Goal: Task Accomplishment & Management: Manage account settings

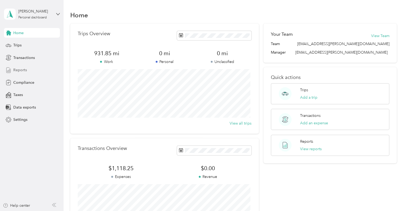
click at [19, 71] on span "Reports" at bounding box center [20, 70] width 14 height 6
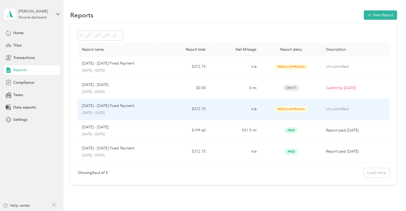
click at [120, 106] on p "[DATE] - [DATE] Fixed Payment" at bounding box center [108, 106] width 52 height 6
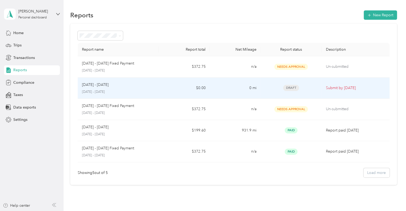
click at [97, 85] on p "[DATE] - [DATE]" at bounding box center [95, 85] width 27 height 6
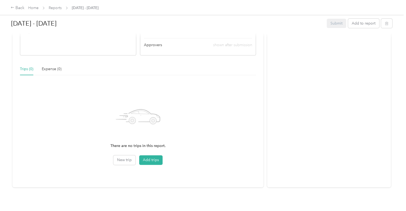
scroll to position [103, 0]
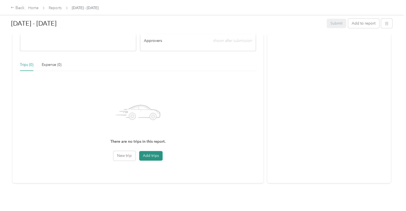
click at [149, 151] on button "Add trips" at bounding box center [150, 156] width 23 height 10
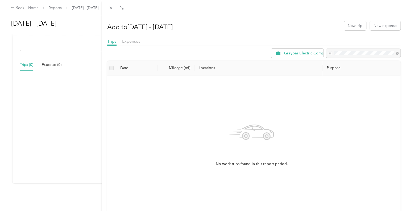
click at [230, 126] on icon at bounding box center [252, 132] width 45 height 45
click at [351, 25] on button "New trip" at bounding box center [355, 25] width 22 height 9
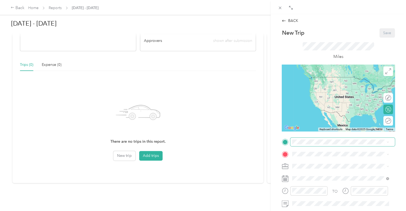
scroll to position [27, 0]
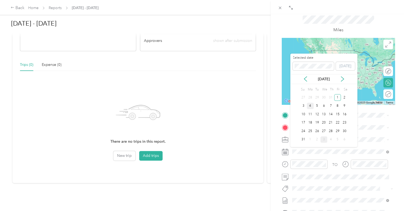
click at [310, 105] on div "4" at bounding box center [310, 106] width 7 height 7
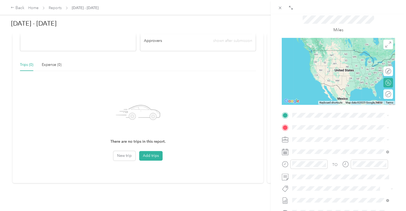
click at [321, 142] on span "[STREET_ADDRESS][PERSON_NAME][PERSON_NAME][US_STATE]" at bounding box center [333, 143] width 63 height 10
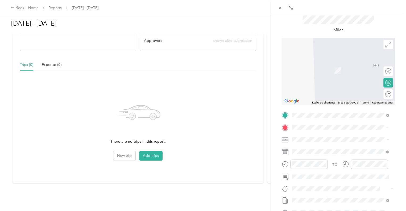
click at [331, 157] on span "[STREET_ADDRESS][PERSON_NAME][US_STATE]" at bounding box center [343, 159] width 83 height 5
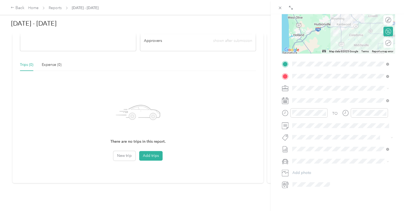
scroll to position [80, 0]
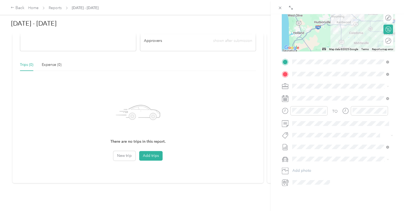
click at [400, 56] on div "BACK New Trip Save This trip cannot be edited because it is either under review…" at bounding box center [339, 119] width 136 height 211
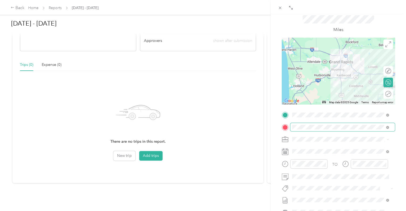
scroll to position [27, 0]
click at [381, 94] on div at bounding box center [383, 94] width 5 height 5
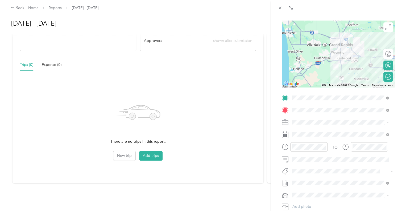
scroll to position [53, 0]
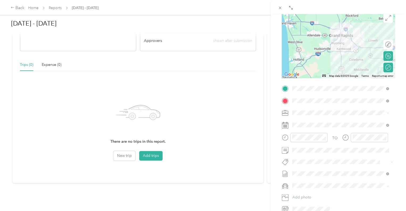
click at [388, 113] on icon at bounding box center [388, 112] width 2 height 1
click at [388, 113] on icon at bounding box center [388, 113] width 2 height 2
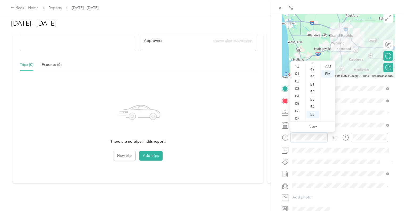
scroll to position [337, 0]
click at [296, 81] on div "02" at bounding box center [298, 80] width 13 height 7
click at [312, 67] on div "00" at bounding box center [313, 66] width 13 height 7
click at [312, 68] on div "00" at bounding box center [313, 66] width 13 height 7
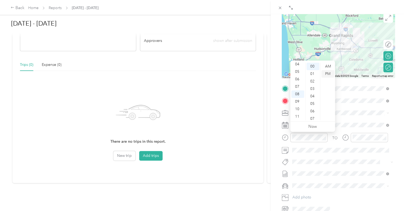
click at [326, 74] on div "PM" at bounding box center [328, 73] width 13 height 7
click at [396, 82] on div "BACK New Trip Save This trip cannot be edited because it is either under review…" at bounding box center [339, 119] width 136 height 211
click at [330, 67] on div "AM" at bounding box center [328, 66] width 13 height 7
click at [298, 81] on div "02" at bounding box center [298, 80] width 13 height 7
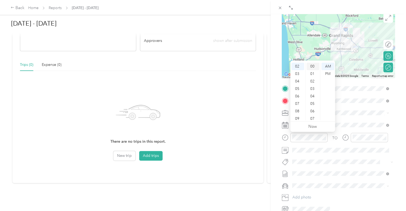
click at [311, 67] on div "00" at bounding box center [313, 66] width 13 height 7
click at [326, 73] on div "PM" at bounding box center [328, 73] width 13 height 7
click at [327, 74] on div "PM" at bounding box center [328, 73] width 13 height 7
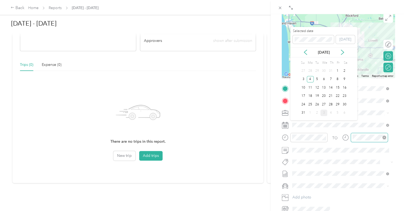
scroll to position [390, 0]
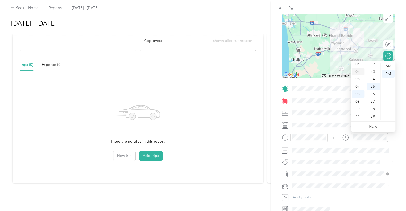
click at [357, 72] on div "05" at bounding box center [358, 71] width 13 height 7
click at [371, 67] on div "00" at bounding box center [373, 66] width 13 height 7
click at [392, 73] on div "PM" at bounding box center [388, 73] width 13 height 7
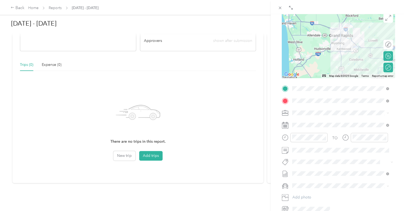
click at [276, 98] on form "New Trip Save This trip cannot be edited because it is either under review, app…" at bounding box center [338, 94] width 124 height 238
click at [396, 148] on form "New Trip Save This trip cannot be edited because it is either under review, app…" at bounding box center [338, 94] width 124 height 238
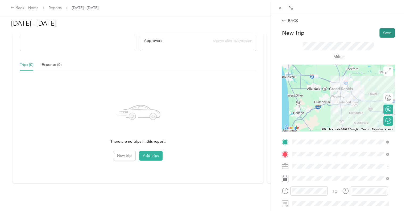
click at [382, 32] on button "Save" at bounding box center [387, 32] width 15 height 9
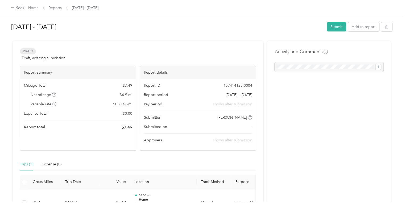
click at [26, 52] on span "Draft" at bounding box center [28, 51] width 16 height 6
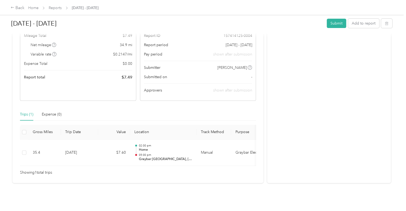
scroll to position [53, 0]
click at [25, 112] on div "Trips (1)" at bounding box center [26, 114] width 13 height 6
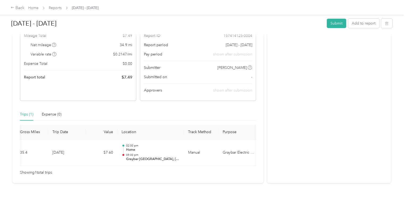
scroll to position [58, 0]
click at [51, 111] on div "Expense (0)" at bounding box center [52, 114] width 20 height 6
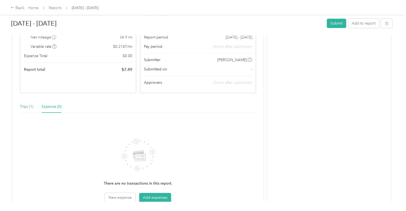
click at [28, 106] on div "Trips (1)" at bounding box center [26, 107] width 13 height 6
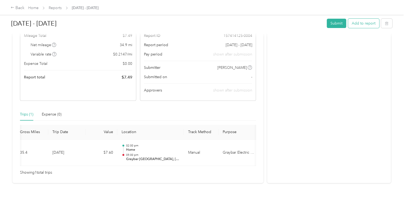
click at [366, 21] on button "Add to report" at bounding box center [363, 23] width 31 height 9
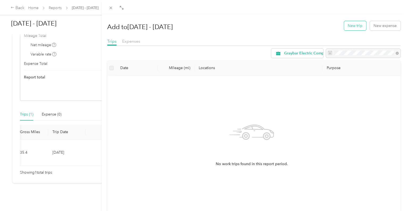
click at [350, 24] on button "New trip" at bounding box center [355, 25] width 22 height 9
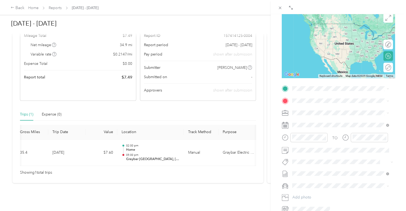
scroll to position [80, 0]
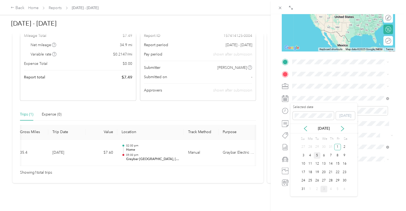
click at [318, 154] on div "5" at bounding box center [317, 155] width 7 height 7
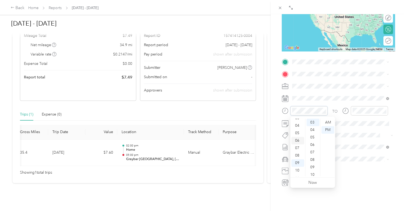
scroll to position [32, 0]
click at [298, 164] on div "10" at bounding box center [298, 164] width 13 height 7
click at [312, 124] on div "00" at bounding box center [313, 121] width 13 height 7
click at [330, 121] on div "AM" at bounding box center [328, 121] width 13 height 7
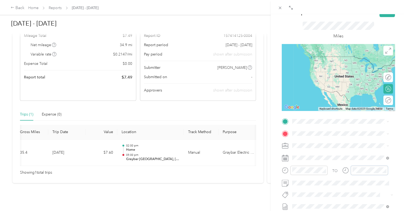
scroll to position [80, 0]
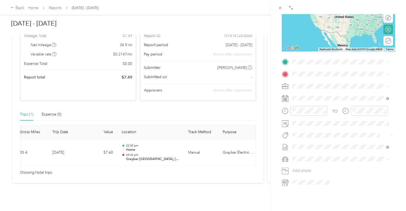
click at [330, 88] on span "[STREET_ADDRESS][PERSON_NAME][PERSON_NAME][US_STATE]" at bounding box center [333, 91] width 63 height 10
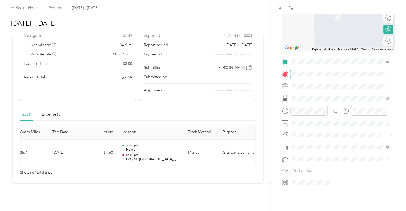
click at [388, 73] on icon at bounding box center [388, 74] width 2 height 2
click at [338, 97] on div "Kalsec [STREET_ADDRESS][US_STATE]" at bounding box center [328, 97] width 53 height 11
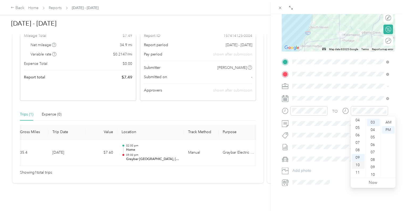
drag, startPoint x: 359, startPoint y: 171, endPoint x: 362, endPoint y: 163, distance: 8.9
click at [359, 171] on div "11" at bounding box center [358, 172] width 13 height 7
click at [388, 120] on div "AM" at bounding box center [388, 121] width 13 height 7
click at [374, 122] on div "03" at bounding box center [373, 121] width 13 height 7
click at [395, 98] on form "New Trip Save This trip cannot be edited because it is either under review, app…" at bounding box center [338, 67] width 124 height 238
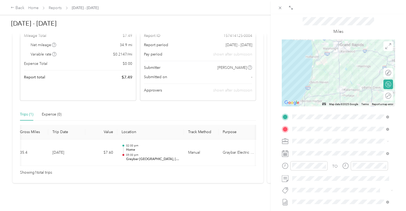
scroll to position [0, 0]
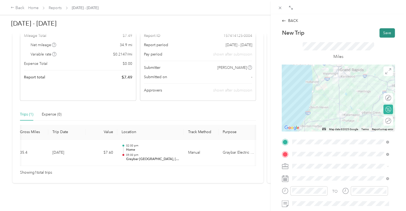
click at [384, 33] on button "Save" at bounding box center [387, 32] width 15 height 9
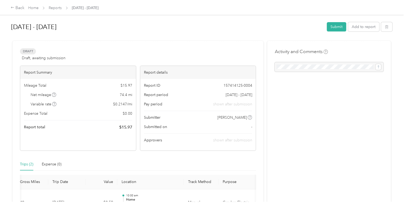
click at [345, 67] on div at bounding box center [329, 67] width 109 height 10
click at [368, 27] on button "Add to report" at bounding box center [363, 26] width 31 height 9
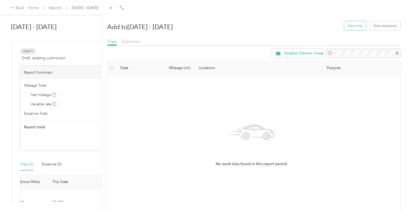
click at [352, 27] on button "New trip" at bounding box center [355, 25] width 22 height 9
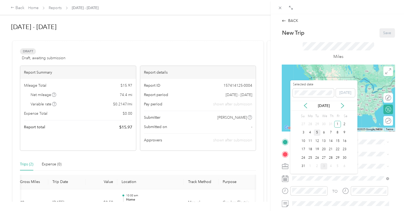
click at [317, 132] on div "5" at bounding box center [317, 132] width 7 height 7
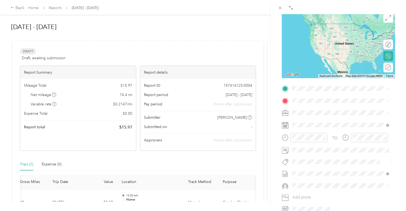
scroll to position [80, 0]
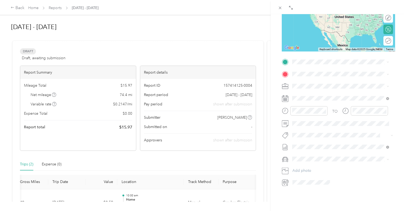
click at [317, 88] on span "[STREET_ADDRESS][US_STATE]" at bounding box center [328, 87] width 53 height 5
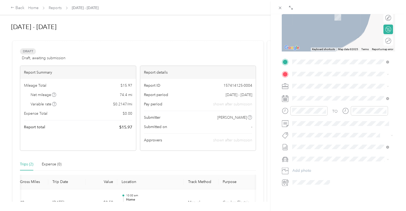
click at [319, 95] on span "2015 [PERSON_NAME][GEOGRAPHIC_DATA][US_STATE], [GEOGRAPHIC_DATA]" at bounding box center [344, 94] width 85 height 9
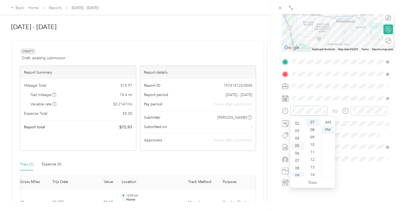
scroll to position [27, 0]
click at [312, 150] on div "11" at bounding box center [313, 151] width 13 height 7
click at [314, 150] on div "15" at bounding box center [313, 151] width 13 height 7
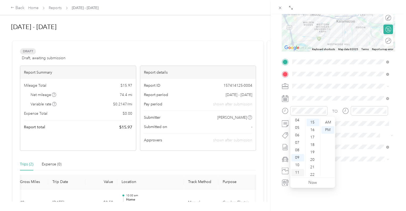
click at [299, 171] on div "11" at bounding box center [298, 172] width 13 height 7
click at [328, 121] on div "AM" at bounding box center [328, 121] width 13 height 7
click at [313, 122] on div "15" at bounding box center [313, 121] width 13 height 7
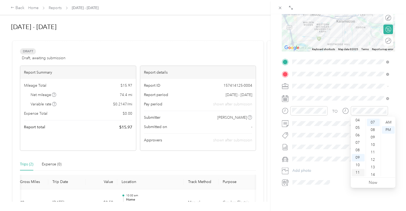
click at [359, 170] on div "11" at bounding box center [358, 172] width 13 height 7
click at [373, 160] on div "30" at bounding box center [373, 160] width 13 height 7
click at [388, 119] on div "AM" at bounding box center [388, 121] width 13 height 7
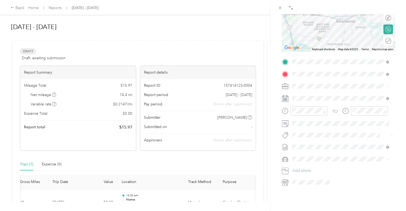
click at [391, 112] on form "New Trip Save This trip cannot be edited because it is either under review, app…" at bounding box center [338, 67] width 124 height 238
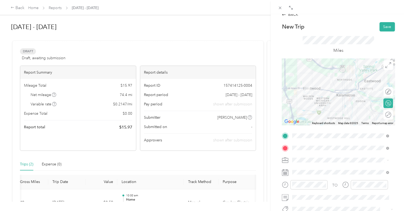
scroll to position [0, 0]
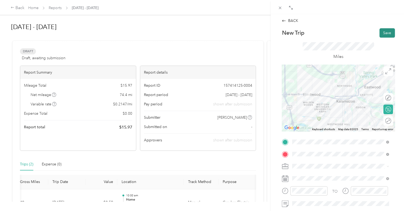
click at [384, 32] on button "Save" at bounding box center [387, 32] width 15 height 9
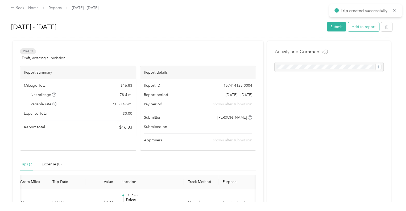
click at [361, 28] on button "Add to report" at bounding box center [363, 26] width 31 height 9
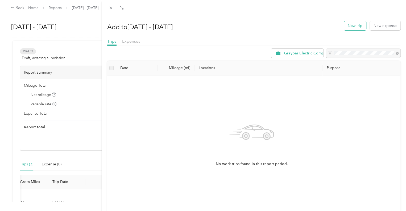
click at [346, 25] on button "New trip" at bounding box center [355, 25] width 22 height 9
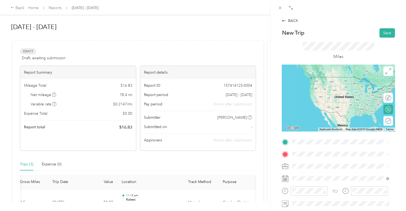
click at [320, 160] on span "2015 [PERSON_NAME][GEOGRAPHIC_DATA][US_STATE], [GEOGRAPHIC_DATA]" at bounding box center [344, 162] width 85 height 9
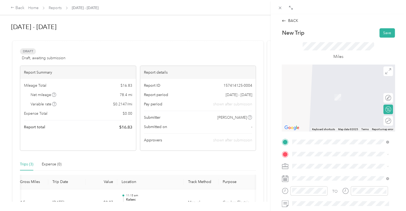
click at [401, 92] on div "BACK New Trip Save This trip cannot be edited because it is either under review…" at bounding box center [339, 119] width 136 height 211
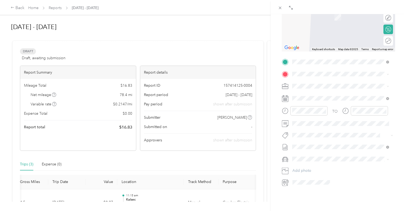
click at [400, 74] on div "BACK New Trip Save This trip cannot be edited because it is either under review…" at bounding box center [339, 119] width 136 height 211
click at [298, 173] on div "11" at bounding box center [298, 172] width 13 height 7
click at [314, 143] on div "45" at bounding box center [313, 143] width 13 height 7
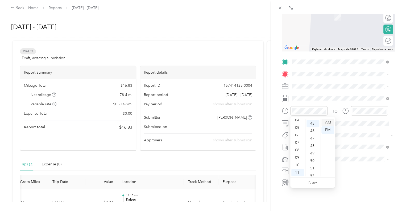
scroll to position [335, 0]
click at [330, 121] on div "AM" at bounding box center [328, 121] width 13 height 7
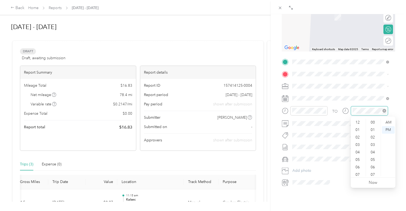
scroll to position [32, 0]
click at [358, 172] on div "11" at bounding box center [358, 172] width 13 height 7
click at [389, 121] on div "AM" at bounding box center [388, 121] width 13 height 7
click at [357, 122] on div "12" at bounding box center [358, 121] width 13 height 7
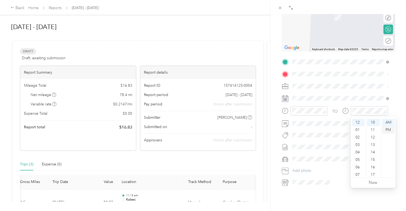
click at [390, 128] on div "PM" at bounding box center [388, 129] width 13 height 7
click at [374, 122] on div "10" at bounding box center [373, 121] width 13 height 7
click at [373, 122] on div "10" at bounding box center [373, 121] width 13 height 7
click at [387, 129] on div "PM" at bounding box center [388, 129] width 13 height 7
click at [394, 104] on form "New Trip Save This trip cannot be edited because it is either under review, app…" at bounding box center [338, 67] width 124 height 238
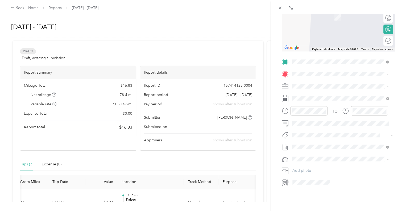
click at [326, 93] on span "[STREET_ADDRESS][US_STATE]" at bounding box center [328, 90] width 53 height 5
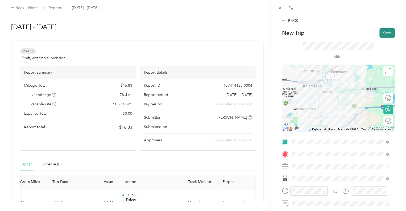
click at [383, 31] on button "Save" at bounding box center [387, 32] width 15 height 9
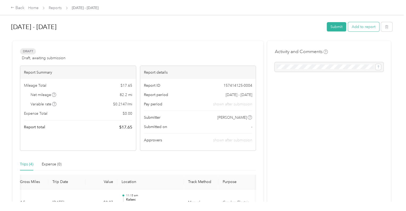
click at [365, 28] on button "Add to report" at bounding box center [363, 26] width 31 height 9
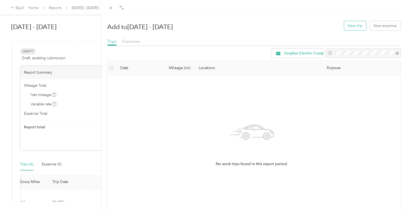
click at [350, 26] on button "New trip" at bounding box center [355, 25] width 22 height 9
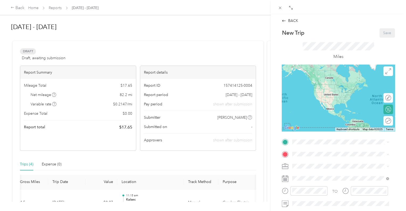
click at [26, 164] on div "BACK New Trip Save This trip cannot be edited because it is either under review…" at bounding box center [203, 105] width 406 height 211
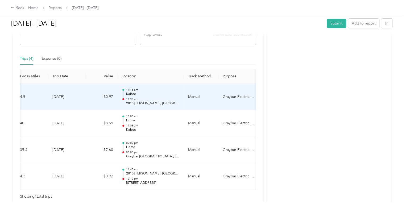
scroll to position [106, 0]
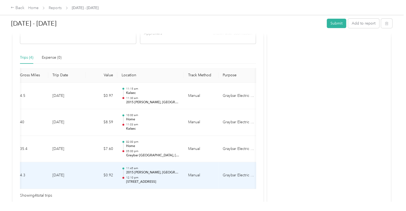
click at [208, 175] on td "Manual" at bounding box center [201, 175] width 35 height 27
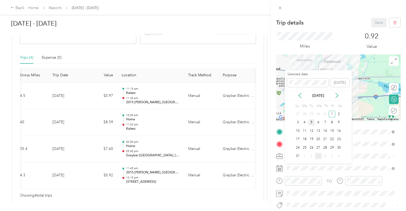
click at [312, 121] on div "5" at bounding box center [311, 122] width 7 height 7
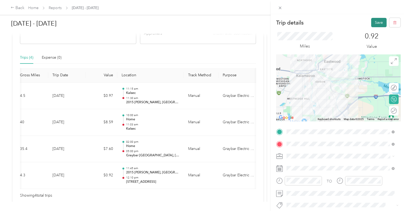
click at [373, 24] on button "Save" at bounding box center [378, 22] width 15 height 9
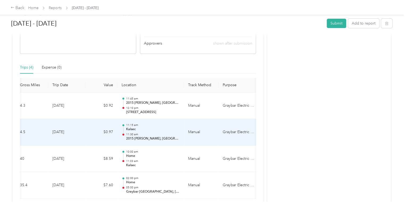
scroll to position [84, 0]
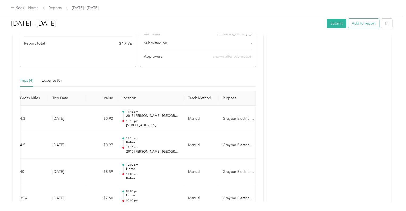
click at [364, 22] on button "Add to report" at bounding box center [363, 23] width 31 height 9
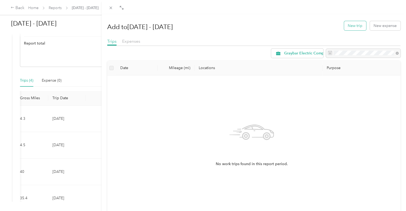
click at [346, 26] on button "New trip" at bounding box center [355, 25] width 22 height 9
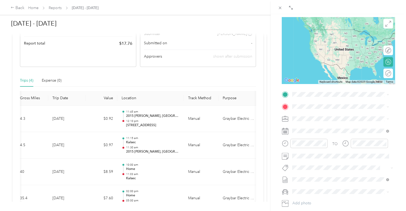
scroll to position [80, 0]
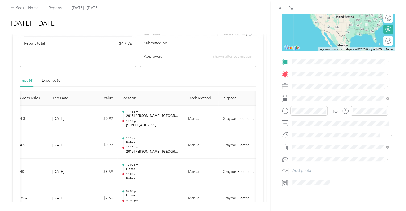
click at [308, 80] on span "[STREET_ADDRESS][US_STATE]" at bounding box center [328, 78] width 53 height 5
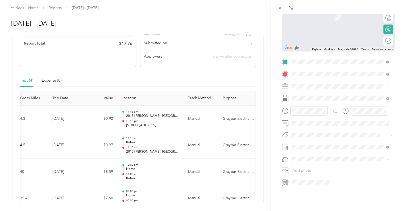
click at [333, 99] on div "TEAM Graybar Kalamazoo, [GEOGRAPHIC_DATA] [STREET_ADDRESS][PERSON_NAME][US_STAT…" at bounding box center [344, 101] width 85 height 16
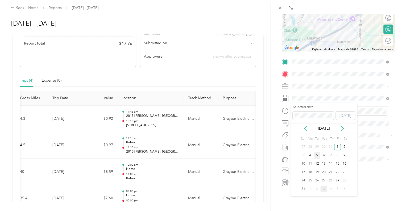
click at [317, 154] on div "5" at bounding box center [317, 155] width 7 height 7
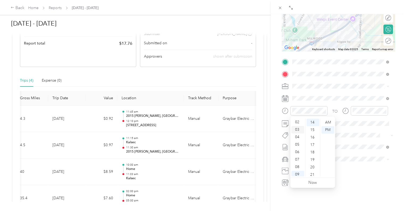
scroll to position [0, 0]
click at [297, 121] on div "12" at bounding box center [298, 121] width 13 height 7
click at [313, 167] on div "45" at bounding box center [313, 166] width 13 height 7
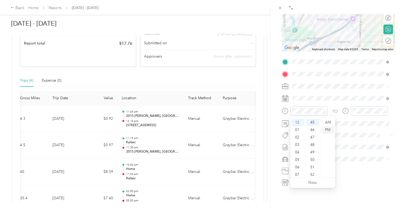
click at [327, 129] on div "PM" at bounding box center [328, 129] width 13 height 7
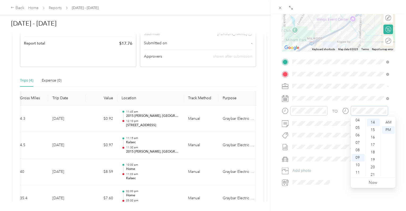
scroll to position [0, 0]
click at [358, 122] on div "12" at bounding box center [358, 121] width 13 height 7
click at [374, 162] on div "58" at bounding box center [373, 164] width 13 height 7
click at [394, 104] on form "New Trip Save This trip cannot be edited because it is either under review, app…" at bounding box center [338, 67] width 124 height 238
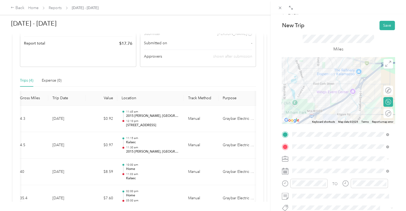
scroll to position [0, 0]
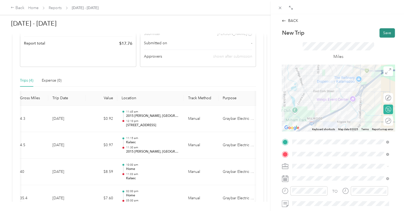
click at [388, 32] on button "Save" at bounding box center [387, 32] width 15 height 9
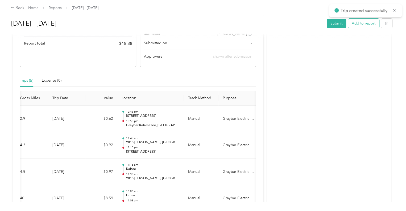
click at [362, 23] on button "Add to report" at bounding box center [363, 23] width 31 height 9
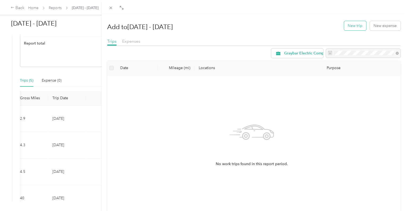
click at [348, 26] on button "New trip" at bounding box center [355, 25] width 22 height 9
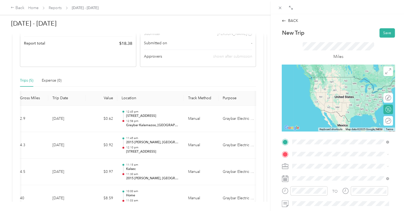
click at [320, 172] on span "[STREET_ADDRESS][PERSON_NAME][US_STATE]" at bounding box center [343, 173] width 83 height 5
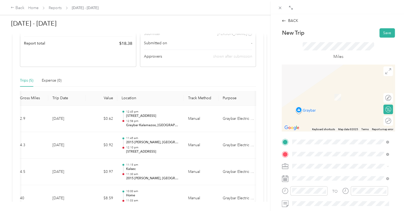
click at [318, 98] on span "[STREET_ADDRESS][PERSON_NAME][PERSON_NAME][US_STATE]" at bounding box center [333, 100] width 63 height 10
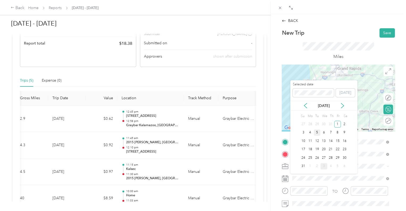
click at [317, 132] on div "5" at bounding box center [317, 132] width 7 height 7
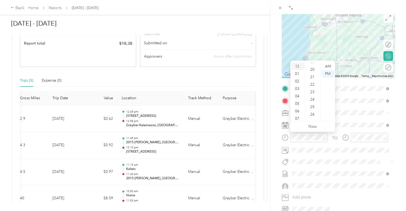
click at [297, 67] on div "12" at bounding box center [298, 66] width 13 height 7
click at [296, 73] on div "01" at bounding box center [298, 73] width 13 height 7
click at [314, 65] on div "00" at bounding box center [313, 66] width 13 height 7
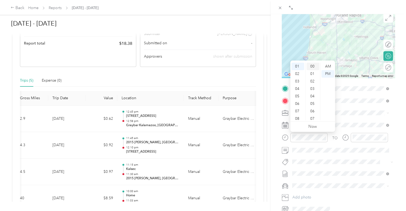
click at [313, 67] on div "00" at bounding box center [313, 66] width 13 height 7
click at [325, 73] on div "PM" at bounding box center [328, 73] width 13 height 7
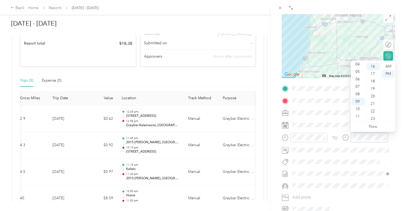
scroll to position [5, 0]
click at [359, 90] on div "04" at bounding box center [358, 90] width 13 height 7
click at [375, 90] on div "30" at bounding box center [373, 90] width 13 height 7
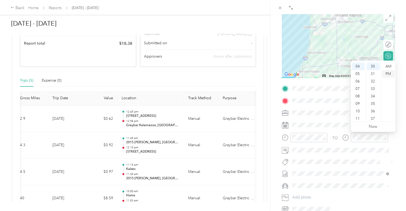
click at [386, 73] on div "PM" at bounding box center [388, 73] width 13 height 7
click at [397, 50] on div "BACK New Trip Save This trip cannot be edited because it is either under review…" at bounding box center [339, 119] width 136 height 211
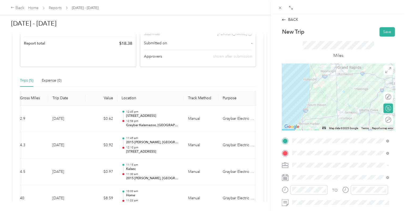
scroll to position [0, 0]
click at [384, 34] on button "Save" at bounding box center [387, 32] width 15 height 9
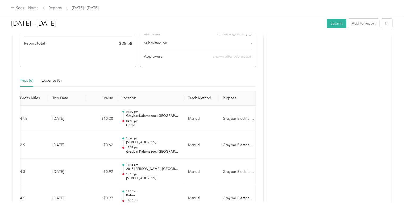
scroll to position [30, 0]
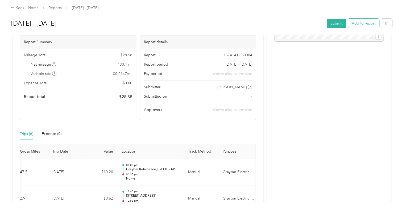
click at [363, 23] on button "Add to report" at bounding box center [363, 23] width 31 height 9
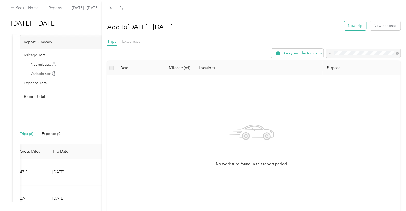
click at [355, 26] on button "New trip" at bounding box center [355, 25] width 22 height 9
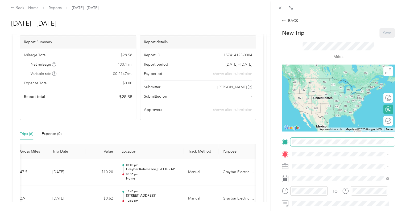
click at [301, 138] on span at bounding box center [342, 141] width 105 height 9
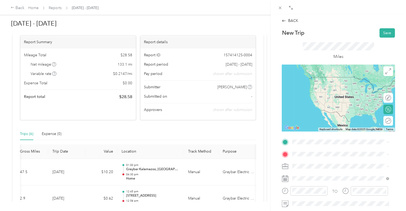
click at [323, 85] on div "Home [STREET_ADDRESS][PERSON_NAME][PERSON_NAME][US_STATE]" at bounding box center [344, 82] width 85 height 17
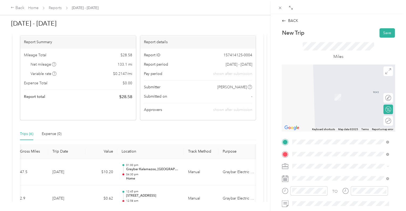
click at [394, 151] on form "New Trip Save This trip cannot be edited because it is either under review, app…" at bounding box center [338, 147] width 124 height 238
click at [321, 159] on div "TO Add photo" at bounding box center [338, 201] width 113 height 129
click at [324, 110] on span "[STREET_ADDRESS][PERSON_NAME][US_STATE]" at bounding box center [343, 107] width 83 height 5
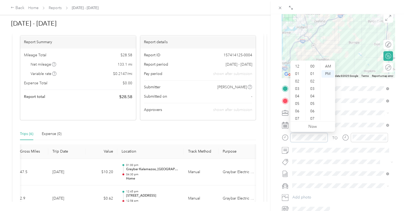
scroll to position [32, 0]
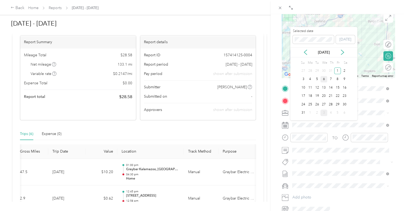
click at [323, 78] on div "6" at bounding box center [324, 79] width 7 height 7
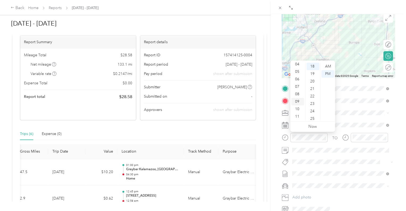
click at [299, 99] on div "09" at bounding box center [298, 101] width 13 height 7
click at [312, 65] on div "00" at bounding box center [313, 65] width 13 height 7
click at [327, 66] on div "AM" at bounding box center [328, 66] width 13 height 7
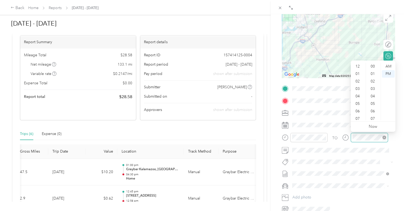
scroll to position [32, 0]
click at [360, 108] on div "10" at bounding box center [358, 108] width 13 height 7
click at [373, 112] on div "10" at bounding box center [373, 112] width 13 height 7
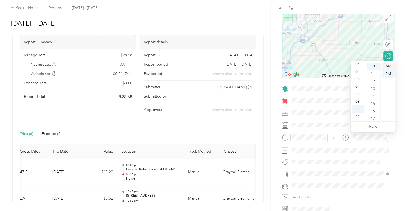
click at [389, 65] on div "AM" at bounding box center [388, 66] width 13 height 7
click at [399, 137] on div "BACK New Trip Save This trip cannot be edited because it is either under review…" at bounding box center [339, 119] width 136 height 211
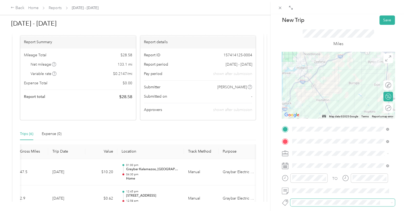
scroll to position [0, 0]
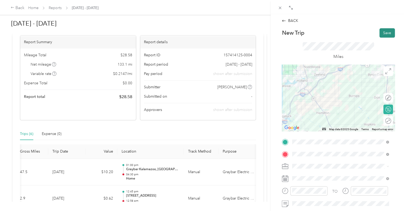
click at [382, 32] on button "Save" at bounding box center [387, 32] width 15 height 9
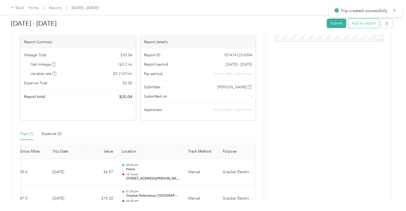
click at [360, 21] on button "Add to report" at bounding box center [363, 23] width 31 height 9
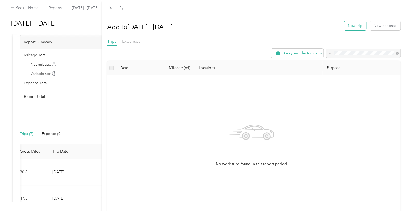
click at [351, 27] on button "New trip" at bounding box center [355, 25] width 22 height 9
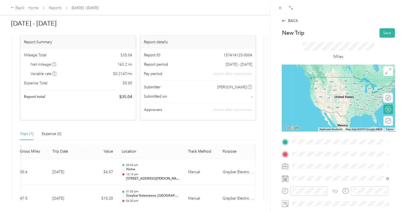
click at [312, 161] on span "[STREET_ADDRESS][PERSON_NAME][US_STATE]" at bounding box center [343, 158] width 83 height 5
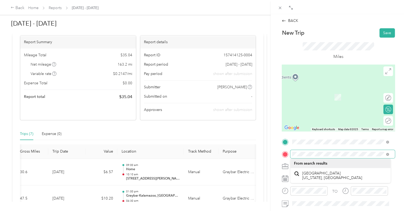
click at [273, 156] on div "BACK New Trip Save This trip cannot be edited because it is either under review…" at bounding box center [339, 119] width 136 height 211
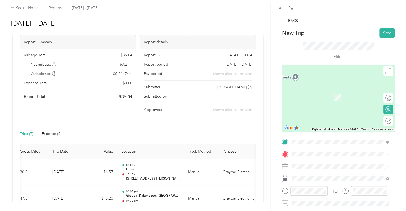
click at [325, 97] on span "[STREET_ADDRESS][US_STATE]" at bounding box center [328, 94] width 53 height 5
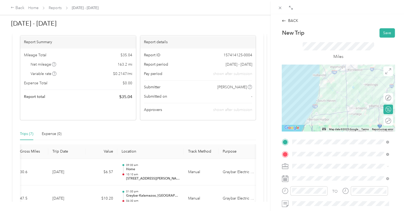
scroll to position [27, 0]
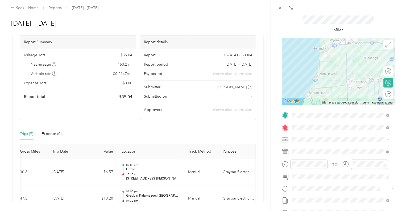
click at [328, 80] on div at bounding box center [338, 71] width 113 height 67
click at [317, 76] on div at bounding box center [338, 71] width 113 height 67
click at [338, 63] on div at bounding box center [338, 71] width 113 height 67
click at [343, 52] on div at bounding box center [338, 71] width 113 height 67
click at [341, 52] on div at bounding box center [338, 71] width 113 height 67
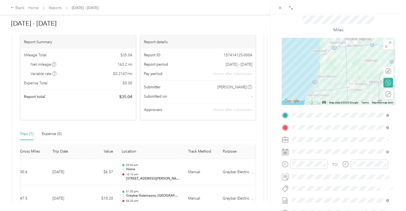
click at [333, 82] on div at bounding box center [338, 71] width 113 height 67
click at [328, 82] on div at bounding box center [338, 71] width 113 height 67
click at [319, 80] on div at bounding box center [338, 71] width 113 height 67
click at [320, 80] on div at bounding box center [338, 71] width 113 height 67
click at [316, 74] on div at bounding box center [338, 71] width 113 height 67
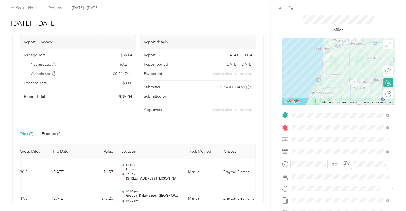
click at [346, 52] on div at bounding box center [338, 71] width 113 height 67
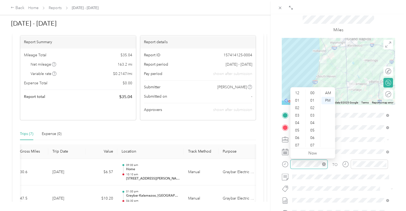
scroll to position [32, 0]
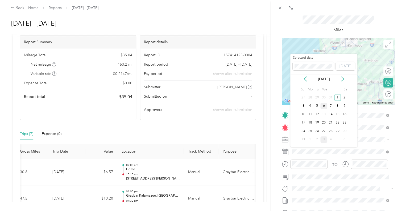
click at [323, 105] on div "6" at bounding box center [324, 106] width 7 height 7
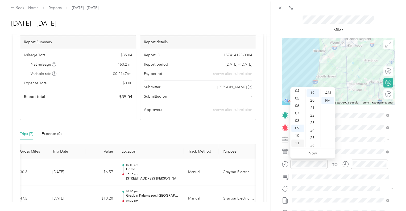
click at [298, 141] on div "11" at bounding box center [298, 142] width 13 height 7
click at [313, 119] on div "05" at bounding box center [313, 121] width 13 height 7
click at [328, 93] on div "AM" at bounding box center [328, 92] width 13 height 7
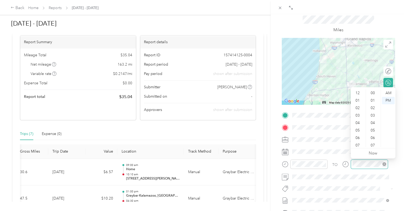
scroll to position [32, 0]
click at [359, 143] on div "11" at bounding box center [358, 142] width 13 height 7
click at [374, 143] on div "40" at bounding box center [373, 142] width 13 height 7
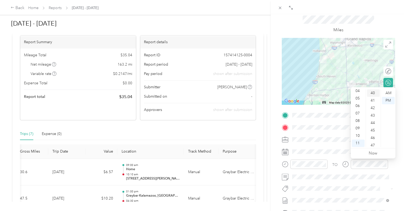
click at [374, 92] on div "40" at bounding box center [373, 92] width 13 height 7
click at [388, 93] on div "AM" at bounding box center [388, 92] width 13 height 7
click at [398, 163] on div "BACK New Trip Save This trip cannot be edited because it is either under review…" at bounding box center [339, 119] width 136 height 211
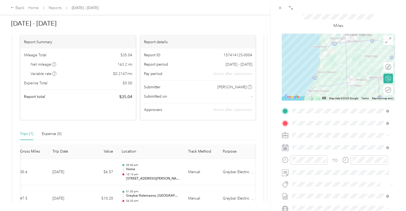
scroll to position [0, 0]
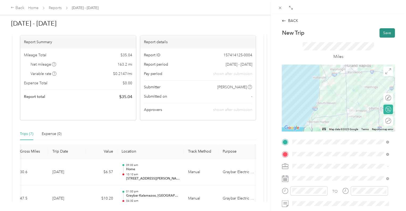
click at [383, 32] on button "Save" at bounding box center [387, 32] width 15 height 9
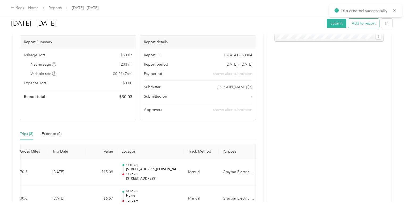
click at [356, 23] on button "Add to report" at bounding box center [363, 23] width 31 height 9
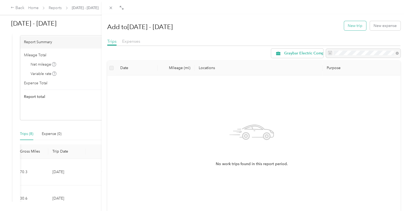
click at [355, 26] on button "New trip" at bounding box center [355, 25] width 22 height 9
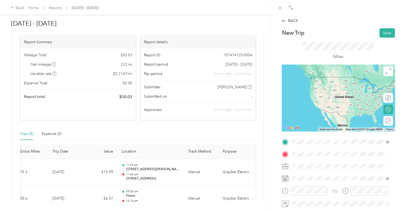
click at [313, 83] on span "[STREET_ADDRESS][US_STATE]" at bounding box center [328, 82] width 53 height 5
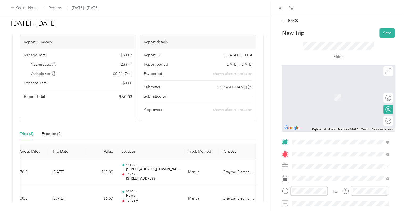
click at [335, 111] on div "TEAM Graybar Kalamazoo, [GEOGRAPHIC_DATA] [STREET_ADDRESS][PERSON_NAME][US_STAT…" at bounding box center [344, 111] width 85 height 16
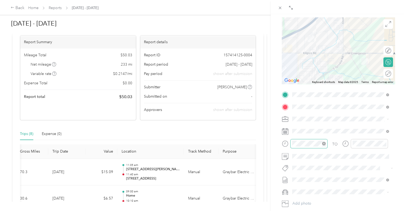
scroll to position [53, 0]
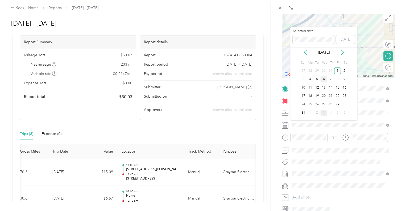
click at [322, 79] on div "6" at bounding box center [324, 79] width 7 height 7
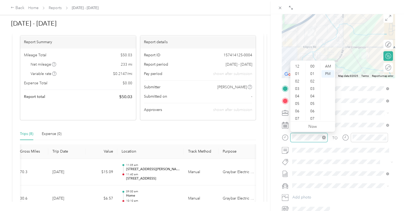
scroll to position [32, 0]
click at [300, 115] on div "11" at bounding box center [298, 116] width 13 height 7
click at [313, 91] on div "40" at bounding box center [313, 93] width 13 height 7
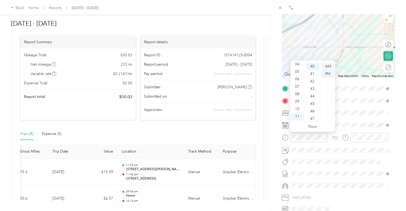
click at [327, 65] on div "AM" at bounding box center [328, 66] width 13 height 7
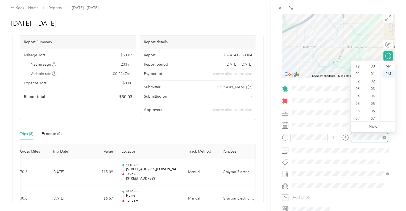
scroll to position [32, 0]
click at [358, 116] on div "11" at bounding box center [358, 116] width 13 height 7
click at [373, 108] on div "58" at bounding box center [373, 108] width 13 height 7
click at [390, 65] on div "AM" at bounding box center [388, 66] width 13 height 7
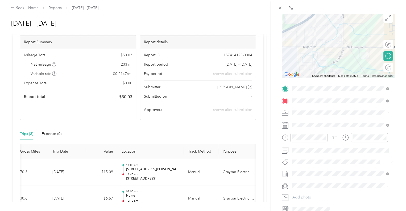
click at [398, 145] on div "BACK New Trip Save This trip cannot be edited because it is either under review…" at bounding box center [339, 119] width 136 height 211
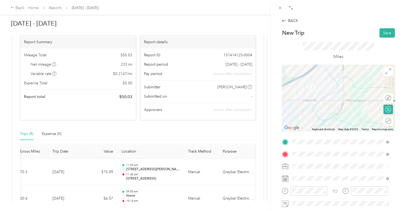
scroll to position [27, 0]
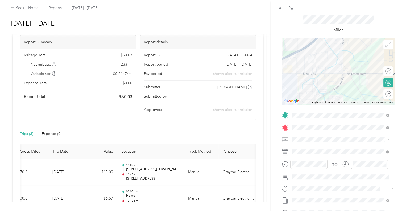
click at [324, 73] on div at bounding box center [338, 71] width 113 height 67
click at [345, 53] on div at bounding box center [338, 71] width 113 height 67
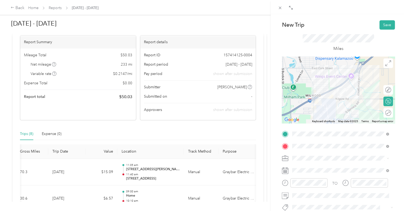
scroll to position [0, 0]
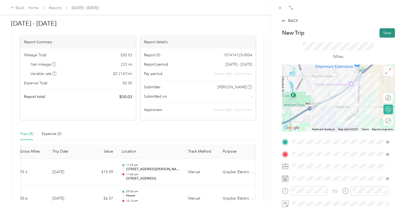
click at [384, 32] on button "Save" at bounding box center [387, 32] width 15 height 9
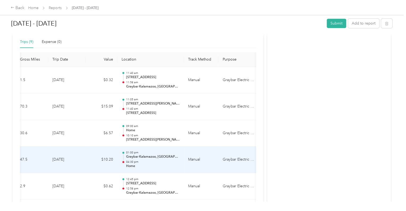
scroll to position [110, 0]
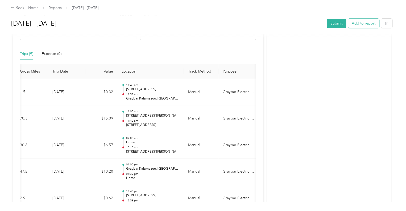
click at [357, 22] on button "Add to report" at bounding box center [363, 23] width 31 height 9
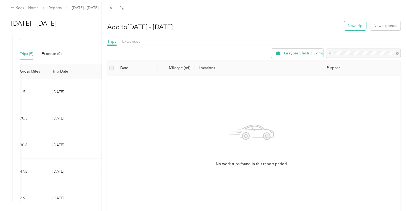
click at [355, 27] on button "New trip" at bounding box center [355, 25] width 22 height 9
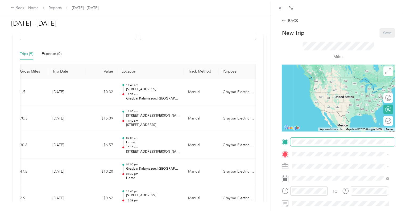
click at [316, 144] on span at bounding box center [342, 141] width 105 height 9
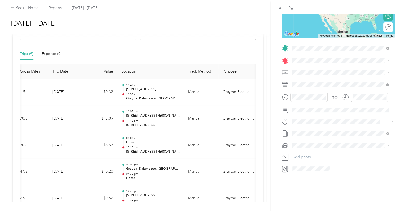
click at [323, 74] on span "[STREET_ADDRESS][PERSON_NAME][US_STATE]" at bounding box center [343, 75] width 83 height 5
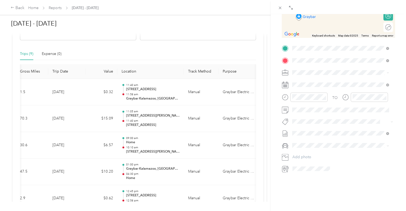
click at [315, 80] on div "Home [STREET_ADDRESS][PERSON_NAME][PERSON_NAME][US_STATE]" at bounding box center [344, 83] width 85 height 17
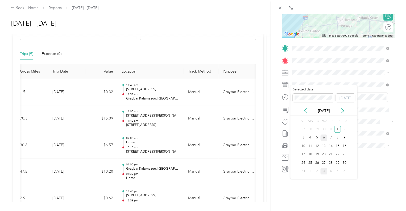
click at [323, 137] on div "6" at bounding box center [324, 137] width 7 height 7
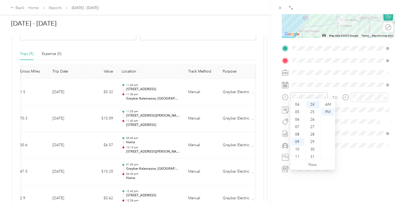
scroll to position [32, 0]
click at [297, 152] on div "11" at bounding box center [298, 154] width 13 height 7
click at [313, 147] on div "58" at bounding box center [313, 146] width 13 height 7
click at [329, 105] on div "AM" at bounding box center [328, 104] width 13 height 7
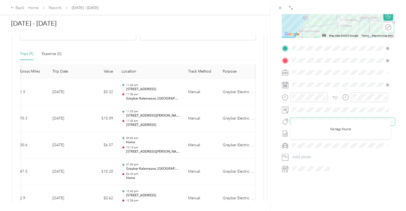
click at [351, 118] on span at bounding box center [342, 121] width 105 height 7
click at [357, 130] on div "04" at bounding box center [358, 128] width 13 height 7
click at [373, 147] on div "30" at bounding box center [373, 148] width 13 height 7
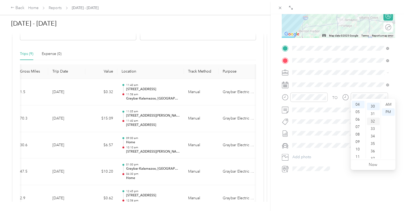
scroll to position [224, 0]
click at [388, 112] on div "PM" at bounding box center [388, 111] width 13 height 7
click at [395, 85] on form "New Trip Save This trip cannot be edited because it is either under review, app…" at bounding box center [338, 54] width 124 height 238
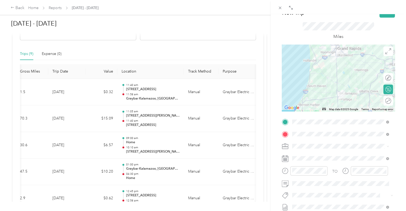
scroll to position [0, 0]
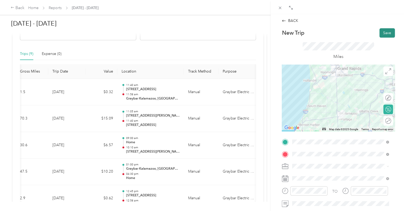
click at [386, 31] on button "Save" at bounding box center [387, 32] width 15 height 9
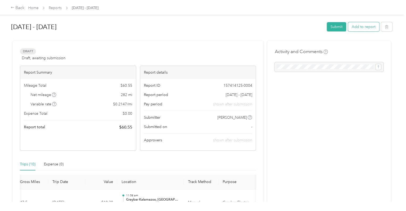
click at [358, 24] on button "Add to report" at bounding box center [363, 26] width 31 height 9
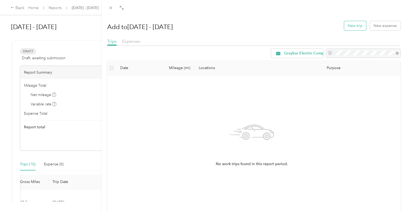
click at [351, 25] on button "New trip" at bounding box center [355, 25] width 22 height 9
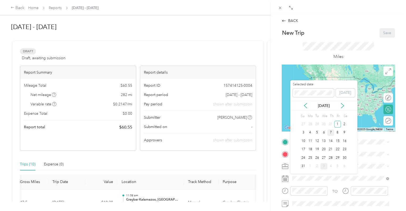
click at [331, 131] on div "7" at bounding box center [330, 132] width 7 height 7
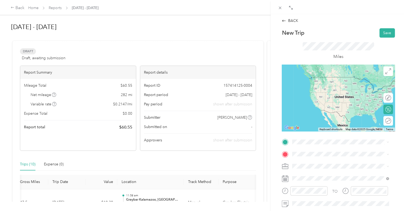
click at [320, 87] on span "[STREET_ADDRESS][PERSON_NAME][PERSON_NAME][US_STATE]" at bounding box center [333, 86] width 63 height 10
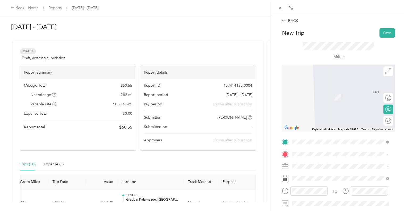
click at [327, 91] on span "[STREET_ADDRESS][US_STATE]" at bounding box center [328, 89] width 53 height 5
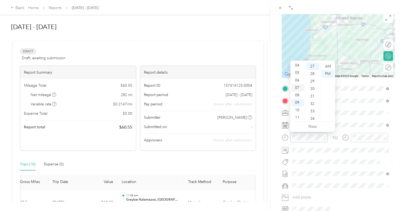
scroll to position [32, 0]
click at [299, 94] on div "08" at bounding box center [298, 93] width 13 height 7
click at [313, 67] on div "00" at bounding box center [313, 66] width 13 height 7
click at [329, 66] on div "AM" at bounding box center [328, 66] width 13 height 7
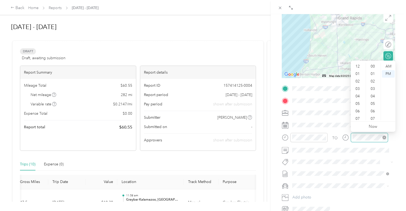
scroll to position [32, 0]
click at [358, 101] on div "09" at bounding box center [358, 101] width 13 height 7
click at [374, 104] on div "50" at bounding box center [373, 104] width 13 height 7
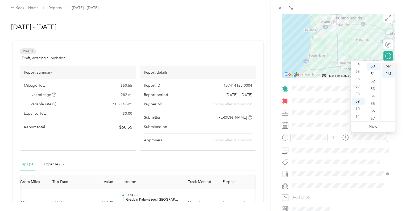
click at [389, 65] on div "AM" at bounding box center [388, 66] width 13 height 7
click at [396, 146] on form "New Trip Save This trip cannot be edited because it is either under review, app…" at bounding box center [338, 94] width 124 height 238
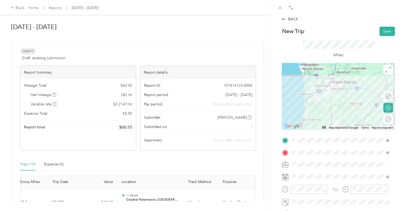
scroll to position [0, 0]
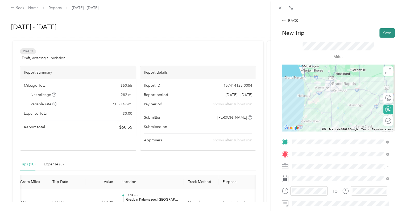
click at [382, 32] on button "Save" at bounding box center [387, 32] width 15 height 9
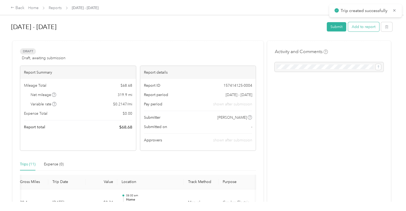
click at [358, 25] on button "Add to report" at bounding box center [363, 26] width 31 height 9
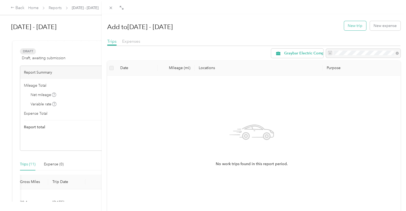
click at [351, 26] on button "New trip" at bounding box center [355, 25] width 22 height 9
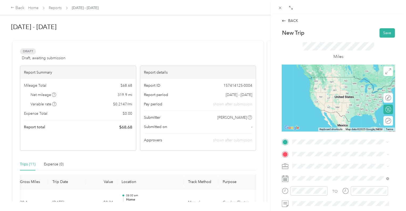
click at [312, 84] on span "[STREET_ADDRESS][US_STATE]" at bounding box center [328, 82] width 53 height 5
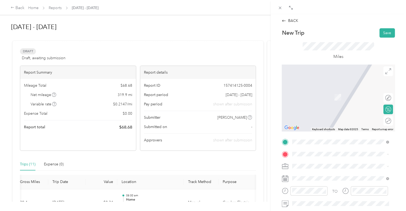
click at [318, 113] on span "[STREET_ADDRESS][PERSON_NAME][PERSON_NAME][US_STATE]" at bounding box center [344, 111] width 85 height 9
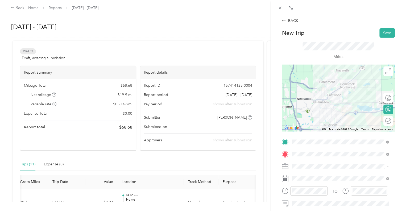
scroll to position [27, 0]
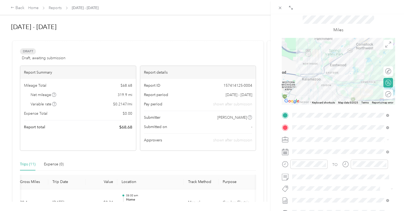
click at [321, 67] on div at bounding box center [338, 71] width 113 height 67
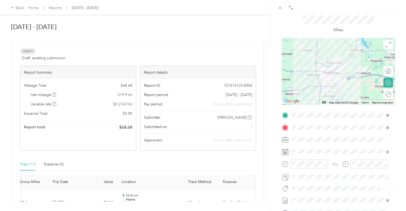
click at [331, 69] on div at bounding box center [338, 71] width 113 height 67
click at [339, 67] on div at bounding box center [338, 71] width 113 height 67
click at [332, 67] on div at bounding box center [338, 71] width 113 height 67
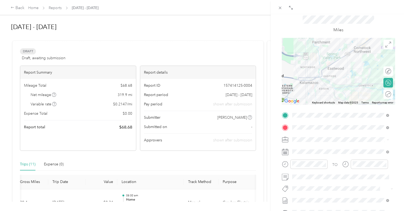
click at [345, 61] on div at bounding box center [338, 71] width 113 height 67
click at [318, 64] on div at bounding box center [338, 71] width 113 height 67
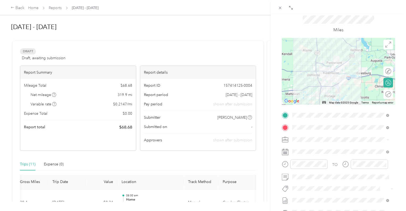
click at [331, 65] on div at bounding box center [338, 71] width 113 height 67
click at [331, 68] on div at bounding box center [338, 71] width 113 height 67
click at [333, 72] on div at bounding box center [338, 71] width 113 height 67
click at [334, 75] on div at bounding box center [338, 71] width 113 height 67
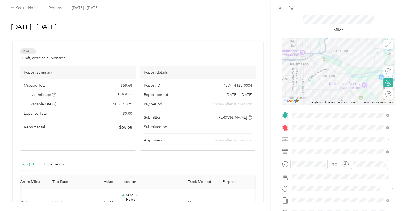
click at [330, 68] on div at bounding box center [338, 71] width 113 height 67
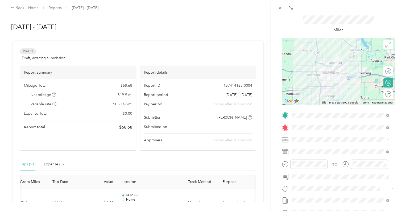
click at [337, 76] on div at bounding box center [338, 71] width 113 height 67
click at [331, 73] on div at bounding box center [338, 71] width 113 height 67
click at [331, 71] on div at bounding box center [338, 71] width 113 height 67
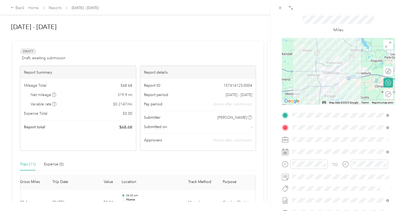
click at [342, 60] on div at bounding box center [338, 71] width 113 height 67
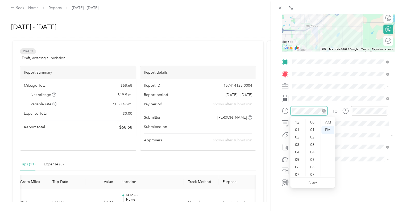
scroll to position [32, 0]
click at [401, 82] on div "BACK New Trip Save This trip cannot be edited because it is either under review…" at bounding box center [339, 119] width 136 height 211
click at [321, 83] on span "[STREET_ADDRESS][US_STATE]" at bounding box center [328, 81] width 53 height 5
click at [297, 158] on div "09" at bounding box center [298, 157] width 13 height 7
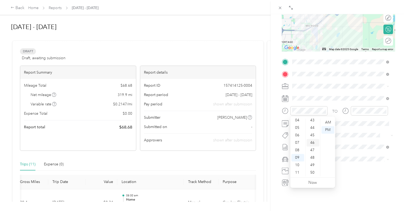
click at [312, 143] on div "46" at bounding box center [313, 142] width 13 height 7
click at [327, 121] on div "AM" at bounding box center [328, 121] width 13 height 7
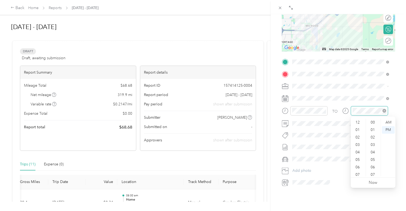
scroll to position [32, 0]
drag, startPoint x: 357, startPoint y: 157, endPoint x: 360, endPoint y: 156, distance: 3.4
click at [357, 157] on div "09" at bounding box center [358, 157] width 13 height 7
click at [373, 171] on div "50" at bounding box center [373, 172] width 13 height 7
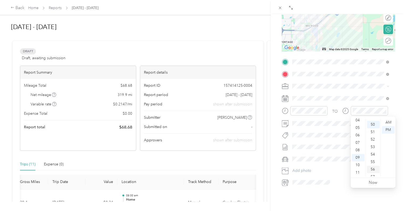
scroll to position [373, 0]
click at [388, 120] on div "AM" at bounding box center [388, 121] width 13 height 7
click at [358, 165] on div "10" at bounding box center [358, 164] width 13 height 7
click at [357, 157] on div "09" at bounding box center [358, 157] width 13 height 7
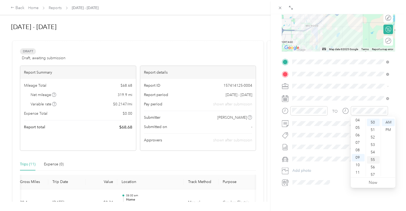
scroll to position [390, 0]
click at [372, 166] on div "58" at bounding box center [373, 164] width 13 height 7
click at [387, 120] on div "AM" at bounding box center [388, 121] width 13 height 7
click at [396, 92] on form "New Trip Save This trip cannot be edited because it is either under review, app…" at bounding box center [338, 67] width 124 height 238
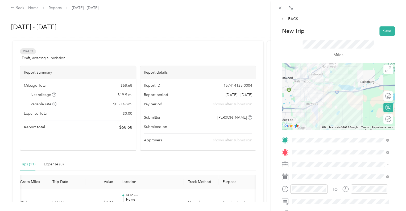
scroll to position [0, 0]
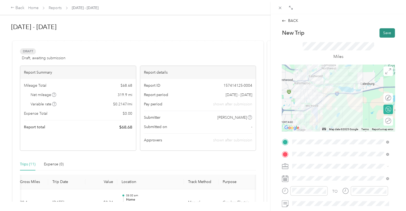
click at [380, 31] on button "Save" at bounding box center [387, 32] width 15 height 9
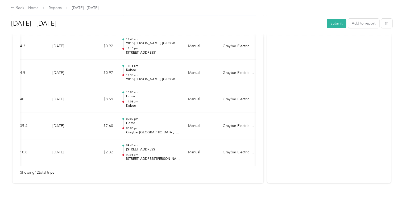
scroll to position [348, 0]
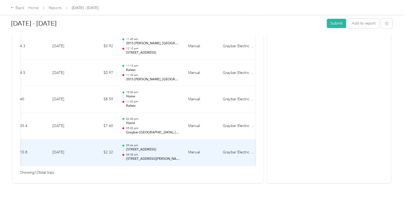
click at [167, 143] on p "09:46 am" at bounding box center [153, 145] width 54 height 4
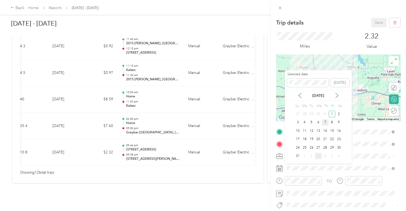
click at [325, 120] on div "7" at bounding box center [325, 122] width 7 height 7
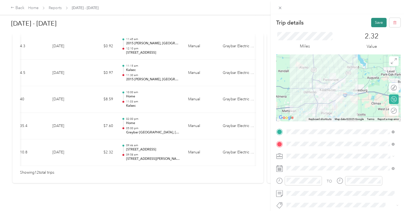
click at [374, 21] on button "Save" at bounding box center [378, 22] width 15 height 9
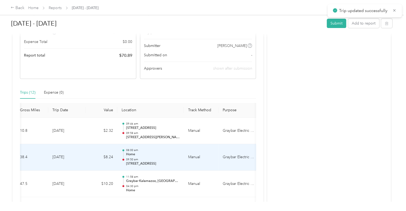
scroll to position [55, 0]
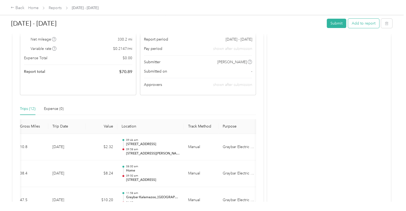
click at [368, 23] on button "Add to report" at bounding box center [363, 23] width 31 height 9
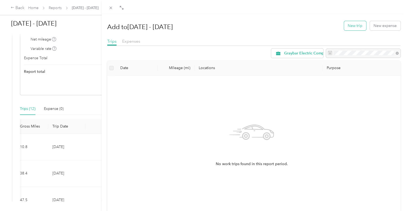
click at [353, 25] on button "New trip" at bounding box center [355, 25] width 22 height 9
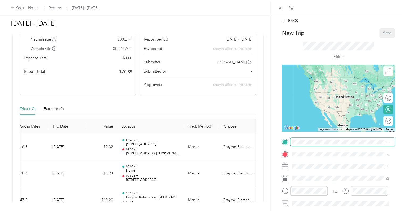
click at [304, 143] on span at bounding box center [342, 141] width 105 height 9
click at [326, 161] on span "[STREET_ADDRESS][PERSON_NAME][PERSON_NAME][US_STATE]" at bounding box center [344, 162] width 85 height 9
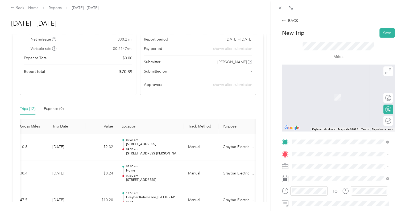
click at [340, 117] on div "TEAM Graybar Kalamazoo, [GEOGRAPHIC_DATA] [STREET_ADDRESS][PERSON_NAME][US_STAT…" at bounding box center [344, 111] width 85 height 16
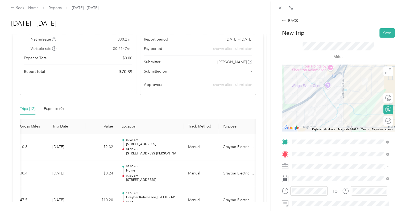
click at [396, 148] on div "BACK New Trip Save This trip cannot be edited because it is either under review…" at bounding box center [339, 119] width 136 height 211
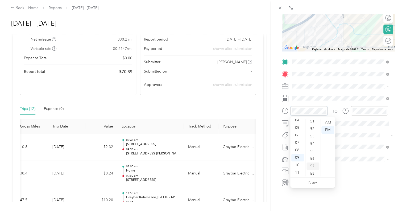
scroll to position [390, 0]
click at [314, 164] on div "58" at bounding box center [313, 164] width 13 height 7
click at [329, 120] on div "AM" at bounding box center [328, 121] width 13 height 7
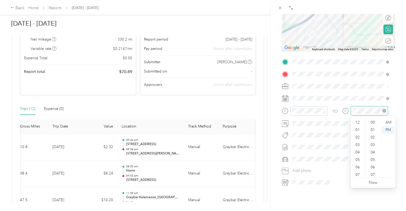
scroll to position [32, 0]
click at [358, 165] on div "10" at bounding box center [358, 164] width 13 height 7
click at [373, 145] on div "03" at bounding box center [373, 144] width 13 height 7
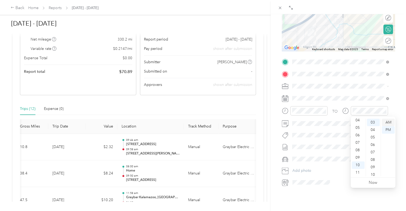
click at [386, 122] on div "AM" at bounding box center [388, 121] width 13 height 7
click at [395, 108] on form "New Trip Save This trip cannot be edited because it is either under review, app…" at bounding box center [338, 67] width 124 height 238
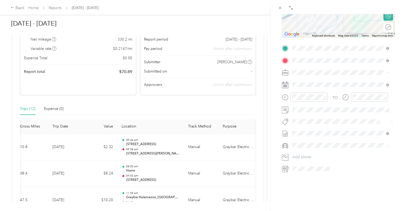
scroll to position [0, 0]
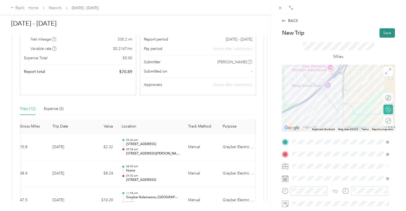
click at [384, 33] on button "Save" at bounding box center [387, 32] width 15 height 9
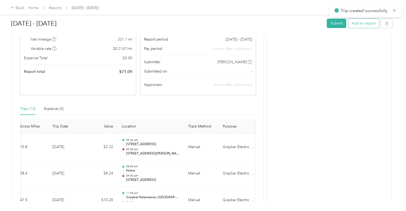
click at [359, 24] on button "Add to report" at bounding box center [363, 23] width 31 height 9
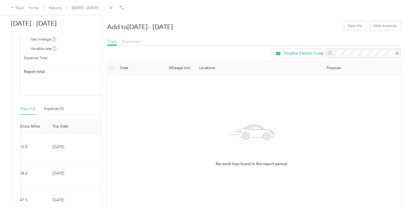
click at [77, 102] on div "Add to [DATE] - [DATE] New trip New expense Trips Expenses Graybar Electric Com…" at bounding box center [203, 105] width 406 height 211
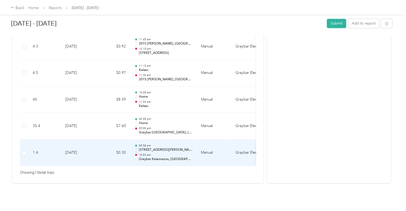
click at [89, 148] on td "[DATE]" at bounding box center [79, 152] width 37 height 27
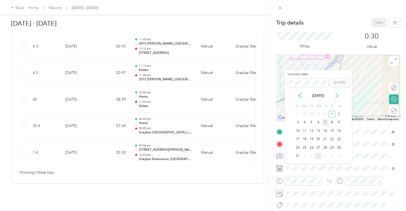
click at [325, 121] on div "7" at bounding box center [325, 122] width 7 height 7
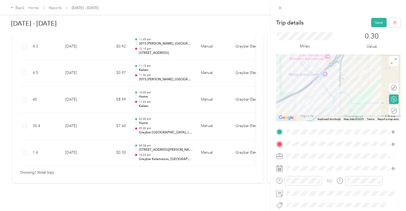
click at [397, 36] on form "Trip details Save This trip cannot be edited because it is either under review,…" at bounding box center [339, 137] width 136 height 238
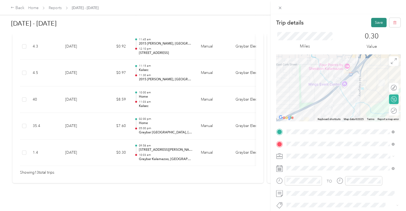
click at [376, 25] on button "Save" at bounding box center [378, 22] width 15 height 9
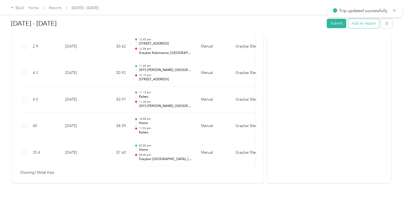
click at [361, 22] on button "Add to report" at bounding box center [363, 23] width 31 height 9
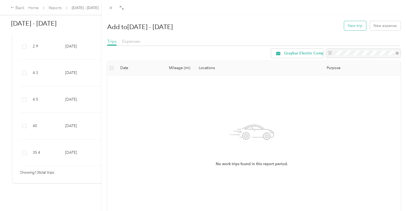
click at [351, 27] on button "New trip" at bounding box center [355, 25] width 22 height 9
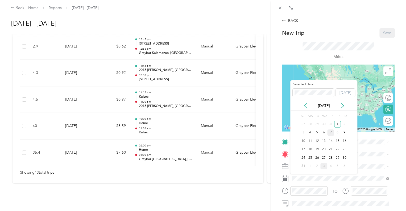
click at [331, 131] on div "7" at bounding box center [330, 132] width 7 height 7
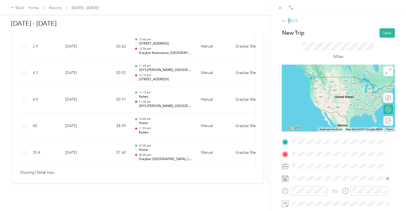
click at [289, 21] on div "BACK" at bounding box center [290, 21] width 16 height 6
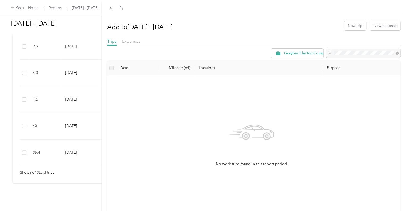
click at [89, 130] on div "Add to [DATE] - [DATE] New trip New expense Trips Expenses Graybar Electric Com…" at bounding box center [203, 105] width 406 height 211
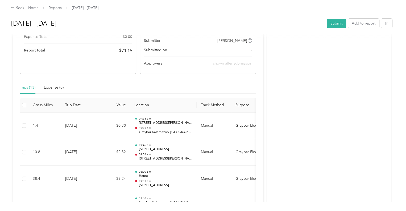
scroll to position [80, 0]
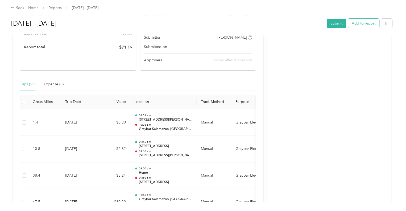
click at [361, 23] on button "Add to report" at bounding box center [363, 23] width 31 height 9
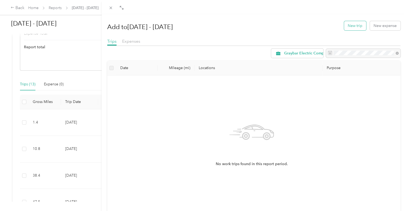
click at [349, 25] on button "New trip" at bounding box center [355, 25] width 22 height 9
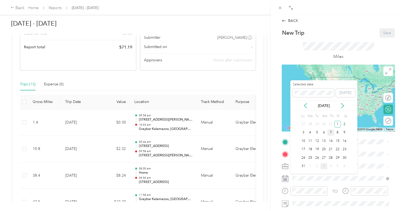
click at [331, 130] on div "7" at bounding box center [330, 132] width 7 height 7
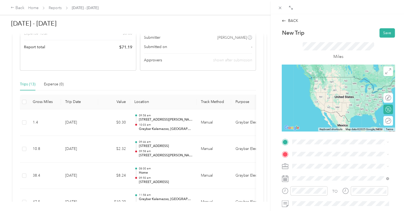
click at [328, 171] on span "[STREET_ADDRESS][PERSON_NAME][US_STATE]" at bounding box center [343, 171] width 83 height 5
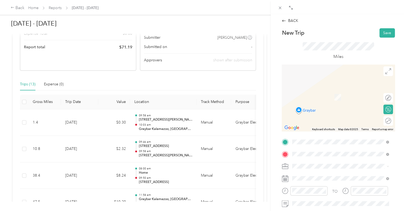
click at [322, 96] on span "[STREET_ADDRESS][PERSON_NAME][PERSON_NAME][US_STATE]" at bounding box center [333, 100] width 63 height 10
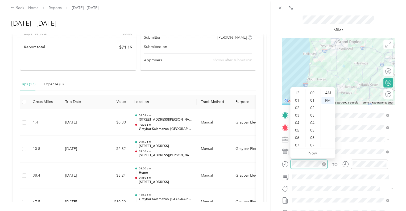
scroll to position [32, 0]
click at [300, 135] on div "10" at bounding box center [298, 135] width 13 height 7
click at [313, 122] on div "04" at bounding box center [313, 122] width 13 height 7
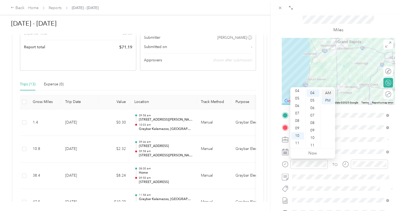
click at [326, 91] on div "AM" at bounding box center [328, 92] width 13 height 7
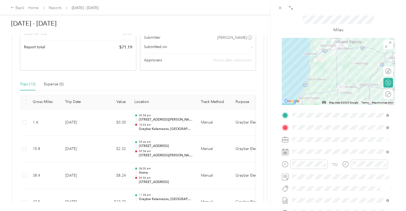
click at [396, 110] on form "New Trip Save This trip cannot be edited because it is either under review, app…" at bounding box center [338, 121] width 124 height 238
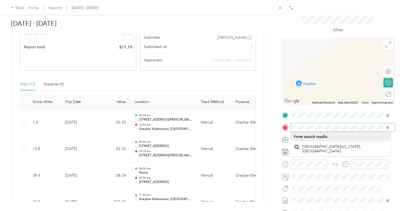
scroll to position [0, 0]
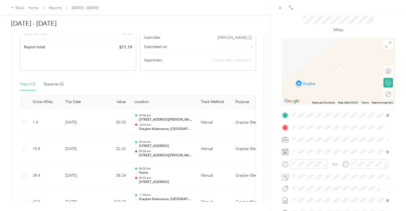
click at [323, 146] on span "[STREET_ADDRESS][US_STATE]" at bounding box center [328, 144] width 53 height 5
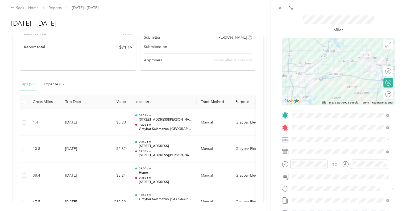
click at [361, 72] on div at bounding box center [338, 71] width 113 height 67
click at [338, 68] on div at bounding box center [338, 71] width 113 height 67
click at [340, 66] on div at bounding box center [338, 71] width 113 height 67
drag, startPoint x: 341, startPoint y: 65, endPoint x: 330, endPoint y: 71, distance: 12.1
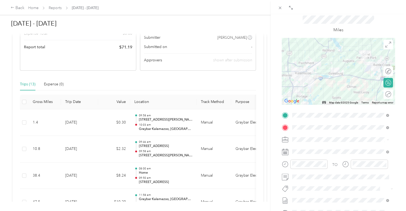
click at [339, 66] on div at bounding box center [338, 71] width 113 height 67
click at [326, 78] on div at bounding box center [338, 71] width 113 height 67
click at [325, 62] on div at bounding box center [338, 71] width 113 height 67
click at [346, 83] on div at bounding box center [338, 71] width 113 height 67
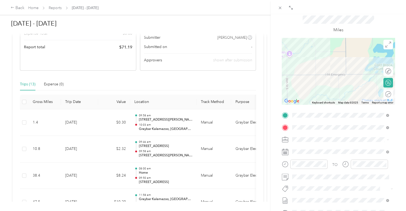
drag, startPoint x: 329, startPoint y: 85, endPoint x: 403, endPoint y: 87, distance: 73.8
click at [400, 87] on div "BACK New Trip Save This trip cannot be edited because it is either under review…" at bounding box center [339, 119] width 136 height 211
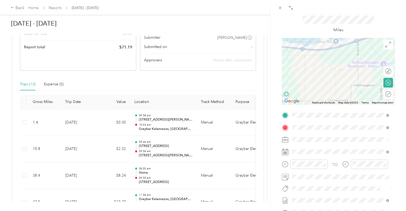
drag, startPoint x: 344, startPoint y: 63, endPoint x: 340, endPoint y: 94, distance: 32.0
click at [341, 93] on div at bounding box center [338, 71] width 113 height 67
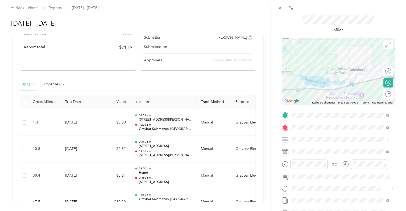
click at [335, 88] on div at bounding box center [338, 71] width 113 height 67
click at [351, 71] on div at bounding box center [338, 71] width 113 height 67
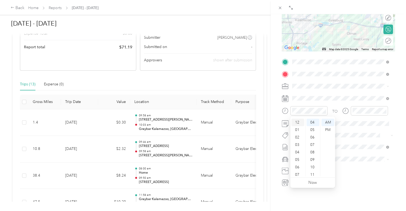
click at [298, 121] on div "12" at bounding box center [298, 121] width 13 height 7
drag, startPoint x: 313, startPoint y: 161, endPoint x: 317, endPoint y: 150, distance: 11.5
click at [313, 160] on div "45" at bounding box center [313, 161] width 13 height 7
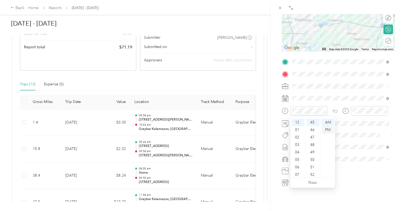
click at [328, 130] on div "PM" at bounding box center [328, 129] width 13 height 7
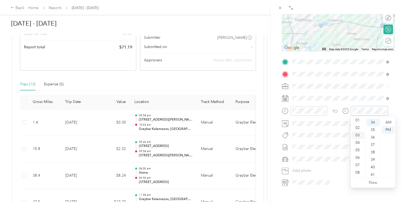
scroll to position [0, 0]
click at [358, 129] on div "01" at bounding box center [358, 129] width 13 height 7
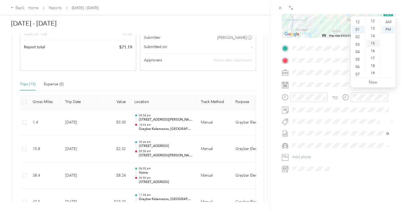
scroll to position [120, 0]
click at [374, 50] on div "20" at bounding box center [373, 50] width 13 height 7
click at [389, 30] on div "PM" at bounding box center [388, 29] width 13 height 7
click at [393, 96] on form "New Trip Save This trip cannot be edited because it is either under review, app…" at bounding box center [338, 54] width 124 height 238
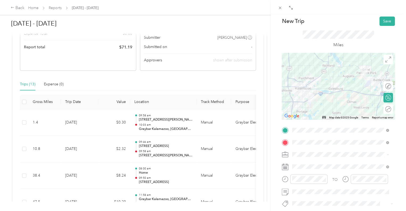
scroll to position [0, 0]
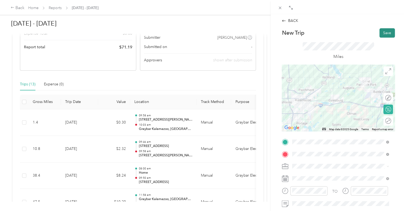
click at [382, 32] on button "Save" at bounding box center [387, 32] width 15 height 9
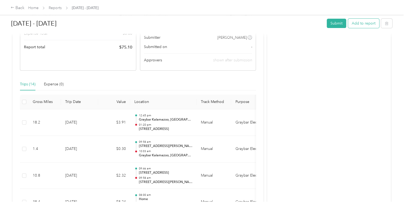
click at [366, 21] on button "Add to report" at bounding box center [363, 23] width 31 height 9
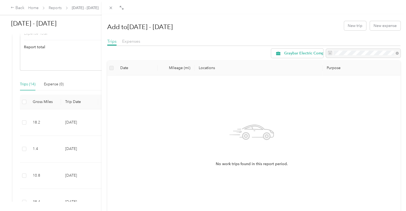
click at [89, 119] on div "Add to [DATE] - [DATE] New trip New expense Trips Expenses Graybar Electric Com…" at bounding box center [203, 105] width 406 height 211
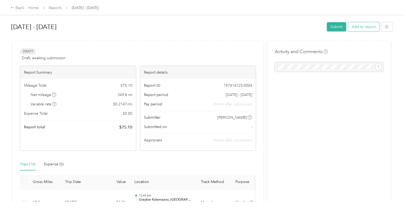
click at [358, 27] on button "Add to report" at bounding box center [363, 26] width 31 height 9
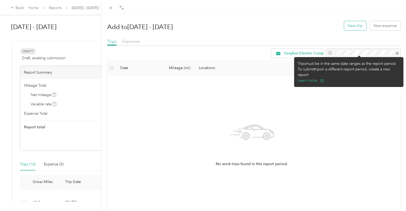
click at [352, 26] on button "New trip" at bounding box center [355, 25] width 22 height 9
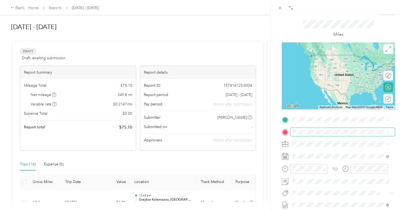
scroll to position [53, 0]
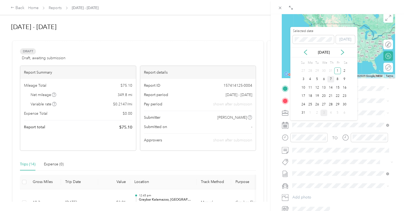
click at [331, 77] on div "7" at bounding box center [330, 79] width 7 height 7
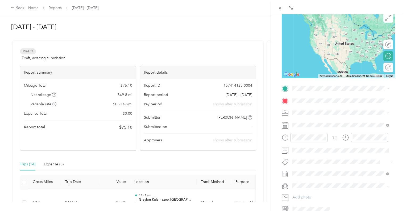
click at [260, 149] on div "BACK New Trip Save This trip cannot be edited because it is either under review…" at bounding box center [203, 105] width 406 height 211
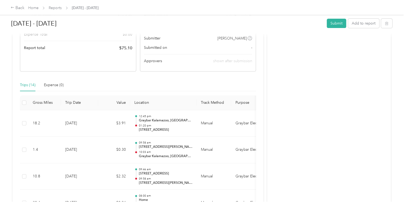
scroll to position [80, 0]
click at [357, 23] on button "Add to report" at bounding box center [363, 23] width 31 height 9
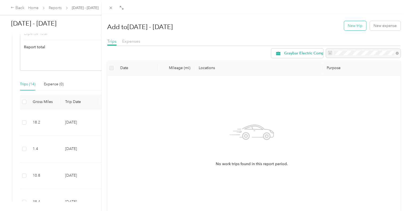
click at [349, 26] on button "New trip" at bounding box center [355, 25] width 22 height 9
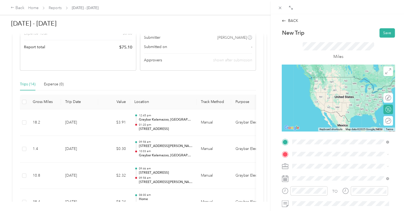
click at [324, 162] on span "[STREET_ADDRESS][US_STATE]" at bounding box center [328, 160] width 53 height 5
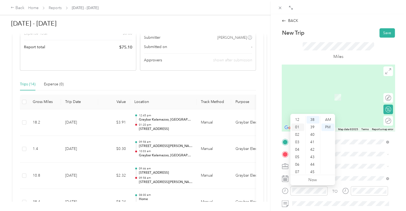
click at [298, 128] on div "01" at bounding box center [298, 126] width 13 height 7
click at [298, 126] on div "02" at bounding box center [298, 126] width 13 height 7
click at [297, 126] on div "01" at bounding box center [298, 126] width 13 height 7
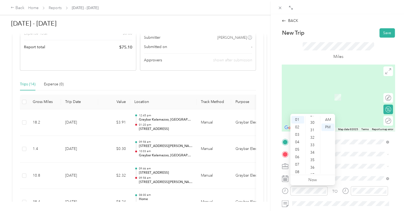
scroll to position [150, 0]
click at [314, 125] on div "21" at bounding box center [313, 125] width 13 height 7
click at [327, 125] on div "PM" at bounding box center [328, 126] width 13 height 7
click at [394, 150] on form "New Trip Save This trip cannot be edited because it is either under review, app…" at bounding box center [338, 147] width 124 height 238
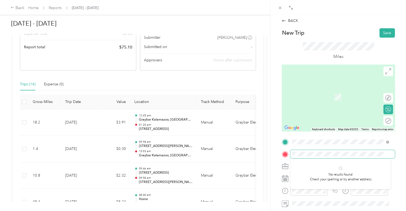
scroll to position [0, 0]
click at [317, 157] on span at bounding box center [342, 154] width 105 height 9
click at [318, 156] on span at bounding box center [342, 154] width 105 height 9
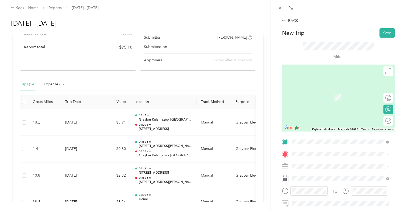
click at [317, 98] on div "[STREET_ADDRESS][US_STATE]" at bounding box center [340, 94] width 93 height 7
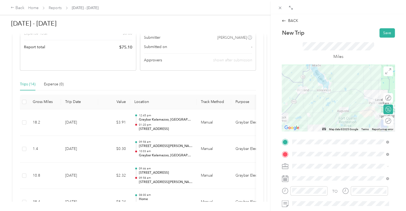
click at [320, 110] on div at bounding box center [338, 97] width 113 height 67
click at [325, 111] on div at bounding box center [338, 97] width 113 height 67
click at [370, 95] on div at bounding box center [338, 97] width 113 height 67
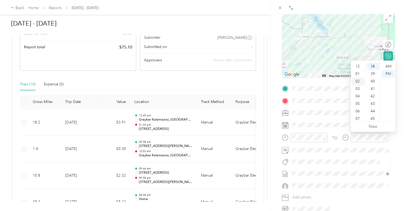
click at [360, 73] on div "01" at bounding box center [358, 73] width 13 height 7
click at [373, 108] on div "58" at bounding box center [373, 108] width 13 height 7
click at [388, 72] on div "PM" at bounding box center [388, 73] width 13 height 7
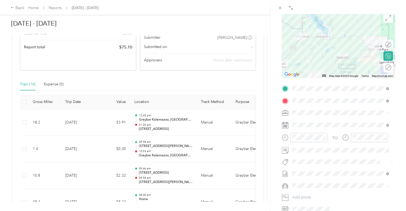
click at [394, 135] on form "New Trip Save This trip cannot be edited because it is either under review, app…" at bounding box center [338, 94] width 124 height 238
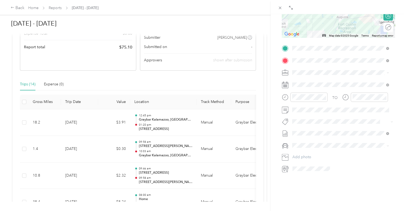
scroll to position [97, 0]
click at [329, 137] on div "7" at bounding box center [330, 137] width 7 height 7
click at [396, 84] on div "BACK New Trip Save This trip cannot be edited because it is either under review…" at bounding box center [339, 119] width 136 height 211
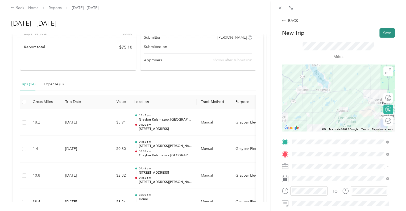
click at [384, 33] on button "Save" at bounding box center [387, 32] width 15 height 9
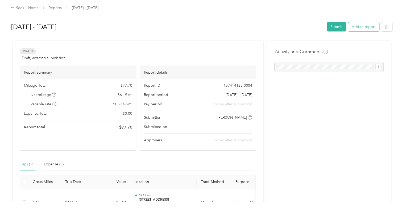
click at [361, 26] on button "Add to report" at bounding box center [363, 26] width 31 height 9
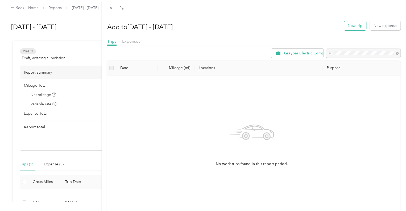
click at [356, 25] on button "New trip" at bounding box center [355, 25] width 22 height 9
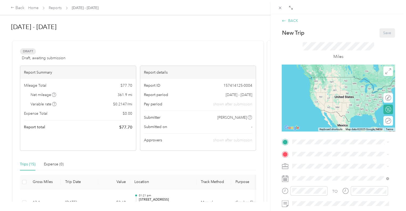
click at [293, 21] on div "BACK" at bounding box center [290, 21] width 16 height 6
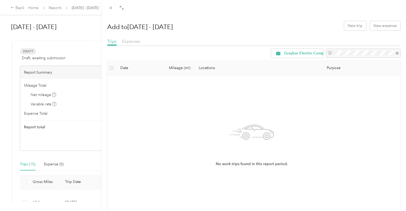
click at [85, 43] on div "Add to [DATE] - [DATE] New trip New expense Trips Expenses Graybar Electric Com…" at bounding box center [203, 105] width 406 height 211
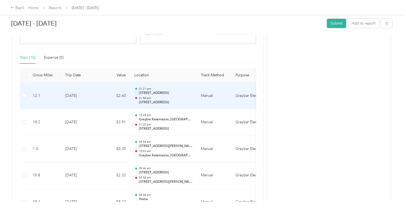
scroll to position [106, 0]
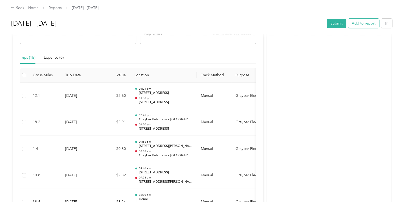
click at [358, 22] on button "Add to report" at bounding box center [363, 23] width 31 height 9
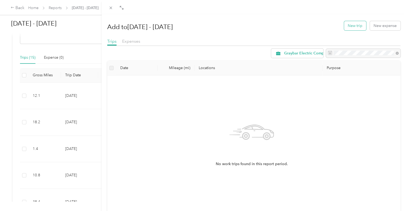
click at [356, 24] on button "New trip" at bounding box center [355, 25] width 22 height 9
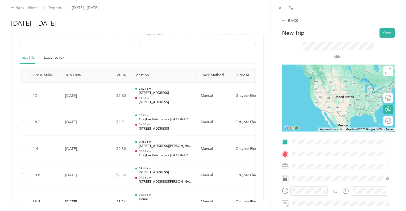
click at [315, 77] on span "[STREET_ADDRESS][US_STATE]" at bounding box center [328, 74] width 53 height 5
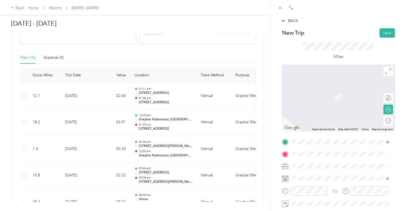
drag, startPoint x: 326, startPoint y: 98, endPoint x: 325, endPoint y: 112, distance: 13.9
click at [326, 98] on span "[STREET_ADDRESS][PERSON_NAME][PERSON_NAME][US_STATE]" at bounding box center [333, 98] width 63 height 10
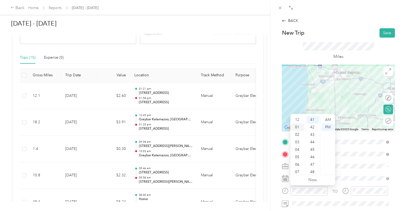
click at [299, 126] on div "01" at bounding box center [298, 126] width 13 height 7
click at [314, 161] on div "58" at bounding box center [313, 161] width 13 height 7
click at [329, 126] on div "PM" at bounding box center [328, 126] width 13 height 7
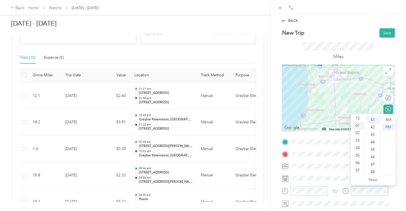
scroll to position [0, 0]
click at [358, 133] on div "02" at bounding box center [358, 134] width 13 height 7
click at [374, 155] on div "50" at bounding box center [373, 155] width 13 height 7
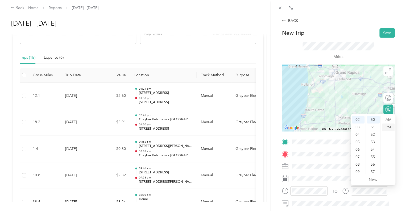
click at [389, 126] on div "PM" at bounding box center [388, 126] width 13 height 7
click at [400, 161] on div "BACK New Trip Save This trip cannot be edited because it is either under review…" at bounding box center [339, 119] width 136 height 211
click at [373, 125] on div "40" at bounding box center [373, 124] width 13 height 7
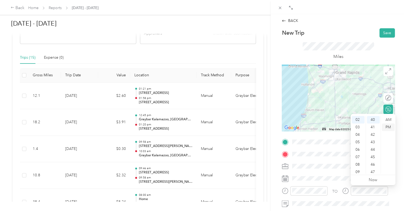
click at [390, 126] on div "PM" at bounding box center [388, 126] width 13 height 7
click at [400, 126] on div "BACK New Trip Save This trip cannot be edited because it is either under review…" at bounding box center [339, 119] width 136 height 211
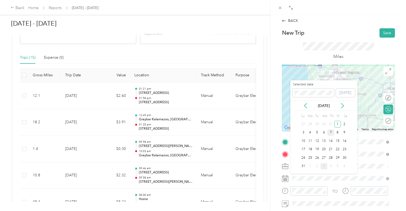
click at [331, 131] on div "7" at bounding box center [330, 132] width 7 height 7
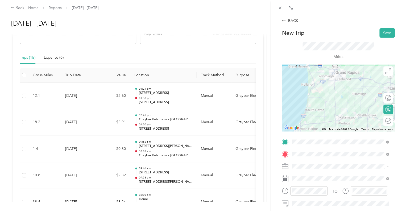
click at [398, 136] on div "BACK New Trip Save This trip cannot be edited because it is either under review…" at bounding box center [339, 119] width 136 height 211
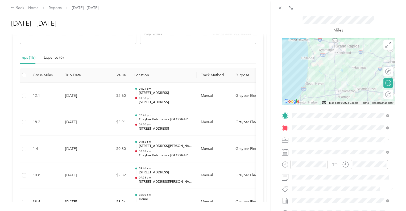
scroll to position [0, 0]
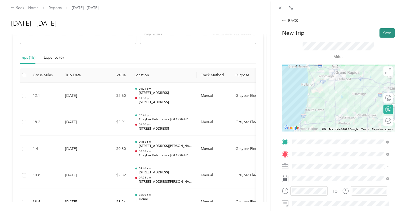
click at [384, 32] on button "Save" at bounding box center [387, 32] width 15 height 9
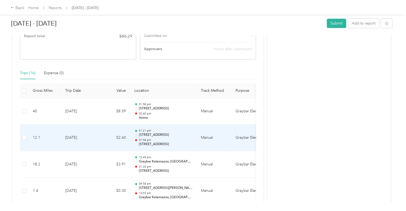
scroll to position [80, 0]
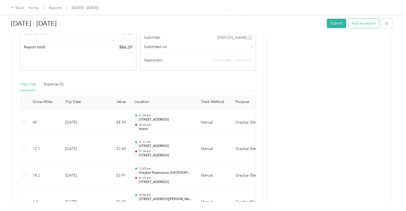
click at [366, 23] on button "Add to report" at bounding box center [363, 23] width 31 height 9
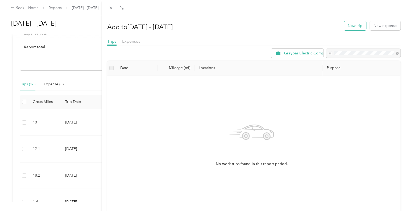
click at [350, 25] on button "New trip" at bounding box center [355, 25] width 22 height 9
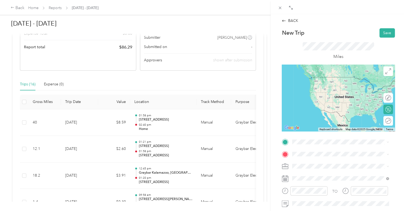
click at [318, 83] on span "[STREET_ADDRESS][PERSON_NAME][PERSON_NAME][US_STATE]" at bounding box center [333, 86] width 63 height 10
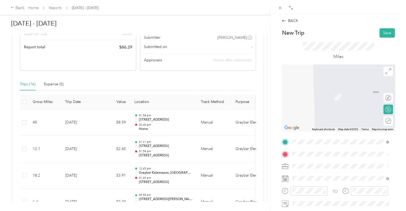
click at [317, 97] on span "[STREET_ADDRESS][PERSON_NAME][PERSON_NAME][US_STATE]" at bounding box center [344, 94] width 85 height 9
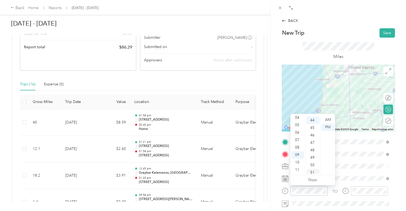
scroll to position [328, 0]
click at [298, 168] on div "11" at bounding box center [298, 169] width 13 height 7
click at [329, 118] on div "AM" at bounding box center [328, 119] width 13 height 7
click at [314, 119] on div "00" at bounding box center [313, 119] width 13 height 7
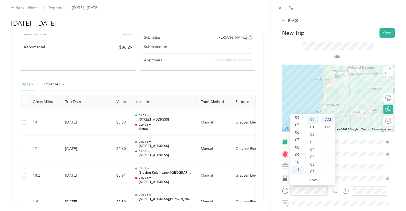
click at [394, 170] on form "New Trip Save This trip cannot be edited because it is either under review, app…" at bounding box center [338, 147] width 124 height 238
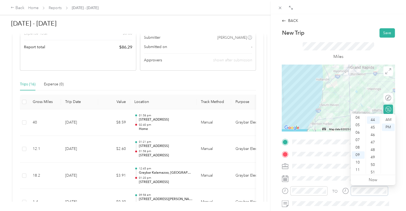
scroll to position [328, 0]
click at [359, 170] on div "11" at bounding box center [358, 169] width 13 height 7
click at [374, 146] on div "44" at bounding box center [373, 145] width 13 height 7
drag, startPoint x: 389, startPoint y: 120, endPoint x: 377, endPoint y: 132, distance: 17.1
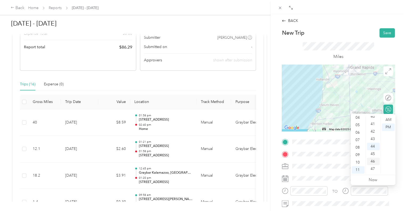
click at [389, 120] on div "AM" at bounding box center [388, 119] width 13 height 7
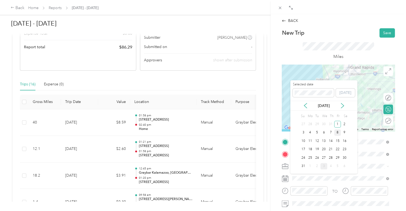
click at [338, 132] on div "8" at bounding box center [337, 132] width 7 height 7
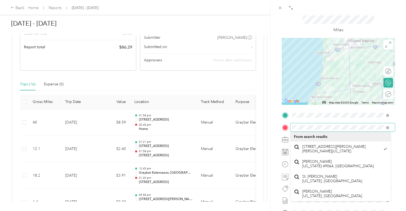
scroll to position [0, 28]
click at [389, 123] on span at bounding box center [342, 127] width 105 height 9
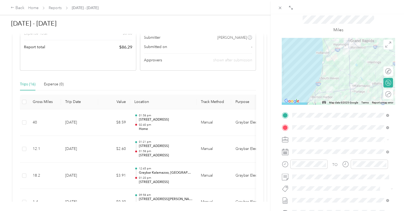
scroll to position [0, 0]
click at [399, 120] on div "BACK New Trip Save This trip cannot be edited because it is either under review…" at bounding box center [339, 119] width 136 height 211
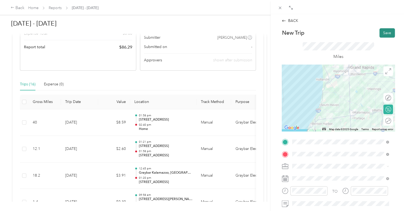
click at [384, 36] on button "Save" at bounding box center [387, 32] width 15 height 9
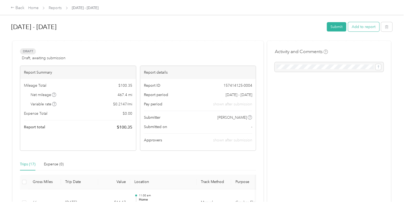
click at [361, 27] on button "Add to report" at bounding box center [363, 26] width 31 height 9
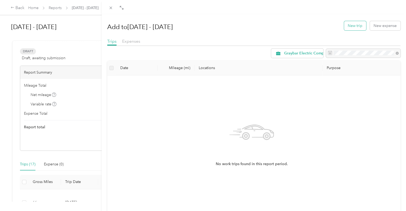
click at [355, 24] on button "New trip" at bounding box center [355, 25] width 22 height 9
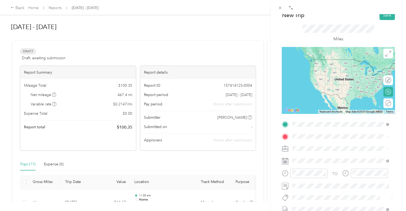
click at [315, 146] on span "[STREET_ADDRESS][PERSON_NAME][PERSON_NAME][US_STATE]" at bounding box center [344, 145] width 85 height 9
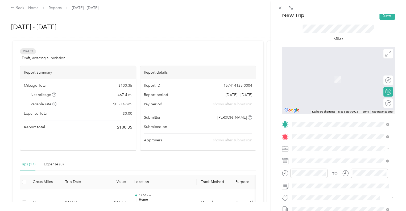
click at [315, 162] on div "TEAM Graybar Kalamazoo, [GEOGRAPHIC_DATA] [STREET_ADDRESS][PERSON_NAME][US_STAT…" at bounding box center [344, 163] width 85 height 16
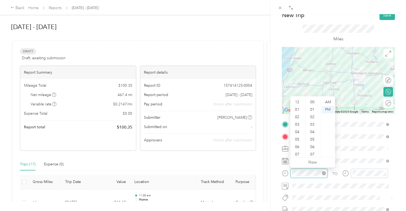
scroll to position [32, 0]
click at [309, 15] on div "New Trip Save" at bounding box center [338, 15] width 113 height 9
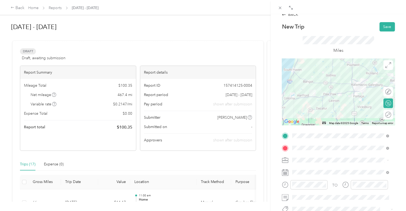
scroll to position [0, 0]
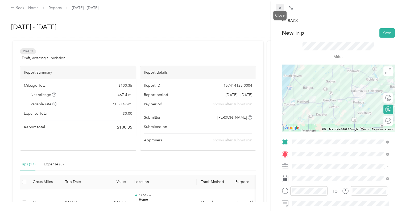
click at [277, 8] on span at bounding box center [279, 7] width 7 height 7
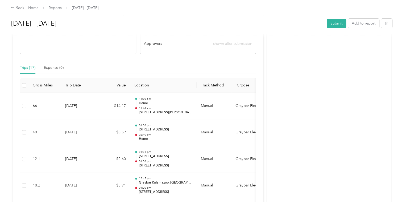
scroll to position [106, 0]
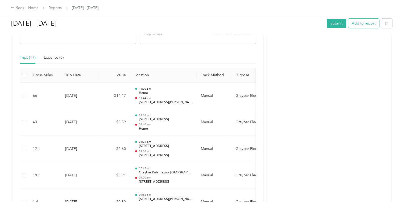
click at [368, 22] on button "Add to report" at bounding box center [363, 23] width 31 height 9
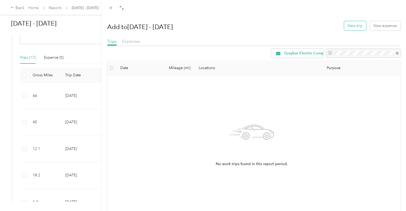
click at [354, 25] on button "New trip" at bounding box center [355, 25] width 22 height 9
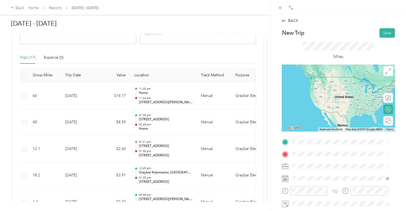
click at [317, 80] on span "[STREET_ADDRESS][PERSON_NAME][PERSON_NAME][US_STATE]" at bounding box center [344, 76] width 85 height 9
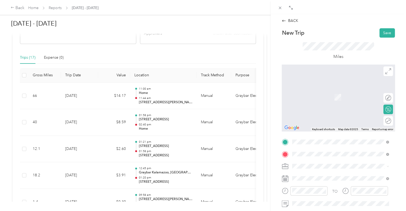
click at [322, 115] on span "[STREET_ADDRESS][PERSON_NAME][US_STATE]" at bounding box center [343, 116] width 83 height 5
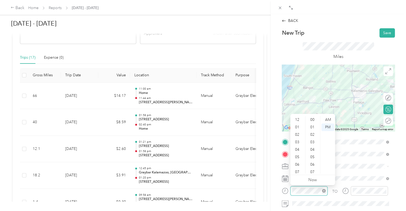
scroll to position [32, 0]
drag, startPoint x: 298, startPoint y: 169, endPoint x: 300, endPoint y: 166, distance: 3.6
click at [298, 169] on div "11" at bounding box center [298, 169] width 13 height 7
click at [313, 137] on div "44" at bounding box center [313, 137] width 13 height 7
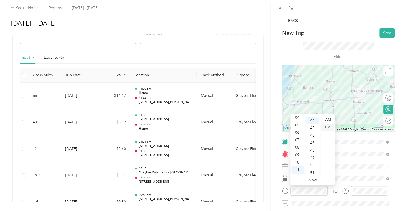
scroll to position [328, 0]
drag, startPoint x: 328, startPoint y: 119, endPoint x: 327, endPoint y: 125, distance: 5.9
click at [328, 119] on div "AM" at bounding box center [328, 119] width 13 height 7
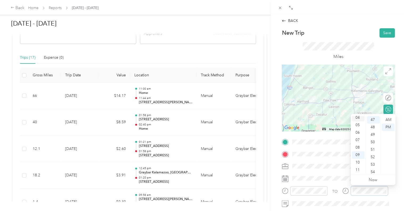
scroll to position [5, 0]
click at [360, 136] on div "03" at bounding box center [358, 136] width 13 height 7
click at [374, 119] on div "00" at bounding box center [373, 119] width 13 height 7
click at [389, 125] on div "PM" at bounding box center [388, 126] width 13 height 7
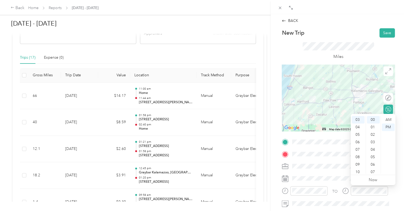
click at [398, 137] on div "BACK New Trip Save This trip cannot be edited because it is either under review…" at bounding box center [339, 119] width 136 height 211
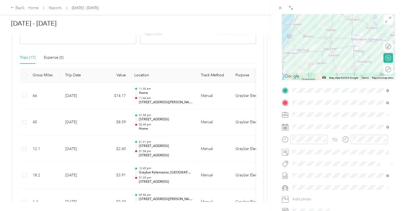
scroll to position [53, 0]
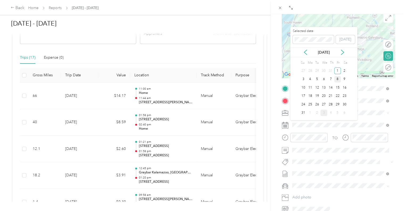
click at [338, 78] on div "8" at bounding box center [337, 79] width 7 height 7
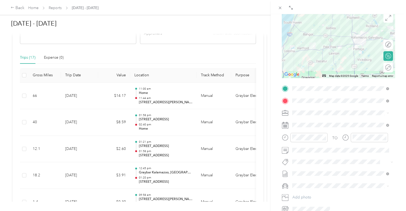
click at [398, 121] on div "BACK New Trip Save This trip cannot be edited because it is either under review…" at bounding box center [339, 119] width 136 height 211
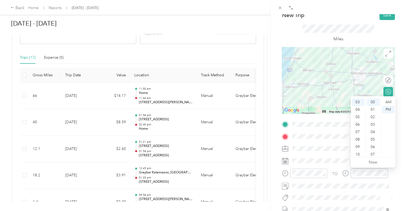
scroll to position [32, 0]
click at [360, 152] on div "11" at bounding box center [358, 151] width 13 height 7
click at [358, 100] on div "12" at bounding box center [358, 101] width 13 height 7
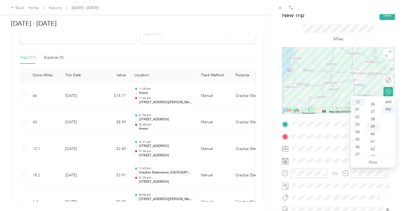
click at [372, 117] on div "38" at bounding box center [373, 118] width 13 height 7
click at [389, 101] on div "AM" at bounding box center [388, 101] width 13 height 7
click at [388, 109] on div "PM" at bounding box center [388, 109] width 13 height 7
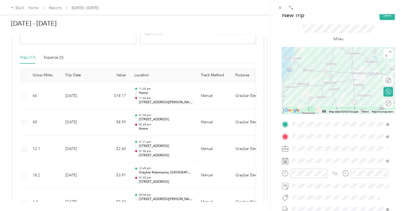
click at [397, 169] on div "BACK New Trip Save This trip cannot be edited because it is either under review…" at bounding box center [339, 119] width 136 height 211
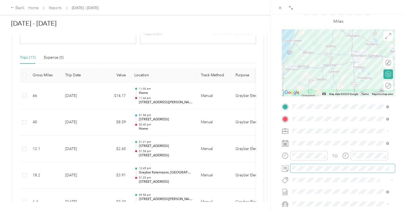
scroll to position [44, 0]
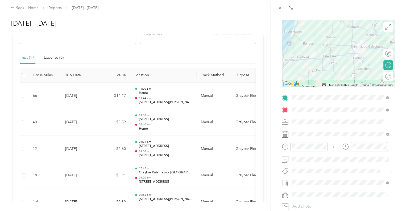
click at [397, 124] on div "BACK New Trip Save This trip cannot be edited because it is either under review…" at bounding box center [339, 119] width 136 height 211
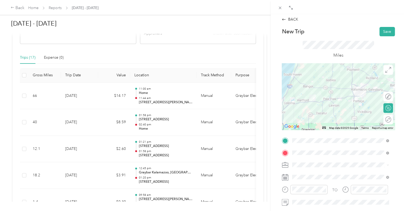
scroll to position [0, 0]
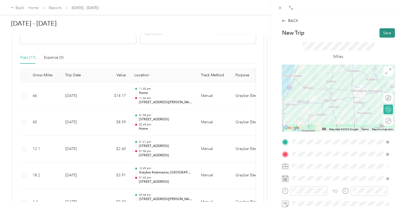
click at [385, 33] on button "Save" at bounding box center [387, 32] width 15 height 9
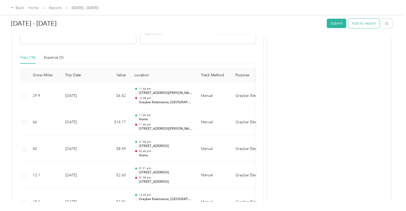
click at [362, 26] on button "Add to report" at bounding box center [363, 23] width 31 height 9
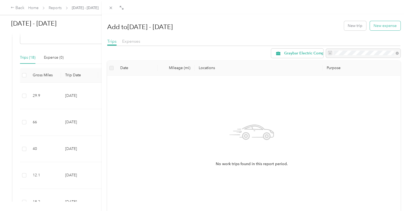
click at [382, 26] on button "New expense" at bounding box center [385, 25] width 31 height 9
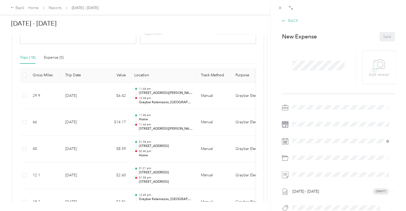
click at [285, 22] on icon at bounding box center [284, 21] width 4 height 4
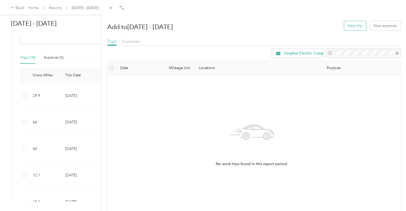
click at [356, 25] on button "New trip" at bounding box center [355, 25] width 22 height 9
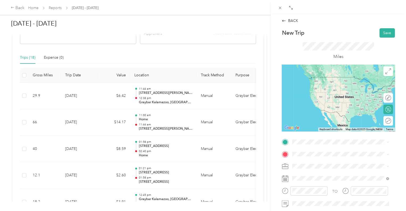
click at [310, 171] on span "[STREET_ADDRESS][PERSON_NAME][US_STATE]" at bounding box center [343, 172] width 83 height 5
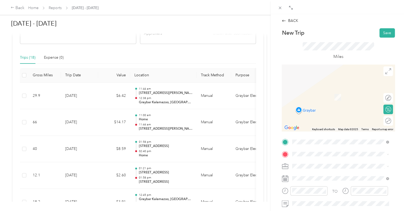
click at [314, 98] on span "[STREET_ADDRESS][PERSON_NAME][PERSON_NAME][US_STATE]" at bounding box center [333, 98] width 63 height 10
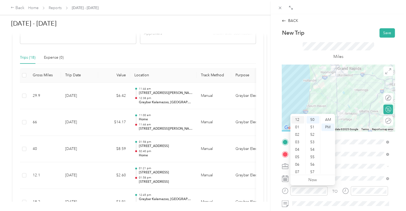
click at [297, 120] on div "12" at bounding box center [298, 119] width 13 height 7
click at [312, 164] on div "38" at bounding box center [313, 162] width 13 height 7
click at [327, 127] on div "PM" at bounding box center [328, 126] width 13 height 7
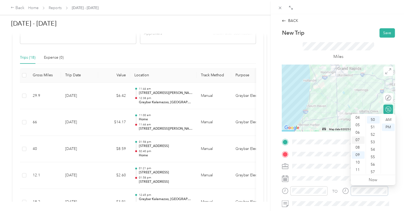
scroll to position [5, 0]
click at [358, 137] on div "03" at bounding box center [358, 136] width 13 height 7
click at [373, 119] on div "00" at bounding box center [373, 119] width 13 height 7
click at [388, 126] on div "PM" at bounding box center [388, 126] width 13 height 7
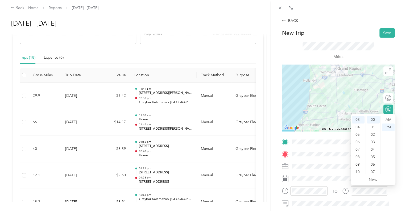
click at [400, 169] on div "BACK New Trip Save This trip cannot be edited because it is either under review…" at bounding box center [339, 119] width 136 height 211
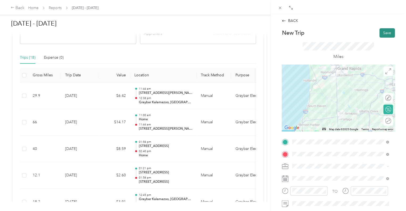
click at [383, 32] on button "Save" at bounding box center [387, 32] width 15 height 9
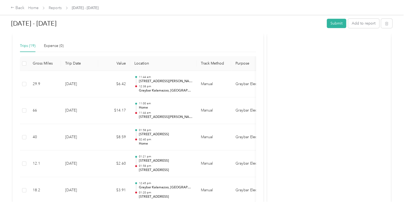
scroll to position [106, 0]
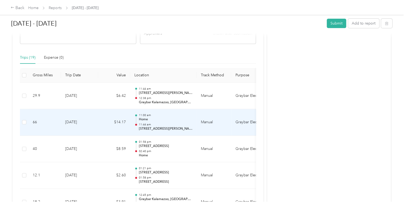
click at [165, 123] on p "11:44 am" at bounding box center [166, 124] width 54 height 4
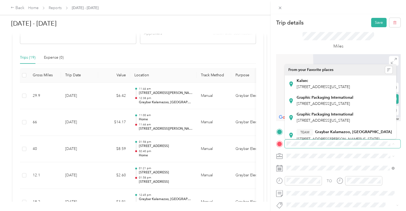
click at [400, 85] on form "Trip details Save This trip cannot be edited because it is either under review,…" at bounding box center [339, 137] width 136 height 238
drag, startPoint x: 305, startPoint y: 48, endPoint x: 311, endPoint y: 46, distance: 6.4
click at [305, 48] on div "Miles" at bounding box center [339, 41] width 72 height 18
click at [278, 6] on icon at bounding box center [280, 8] width 5 height 5
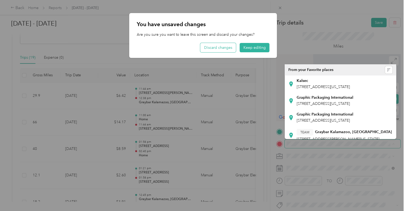
click at [225, 50] on button "Discard changes" at bounding box center [218, 47] width 36 height 9
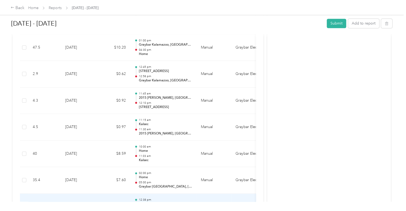
scroll to position [534, 0]
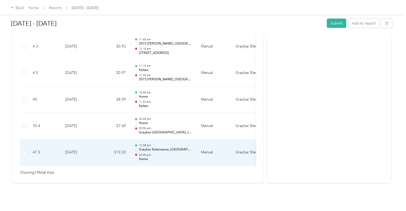
click at [109, 150] on td "$10.20" at bounding box center [114, 152] width 32 height 27
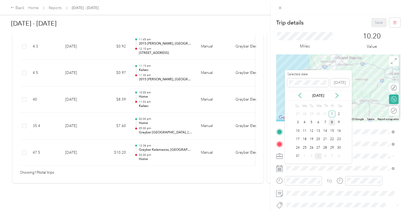
click at [332, 122] on div "8" at bounding box center [332, 122] width 7 height 7
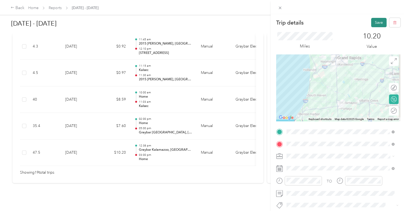
click at [372, 23] on button "Save" at bounding box center [378, 22] width 15 height 9
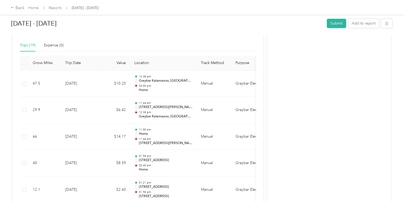
scroll to position [134, 0]
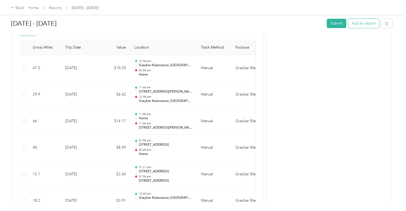
click at [361, 22] on button "Add to report" at bounding box center [363, 23] width 31 height 9
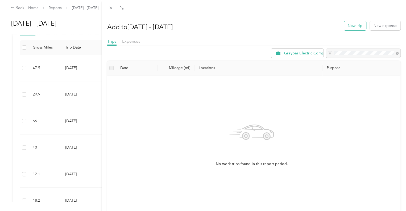
click at [355, 25] on button "New trip" at bounding box center [355, 25] width 22 height 9
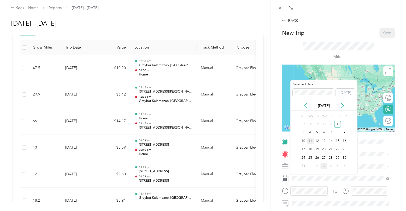
click at [310, 139] on div "11" at bounding box center [310, 140] width 7 height 7
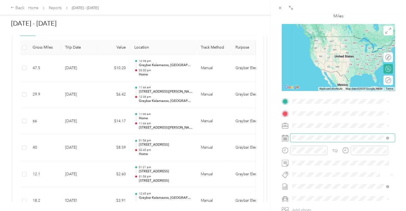
scroll to position [53, 0]
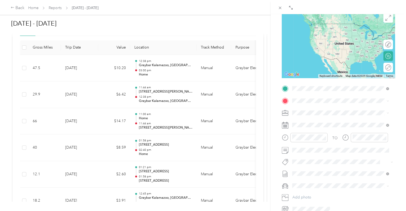
click at [331, 114] on span "[STREET_ADDRESS][PERSON_NAME][PERSON_NAME][US_STATE]" at bounding box center [333, 118] width 63 height 10
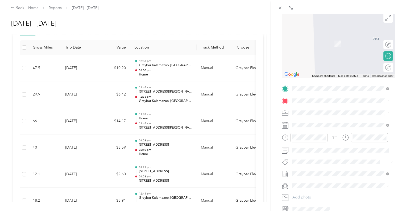
click at [312, 120] on span "[STREET_ADDRESS][PERSON_NAME][US_STATE]" at bounding box center [343, 118] width 83 height 5
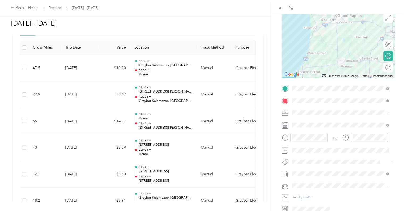
scroll to position [0, 0]
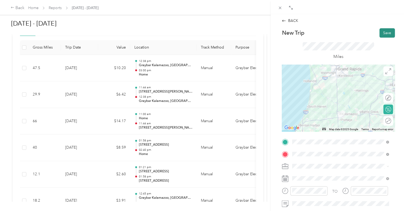
click at [385, 32] on button "Save" at bounding box center [387, 32] width 15 height 9
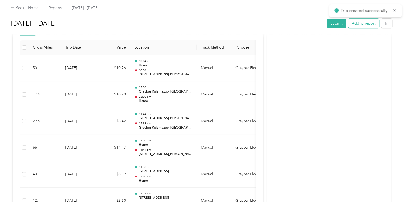
click at [359, 24] on button "Add to report" at bounding box center [363, 23] width 31 height 9
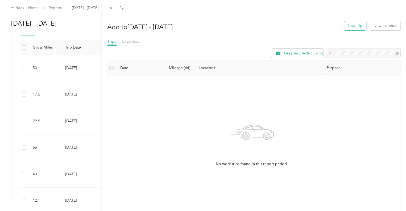
click at [354, 24] on button "New trip" at bounding box center [355, 25] width 22 height 9
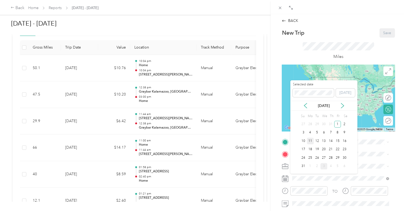
click at [311, 140] on div "11" at bounding box center [310, 140] width 7 height 7
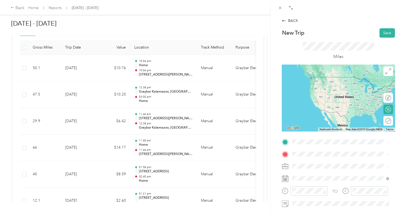
click at [308, 77] on span "[STREET_ADDRESS][PERSON_NAME][US_STATE]" at bounding box center [343, 76] width 83 height 5
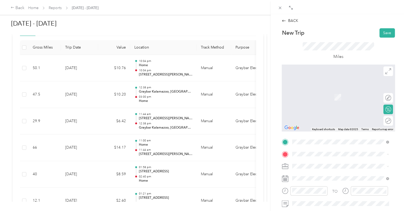
click at [319, 172] on span "[STREET_ADDRESS][US_STATE]" at bounding box center [328, 173] width 53 height 5
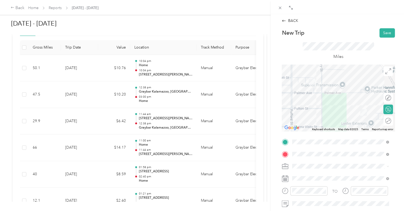
click at [399, 148] on div "BACK New Trip Save This trip cannot be edited because it is either under review…" at bounding box center [339, 119] width 136 height 211
click at [383, 33] on button "Save" at bounding box center [387, 32] width 15 height 9
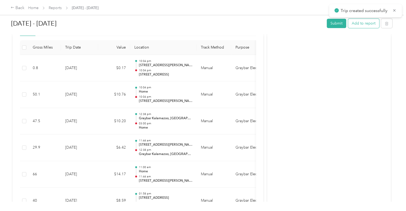
click at [359, 25] on button "Add to report" at bounding box center [363, 23] width 31 height 9
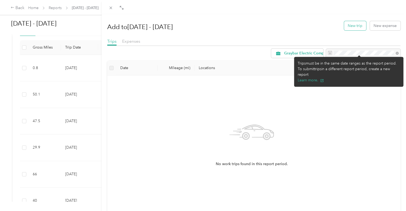
click at [354, 26] on button "New trip" at bounding box center [355, 25] width 22 height 9
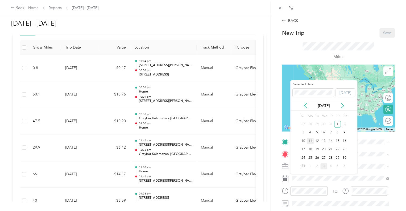
click at [310, 139] on div "11" at bounding box center [310, 140] width 7 height 7
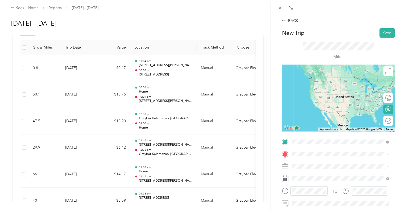
click at [313, 162] on span "[STREET_ADDRESS][US_STATE]" at bounding box center [328, 160] width 53 height 5
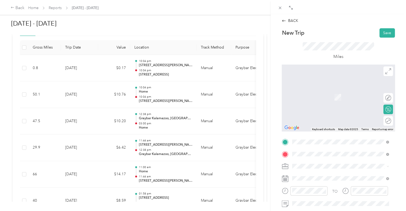
click at [317, 89] on span "[STREET_ADDRESS][PERSON_NAME][US_STATE]" at bounding box center [343, 89] width 83 height 5
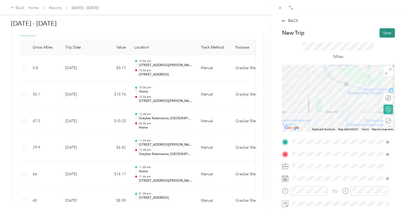
click at [383, 33] on button "Save" at bounding box center [387, 32] width 15 height 9
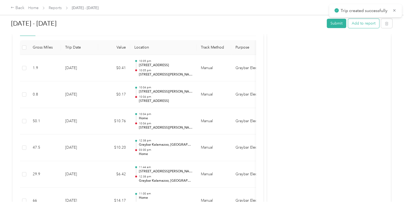
click at [357, 25] on button "Add to report" at bounding box center [363, 23] width 31 height 9
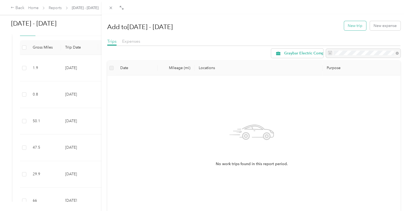
click at [348, 23] on button "New trip" at bounding box center [355, 25] width 22 height 9
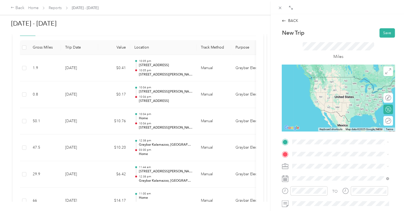
click at [314, 82] on li "[STREET_ADDRESS][PERSON_NAME][US_STATE]" at bounding box center [340, 77] width 100 height 11
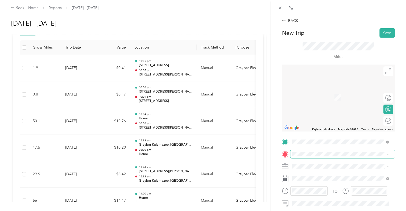
click at [313, 158] on div "TO Add photo" at bounding box center [338, 201] width 113 height 129
click at [314, 100] on li "S [PERSON_NAME] [GEOGRAPHIC_DATA][US_STATE]" at bounding box center [340, 101] width 100 height 15
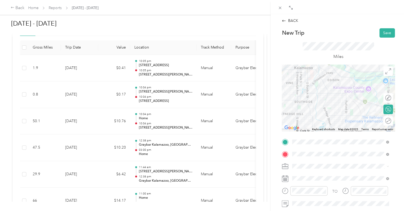
click at [319, 173] on div "TO Add photo" at bounding box center [338, 201] width 113 height 129
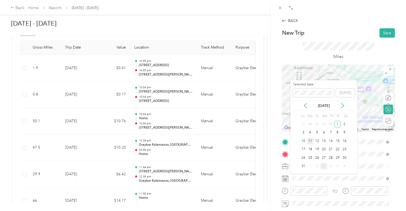
click at [311, 139] on div "11" at bounding box center [310, 140] width 7 height 7
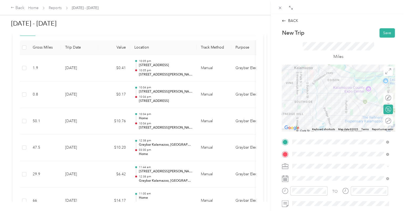
click at [397, 138] on div "BACK New Trip Save This trip cannot be edited because it is either under review…" at bounding box center [339, 119] width 136 height 211
click at [382, 32] on button "Save" at bounding box center [387, 32] width 15 height 9
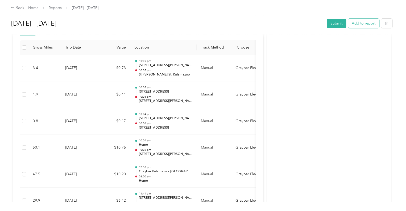
click at [360, 22] on button "Add to report" at bounding box center [363, 23] width 31 height 9
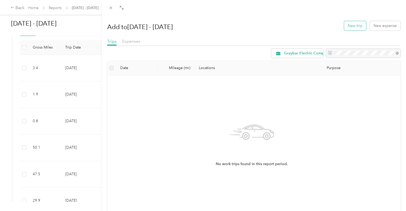
click at [353, 22] on button "New trip" at bounding box center [355, 25] width 22 height 9
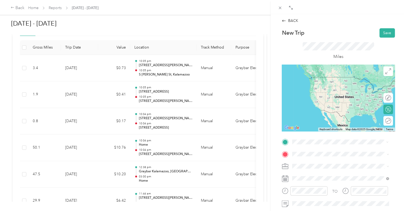
click at [309, 79] on span "[STREET_ADDRESS][PERSON_NAME][US_STATE]" at bounding box center [343, 77] width 83 height 5
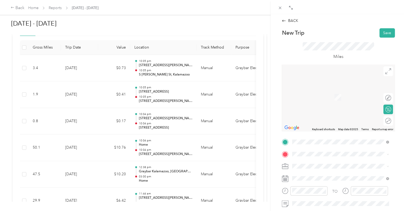
click at [313, 88] on span "[STREET_ADDRESS][PERSON_NAME][US_STATE]" at bounding box center [343, 88] width 83 height 5
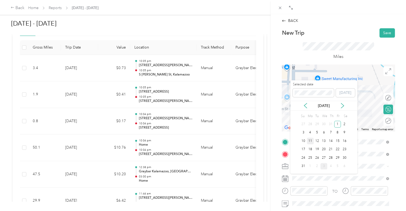
click at [310, 141] on div "11" at bounding box center [310, 140] width 7 height 7
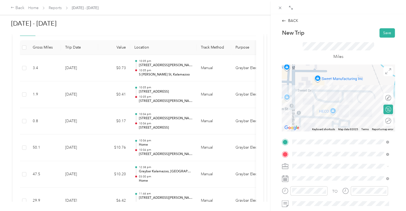
click at [399, 163] on div "BACK New Trip Save This trip cannot be edited because it is either under review…" at bounding box center [339, 119] width 136 height 211
click at [382, 29] on button "Save" at bounding box center [387, 32] width 15 height 9
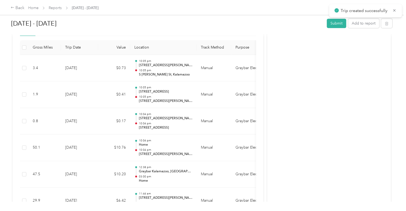
click at [382, 32] on div at bounding box center [203, 105] width 406 height 211
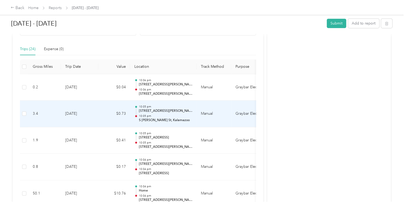
scroll to position [108, 0]
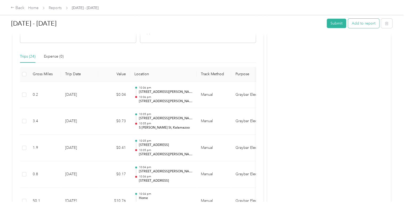
click at [362, 22] on button "Add to report" at bounding box center [363, 23] width 31 height 9
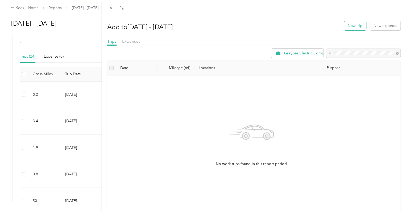
click at [351, 22] on button "New trip" at bounding box center [355, 25] width 22 height 9
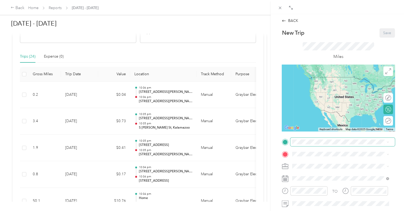
click at [302, 139] on span at bounding box center [342, 141] width 105 height 9
click at [396, 137] on form "New Trip Save This trip cannot be edited because it is either under review, app…" at bounding box center [338, 147] width 124 height 238
click at [323, 79] on div "[STREET_ADDRESS][PERSON_NAME][US_STATE]" at bounding box center [340, 75] width 93 height 7
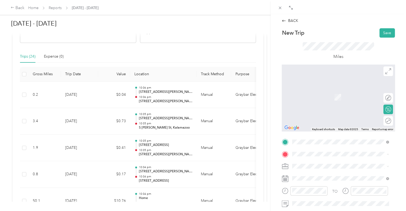
click at [313, 173] on span "2019 [PERSON_NAME][GEOGRAPHIC_DATA][US_STATE]" at bounding box center [344, 175] width 85 height 9
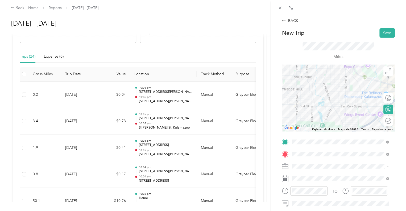
click at [397, 158] on div "BACK New Trip Save This trip cannot be edited because it is either under review…" at bounding box center [339, 119] width 136 height 211
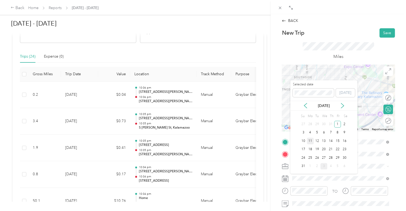
click at [310, 140] on div "11" at bounding box center [310, 140] width 7 height 7
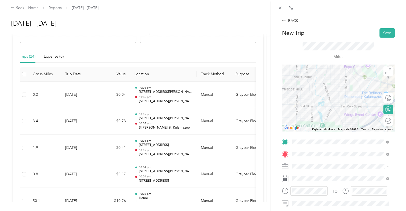
click at [395, 112] on form "New Trip Save This trip cannot be edited because it is either under review, app…" at bounding box center [338, 147] width 124 height 238
click at [382, 32] on button "Save" at bounding box center [387, 32] width 15 height 9
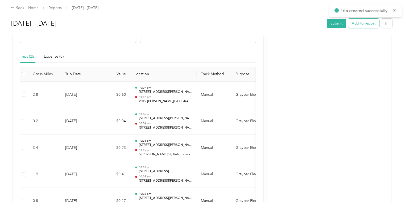
click at [358, 23] on button "Add to report" at bounding box center [363, 23] width 31 height 9
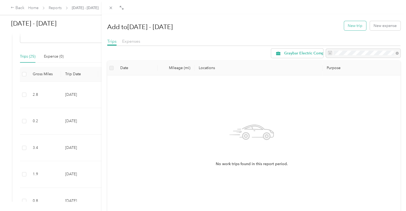
click at [354, 24] on button "New trip" at bounding box center [355, 25] width 22 height 9
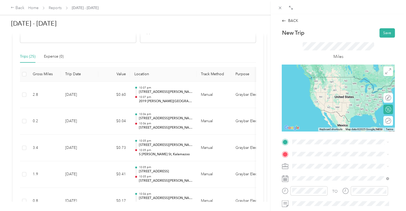
click at [310, 162] on span "2019 [PERSON_NAME][GEOGRAPHIC_DATA][US_STATE]" at bounding box center [344, 159] width 85 height 9
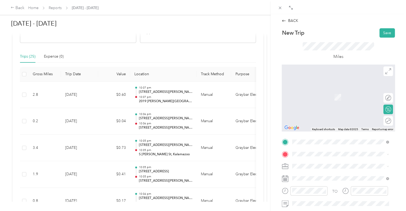
click at [322, 118] on span "[STREET_ADDRESS][PERSON_NAME][US_STATE]" at bounding box center [343, 116] width 83 height 5
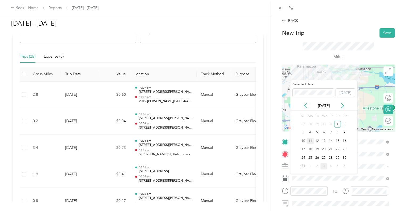
click at [309, 140] on div "11" at bounding box center [310, 140] width 7 height 7
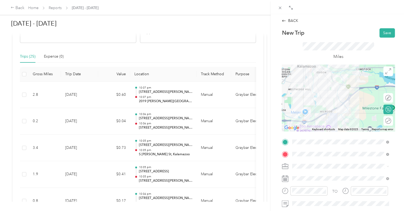
click at [397, 161] on div "BACK New Trip Save This trip cannot be edited because it is either under review…" at bounding box center [339, 119] width 136 height 211
click at [385, 31] on button "Save" at bounding box center [387, 32] width 15 height 9
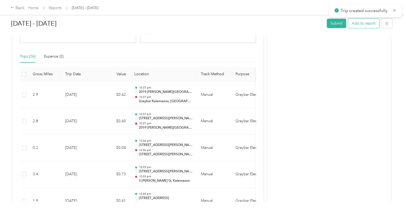
click at [356, 23] on button "Add to report" at bounding box center [363, 23] width 31 height 9
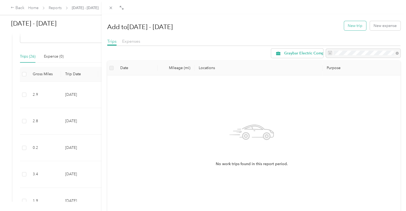
click at [349, 25] on button "New trip" at bounding box center [355, 25] width 22 height 9
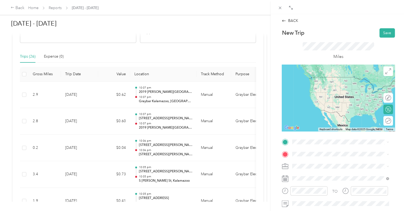
click at [341, 108] on div "TEAM Graybar Kalamazoo, [GEOGRAPHIC_DATA] [STREET_ADDRESS][PERSON_NAME][US_STAT…" at bounding box center [344, 105] width 85 height 16
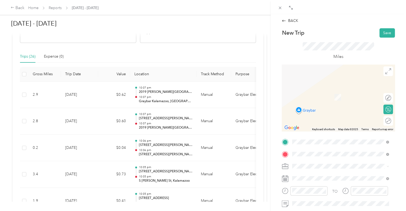
click at [324, 96] on span "[STREET_ADDRESS][PERSON_NAME][PERSON_NAME][US_STATE]" at bounding box center [333, 100] width 63 height 10
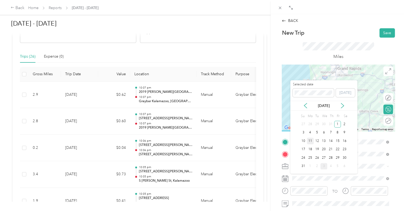
click at [309, 138] on div "11" at bounding box center [310, 140] width 7 height 7
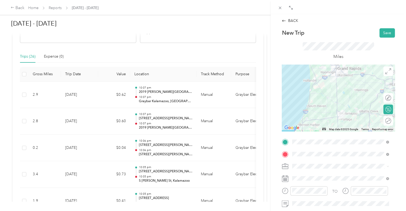
click at [397, 114] on div "BACK New Trip Save This trip cannot be edited because it is either under review…" at bounding box center [339, 119] width 136 height 211
click at [382, 32] on button "Save" at bounding box center [387, 32] width 15 height 9
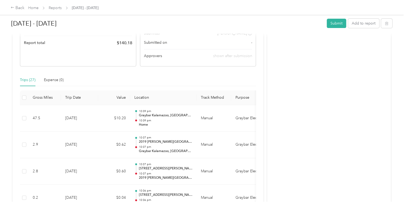
scroll to position [53, 0]
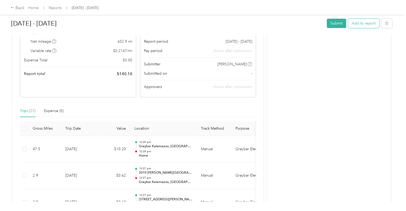
click at [361, 23] on button "Add to report" at bounding box center [363, 23] width 31 height 9
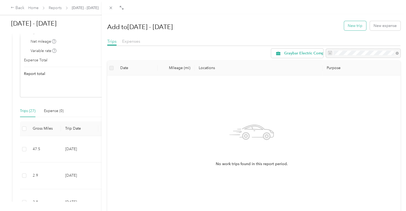
click at [353, 23] on button "New trip" at bounding box center [355, 25] width 22 height 9
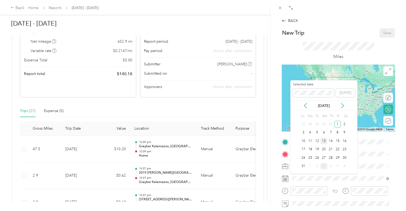
click at [324, 140] on div "13" at bounding box center [324, 140] width 7 height 7
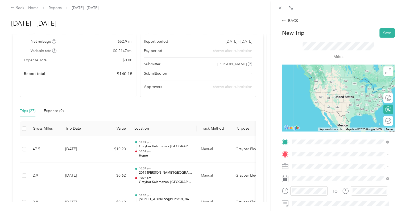
click at [325, 87] on div "Home [STREET_ADDRESS][PERSON_NAME][PERSON_NAME][US_STATE]" at bounding box center [344, 84] width 85 height 17
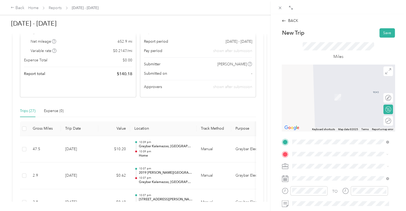
click at [314, 95] on span "[STREET_ADDRESS][PERSON_NAME][US_STATE]" at bounding box center [343, 94] width 83 height 5
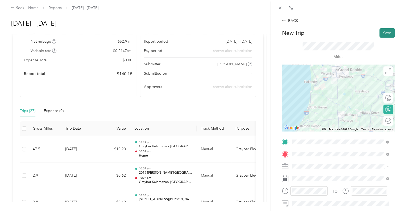
click at [385, 32] on button "Save" at bounding box center [387, 32] width 15 height 9
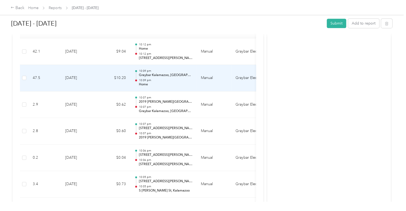
scroll to position [52, 0]
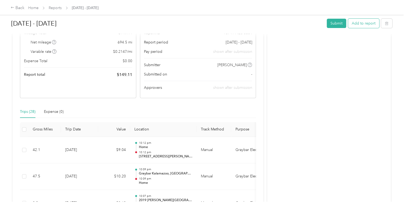
click at [360, 23] on button "Add to report" at bounding box center [363, 23] width 31 height 9
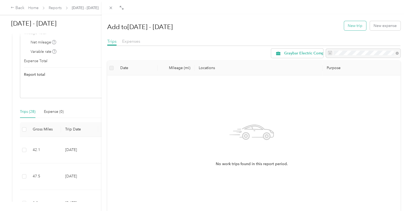
click at [354, 21] on button "New trip" at bounding box center [355, 25] width 22 height 9
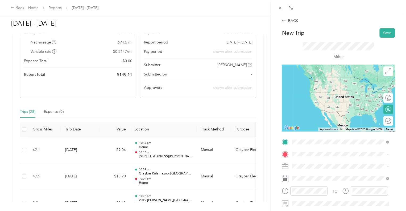
click at [316, 79] on div "[STREET_ADDRESS][PERSON_NAME][US_STATE]" at bounding box center [340, 82] width 93 height 7
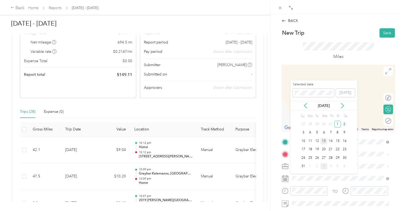
click at [325, 140] on div "13" at bounding box center [324, 140] width 7 height 7
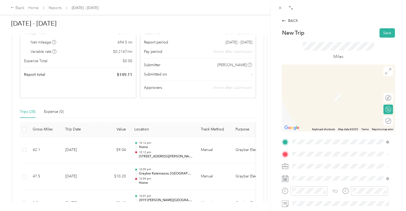
click at [310, 173] on span "[STREET_ADDRESS][US_STATE]" at bounding box center [328, 170] width 53 height 5
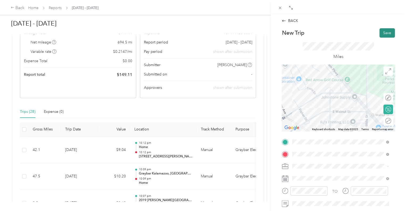
click at [383, 31] on button "Save" at bounding box center [387, 32] width 15 height 9
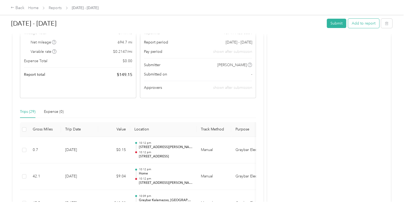
click at [367, 24] on button "Add to report" at bounding box center [363, 23] width 31 height 9
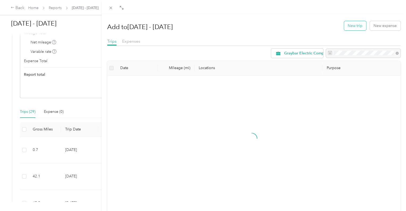
click at [351, 25] on button "New trip" at bounding box center [355, 25] width 22 height 9
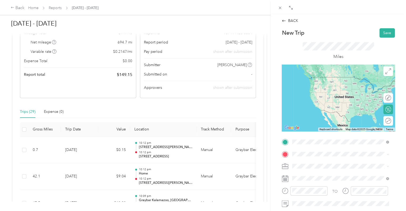
click at [312, 163] on span "[STREET_ADDRESS][US_STATE]" at bounding box center [328, 160] width 53 height 5
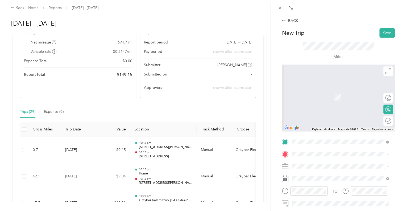
click at [315, 172] on span "[STREET_ADDRESS][US_STATE]" at bounding box center [328, 172] width 53 height 5
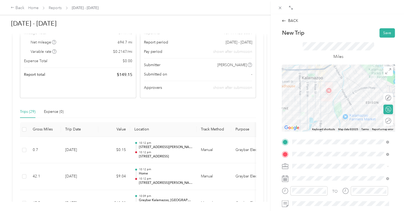
click at [396, 144] on form "New Trip Save This trip cannot be edited because it is either under review, app…" at bounding box center [338, 147] width 124 height 238
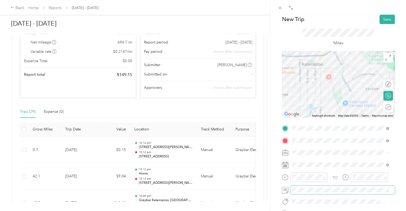
scroll to position [27, 0]
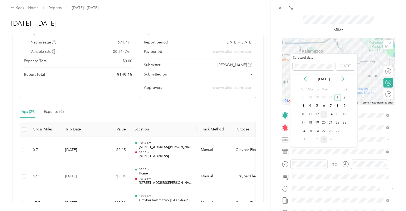
click at [324, 113] on div "13" at bounding box center [324, 114] width 7 height 7
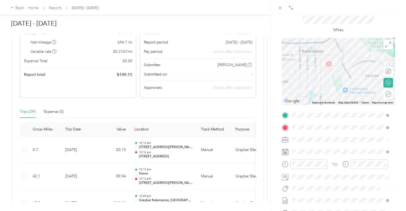
click at [395, 131] on form "New Trip Save This trip cannot be edited because it is either under review, app…" at bounding box center [338, 121] width 124 height 238
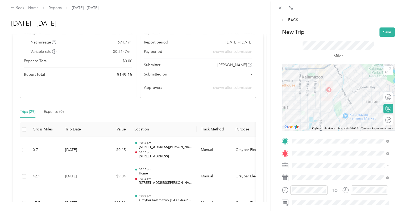
scroll to position [0, 0]
click at [380, 32] on button "Save" at bounding box center [387, 32] width 15 height 9
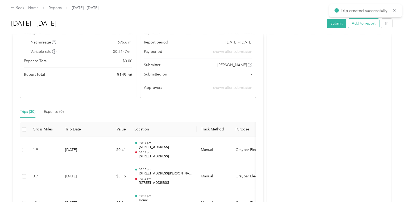
click at [359, 23] on button "Add to report" at bounding box center [363, 23] width 31 height 9
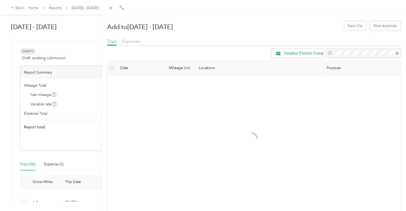
scroll to position [52, 0]
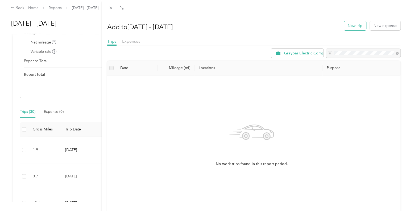
click at [349, 27] on button "New trip" at bounding box center [355, 25] width 22 height 9
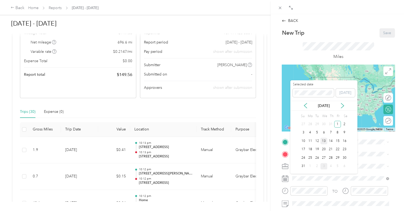
click at [324, 137] on div "13" at bounding box center [324, 140] width 7 height 7
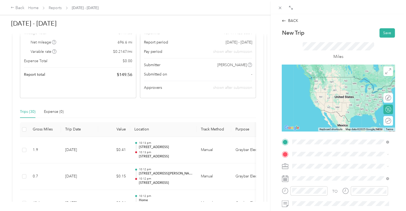
click at [310, 163] on span "[STREET_ADDRESS][US_STATE]" at bounding box center [328, 160] width 53 height 5
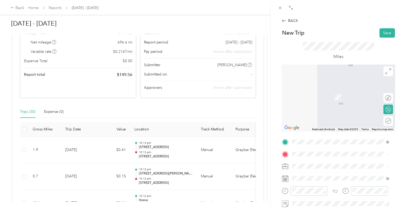
click at [312, 112] on span "1206 East Crosstown Parkway Kalamazoo, Michigan 49001, United States" at bounding box center [328, 109] width 53 height 5
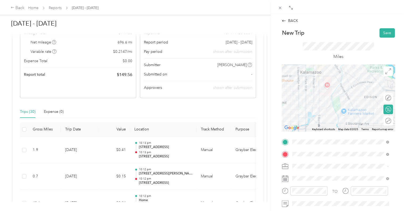
click at [399, 159] on div "BACK New Trip Save This trip cannot be edited because it is either under review…" at bounding box center [339, 119] width 136 height 211
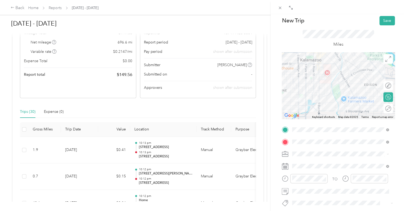
scroll to position [0, 0]
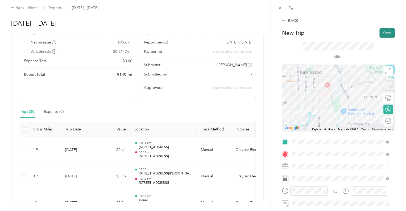
click at [385, 33] on button "Save" at bounding box center [387, 32] width 15 height 9
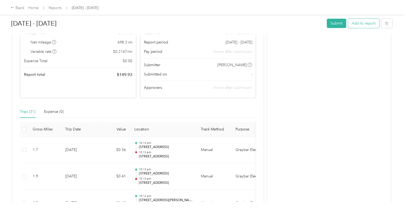
click at [362, 23] on button "Add to report" at bounding box center [363, 23] width 31 height 9
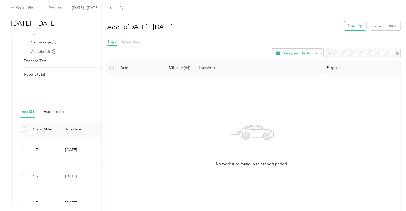
click at [351, 25] on button "New trip" at bounding box center [355, 25] width 22 height 9
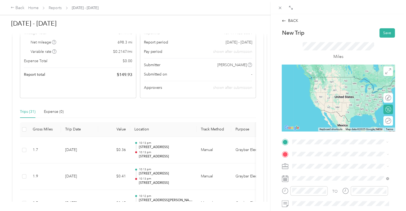
click at [315, 163] on span "1206 East Crosstown Parkway Kalamazoo, Michigan 49001, United States" at bounding box center [328, 160] width 53 height 5
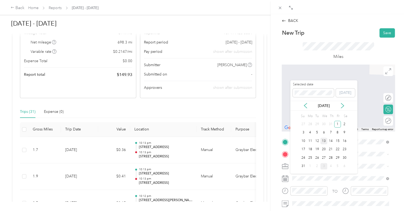
click at [327, 139] on div "13" at bounding box center [324, 140] width 7 height 7
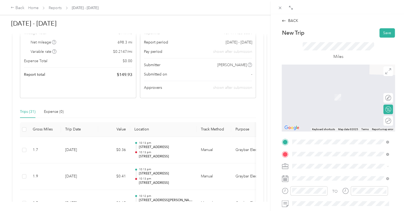
click at [316, 174] on span "3100 Covington Road Kalamazoo, Michigan 49001, United States" at bounding box center [343, 173] width 83 height 5
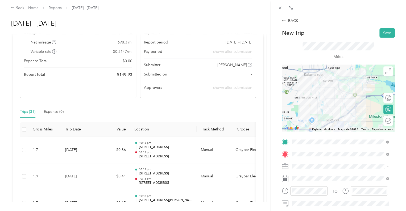
click at [397, 150] on div "BACK New Trip Save This trip cannot be edited because it is either under review…" at bounding box center [339, 119] width 136 height 211
click at [383, 32] on button "Save" at bounding box center [387, 32] width 15 height 9
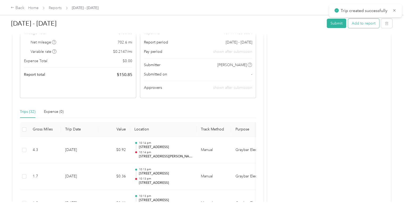
click at [360, 22] on button "Add to report" at bounding box center [363, 23] width 31 height 9
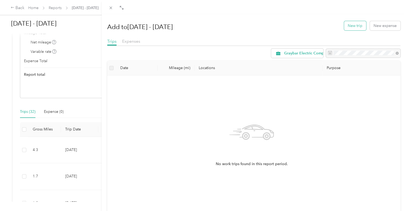
click at [354, 24] on button "New trip" at bounding box center [355, 25] width 22 height 9
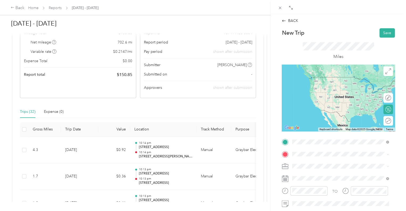
click at [313, 163] on span "3100 Covington Road Kalamazoo, Michigan 49001, United States" at bounding box center [343, 160] width 83 height 5
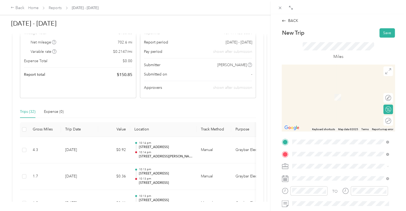
click at [323, 94] on div "Home [STREET_ADDRESS][PERSON_NAME][PERSON_NAME][US_STATE]" at bounding box center [344, 96] width 85 height 17
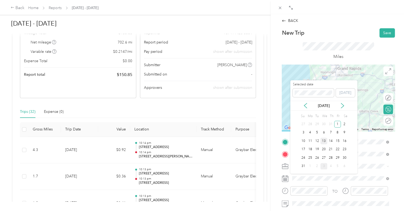
click at [325, 140] on div "13" at bounding box center [324, 140] width 7 height 7
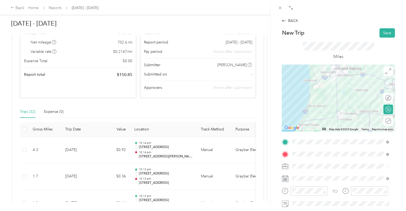
click at [398, 114] on div "BACK New Trip Save This trip cannot be edited because it is either under review…" at bounding box center [339, 119] width 136 height 211
click at [387, 33] on button "Save" at bounding box center [387, 32] width 15 height 9
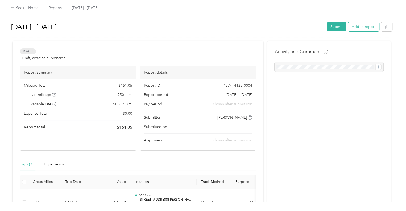
click at [358, 26] on button "Add to report" at bounding box center [363, 26] width 31 height 9
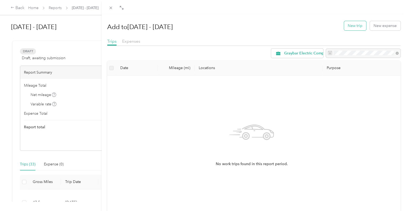
click at [353, 23] on button "New trip" at bounding box center [355, 25] width 22 height 9
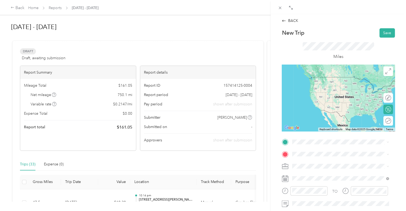
click at [322, 86] on span "[STREET_ADDRESS][PERSON_NAME][PERSON_NAME][US_STATE]" at bounding box center [333, 85] width 63 height 10
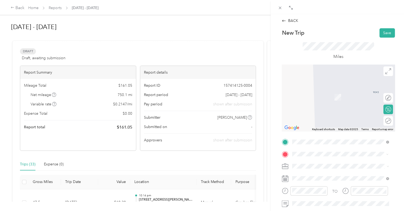
click at [352, 129] on li "TEAM Graybar Kalamazoo, [GEOGRAPHIC_DATA] [STREET_ADDRESS][PERSON_NAME][US_STAT…" at bounding box center [340, 118] width 100 height 22
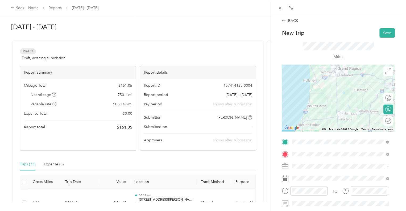
click at [398, 148] on div "BACK New Trip Save This trip cannot be edited because it is either under review…" at bounding box center [339, 119] width 136 height 211
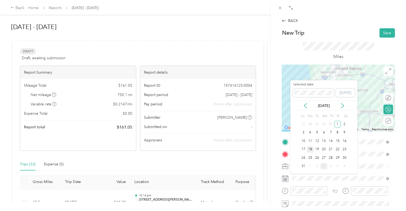
click at [310, 149] on div "18" at bounding box center [310, 149] width 7 height 7
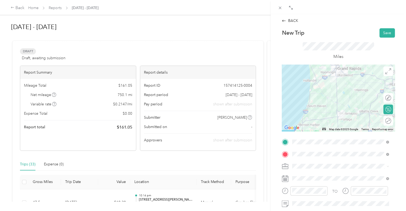
click at [399, 138] on div "BACK New Trip Save This trip cannot be edited because it is either under review…" at bounding box center [339, 119] width 136 height 211
click at [385, 32] on button "Save" at bounding box center [387, 32] width 15 height 9
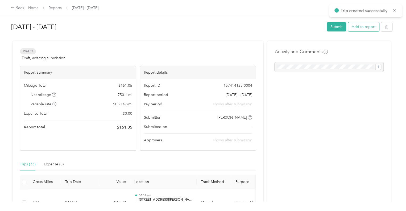
click at [362, 27] on button "Add to report" at bounding box center [363, 26] width 31 height 9
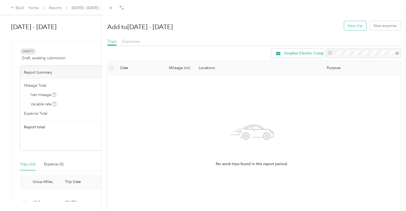
click at [352, 26] on button "New trip" at bounding box center [355, 25] width 22 height 9
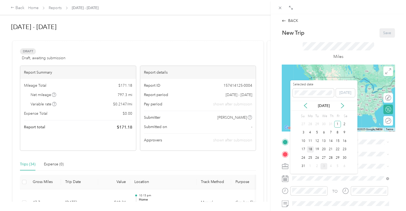
click at [311, 148] on div "18" at bounding box center [310, 149] width 7 height 7
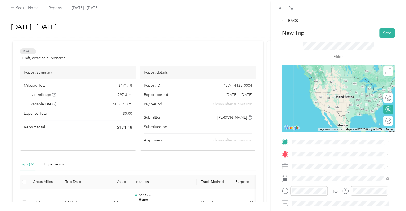
drag, startPoint x: 369, startPoint y: 29, endPoint x: 363, endPoint y: 27, distance: 5.8
click at [368, 28] on div "New Trip Save" at bounding box center [338, 32] width 113 height 9
click at [293, 20] on div "BACK" at bounding box center [290, 21] width 16 height 6
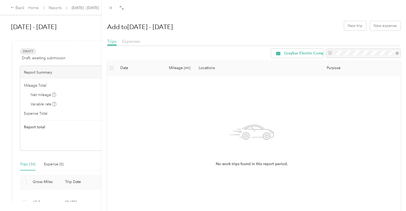
click at [92, 162] on div "Add to Aug 1 - 31, 2025 New trip New expense Trips Expenses Graybar Electric Co…" at bounding box center [203, 105] width 406 height 211
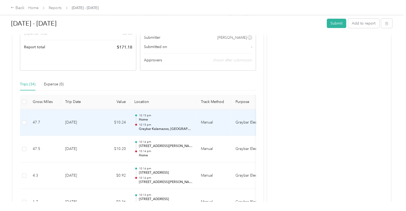
scroll to position [106, 0]
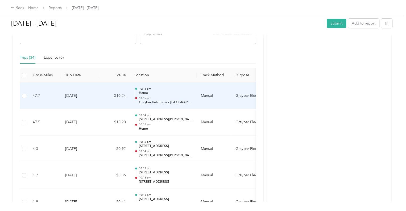
click at [180, 91] on p "Home" at bounding box center [166, 93] width 54 height 5
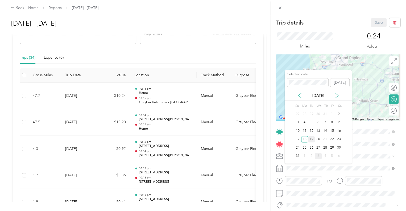
click at [311, 138] on div "19" at bounding box center [311, 139] width 7 height 7
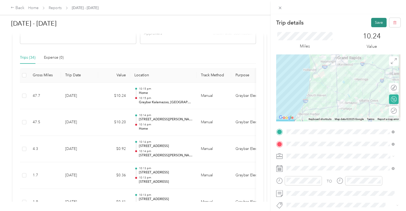
click at [375, 23] on button "Save" at bounding box center [378, 22] width 15 height 9
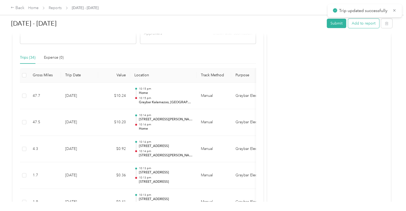
click at [364, 24] on button "Add to report" at bounding box center [363, 23] width 31 height 9
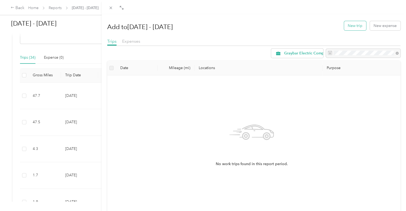
click at [359, 23] on button "New trip" at bounding box center [355, 25] width 22 height 9
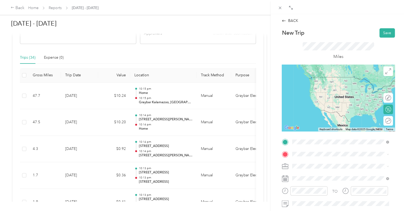
click at [325, 112] on span "[STREET_ADDRESS][PERSON_NAME][US_STATE]" at bounding box center [343, 111] width 83 height 5
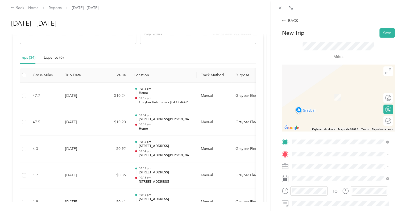
click at [326, 95] on li "221 Armstrong Boulevard Three Rivers, Michigan 49093, United States" at bounding box center [340, 89] width 100 height 11
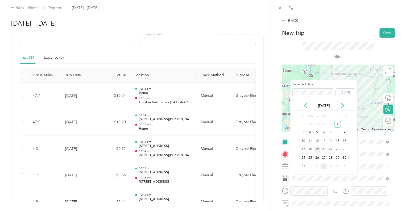
click at [317, 147] on div "19" at bounding box center [317, 149] width 7 height 7
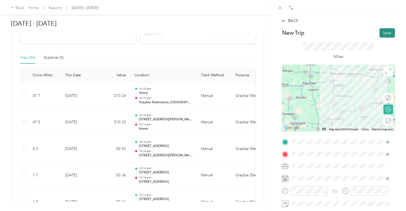
click at [383, 32] on button "Save" at bounding box center [387, 32] width 15 height 9
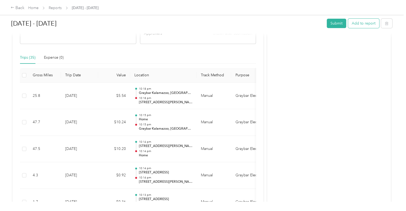
click at [359, 24] on button "Add to report" at bounding box center [363, 23] width 31 height 9
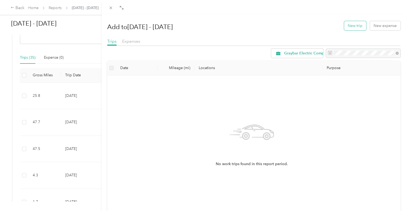
click at [352, 24] on button "New trip" at bounding box center [355, 25] width 22 height 9
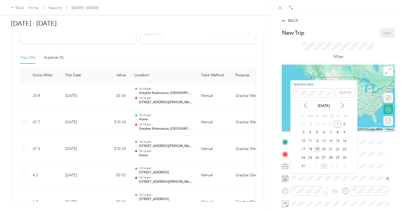
click at [317, 149] on div "19" at bounding box center [317, 149] width 7 height 7
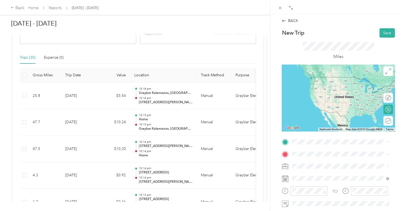
click at [318, 76] on span "221 Armstrong Boulevard Three Rivers, Michigan 49093, United States" at bounding box center [343, 74] width 83 height 5
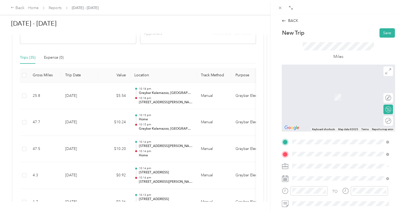
click at [321, 96] on span "[STREET_ADDRESS][PERSON_NAME][PERSON_NAME][US_STATE]" at bounding box center [333, 100] width 63 height 10
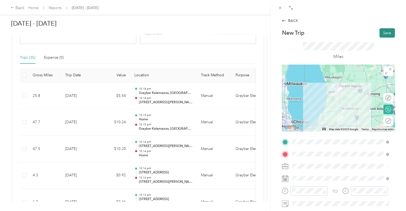
click at [382, 32] on button "Save" at bounding box center [387, 32] width 15 height 9
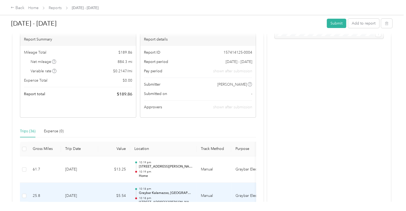
scroll to position [27, 0]
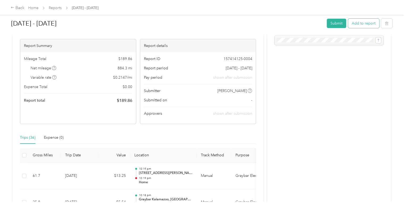
click at [364, 22] on button "Add to report" at bounding box center [363, 23] width 31 height 9
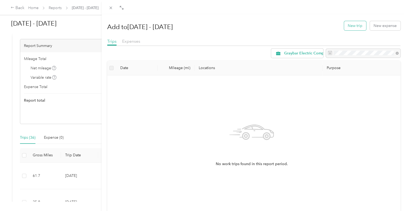
click at [350, 25] on button "New trip" at bounding box center [355, 25] width 22 height 9
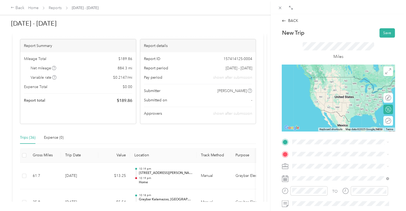
drag, startPoint x: 311, startPoint y: 86, endPoint x: 311, endPoint y: 92, distance: 6.4
click at [311, 86] on span "[STREET_ADDRESS][PERSON_NAME][PERSON_NAME][US_STATE]" at bounding box center [333, 85] width 63 height 10
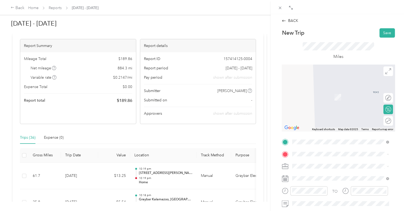
click at [399, 64] on div "BACK New Trip Save This trip cannot be edited because it is either under review…" at bounding box center [339, 119] width 136 height 211
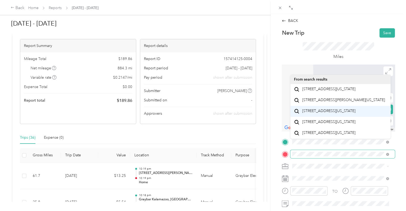
scroll to position [9, 0]
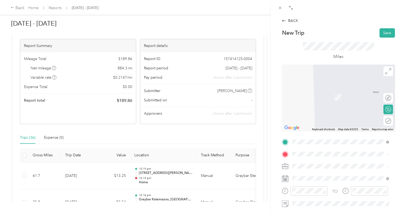
click at [320, 175] on span "[STREET_ADDRESS][US_STATE]" at bounding box center [328, 173] width 53 height 5
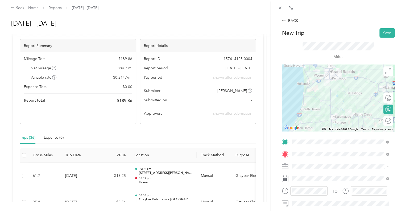
click at [398, 155] on div "BACK New Trip Save This trip cannot be edited because it is either under review…" at bounding box center [339, 119] width 136 height 211
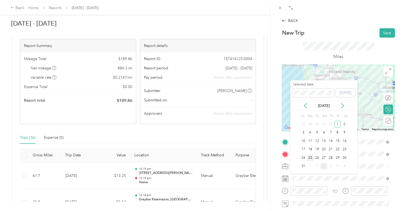
click at [309, 157] on div "25" at bounding box center [310, 157] width 7 height 7
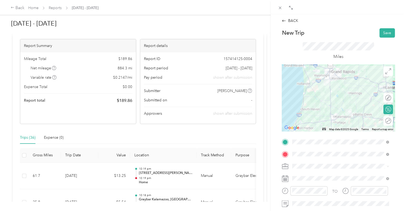
click at [398, 167] on div "BACK New Trip Save This trip cannot be edited because it is either under review…" at bounding box center [339, 119] width 136 height 211
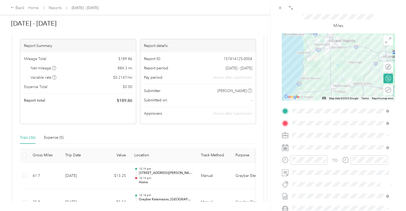
scroll to position [0, 0]
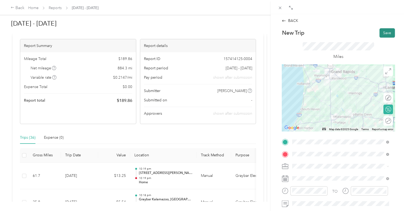
click at [383, 32] on button "Save" at bounding box center [387, 32] width 15 height 9
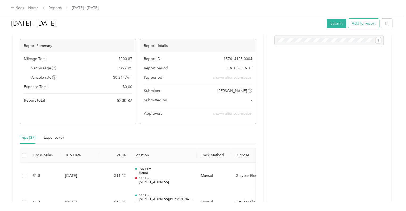
click at [359, 23] on button "Add to report" at bounding box center [363, 23] width 31 height 9
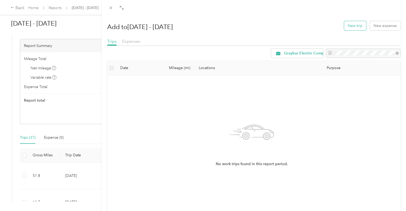
click at [350, 26] on button "New trip" at bounding box center [355, 25] width 22 height 9
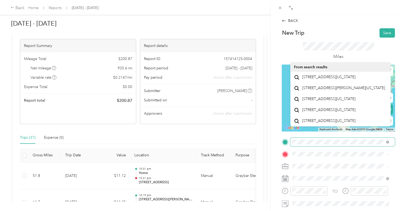
click at [396, 139] on form "New Trip Save This trip cannot be edited because it is either under review, app…" at bounding box center [338, 147] width 124 height 238
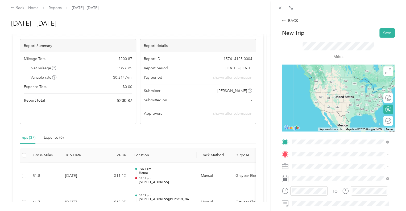
click at [345, 79] on span "[STREET_ADDRESS][US_STATE]" at bounding box center [328, 77] width 53 height 5
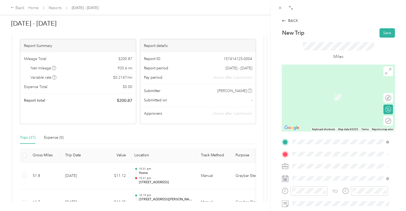
click at [342, 121] on div "TEAM Graybar Kalamazoo, [GEOGRAPHIC_DATA] [STREET_ADDRESS][PERSON_NAME][US_STAT…" at bounding box center [344, 117] width 85 height 16
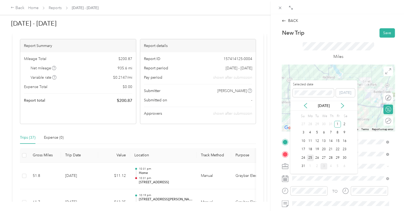
click at [310, 157] on div "25" at bounding box center [310, 157] width 7 height 7
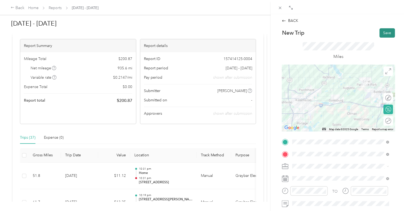
click at [381, 31] on button "Save" at bounding box center [387, 32] width 15 height 9
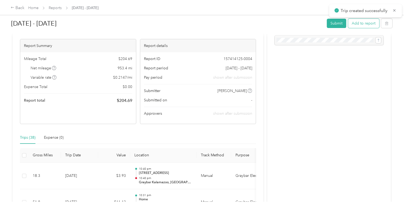
click at [355, 25] on button "Add to report" at bounding box center [363, 23] width 31 height 9
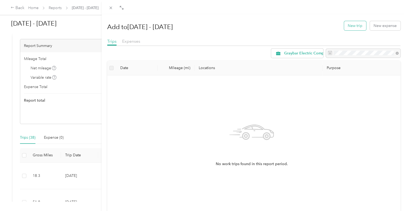
click at [346, 26] on button "New trip" at bounding box center [355, 25] width 22 height 9
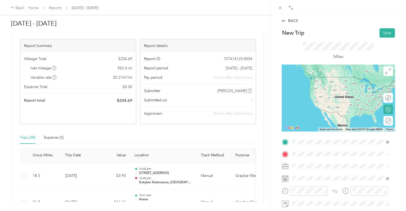
click at [332, 109] on span "[STREET_ADDRESS][PERSON_NAME][US_STATE]" at bounding box center [343, 111] width 83 height 5
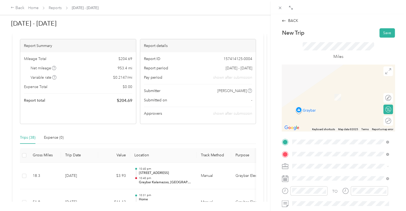
click at [319, 95] on span "[STREET_ADDRESS][PERSON_NAME][PERSON_NAME][US_STATE]" at bounding box center [333, 100] width 63 height 10
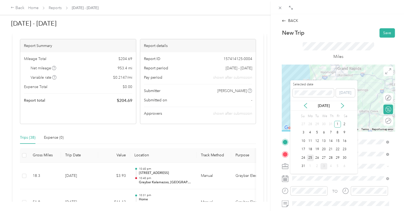
click at [310, 154] on div "25" at bounding box center [310, 157] width 7 height 7
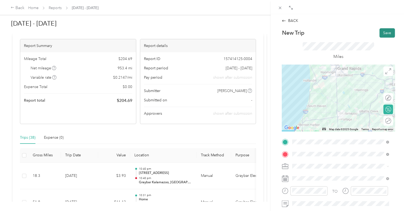
click at [387, 31] on button "Save" at bounding box center [387, 32] width 15 height 9
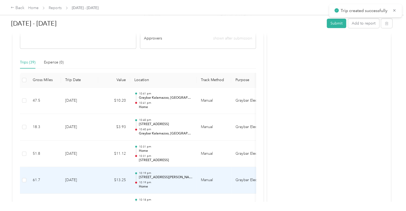
scroll to position [106, 0]
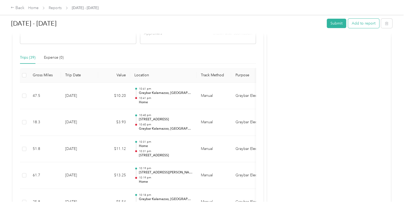
click at [360, 24] on button "Add to report" at bounding box center [363, 23] width 31 height 9
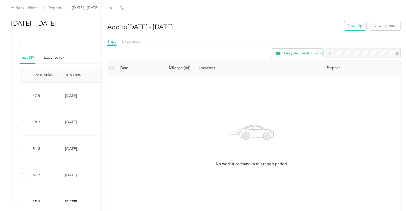
click at [347, 25] on button "New trip" at bounding box center [355, 25] width 22 height 9
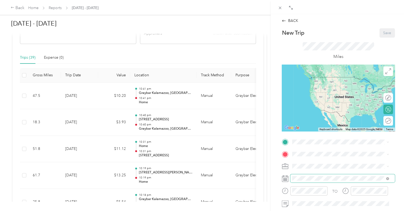
click at [304, 181] on span at bounding box center [342, 178] width 105 height 9
click at [305, 180] on span at bounding box center [342, 178] width 105 height 9
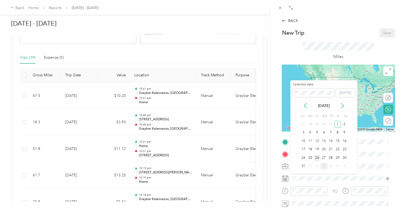
click at [316, 155] on div "26" at bounding box center [317, 157] width 7 height 7
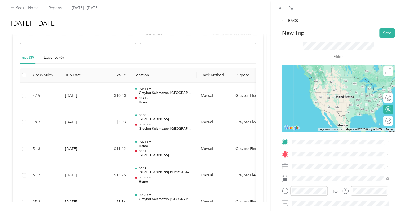
click at [158, 124] on div "BACK New Trip Save This trip cannot be edited because it is either under review…" at bounding box center [203, 105] width 406 height 211
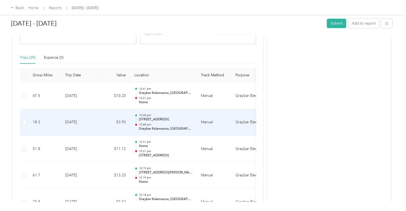
click at [166, 120] on p "[STREET_ADDRESS]" at bounding box center [166, 119] width 54 height 5
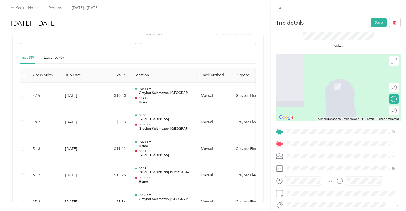
click at [312, 86] on span "10 Clark Road Battle Creek, Michigan 49037, United States" at bounding box center [338, 83] width 83 height 5
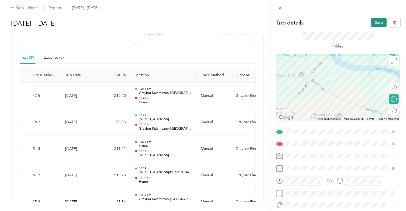
click at [375, 22] on button "Save" at bounding box center [378, 22] width 15 height 9
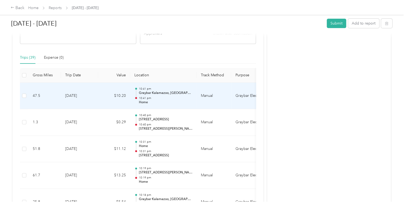
click at [174, 97] on p "10:41 pm" at bounding box center [166, 98] width 54 height 4
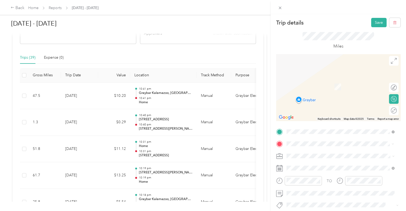
click at [313, 91] on div "TEAM Graybar Kalamazoo, [GEOGRAPHIC_DATA] [STREET_ADDRESS][PERSON_NAME][US_STAT…" at bounding box center [344, 84] width 95 height 13
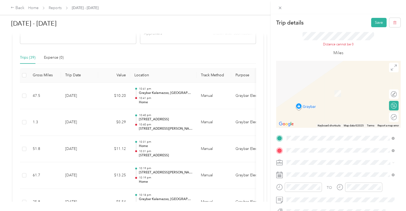
click at [307, 75] on span "10 Clark Road Battle Creek, Michigan 49037, United States" at bounding box center [338, 73] width 83 height 5
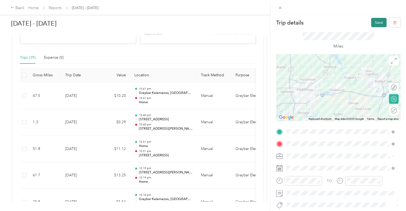
click at [377, 21] on button "Save" at bounding box center [378, 22] width 15 height 9
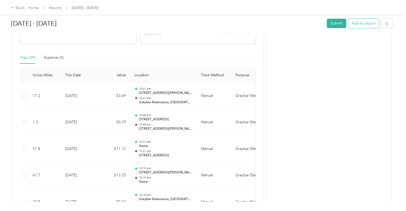
click at [358, 24] on button "Add to report" at bounding box center [363, 23] width 31 height 9
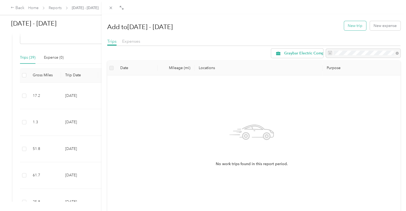
click at [347, 25] on button "New trip" at bounding box center [355, 25] width 22 height 9
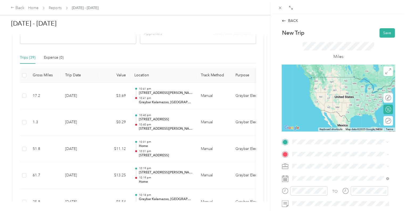
click at [327, 110] on div "TEAM Graybar Kalamazoo, [GEOGRAPHIC_DATA] [STREET_ADDRESS][PERSON_NAME][US_STAT…" at bounding box center [344, 106] width 85 height 16
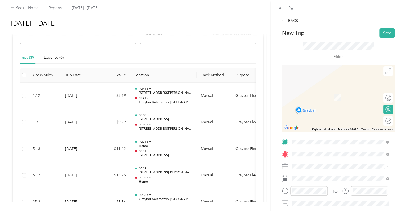
click at [328, 96] on span "[STREET_ADDRESS][PERSON_NAME][PERSON_NAME][US_STATE]" at bounding box center [333, 100] width 63 height 10
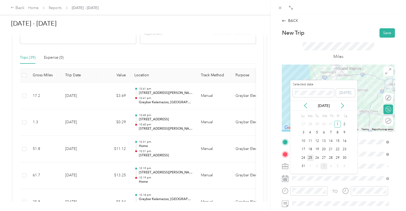
click at [309, 158] on div "25" at bounding box center [310, 157] width 7 height 7
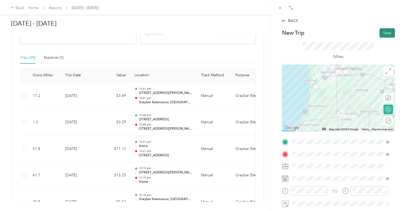
click at [382, 32] on button "Save" at bounding box center [387, 32] width 15 height 9
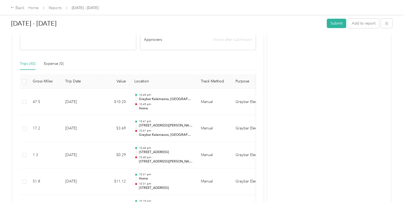
scroll to position [106, 0]
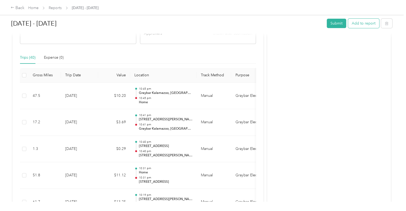
click at [365, 23] on button "Add to report" at bounding box center [363, 23] width 31 height 9
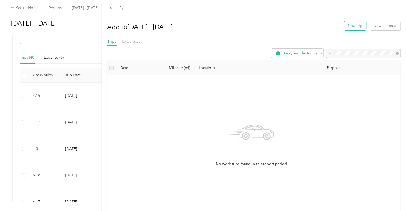
click at [356, 24] on button "New trip" at bounding box center [355, 25] width 22 height 9
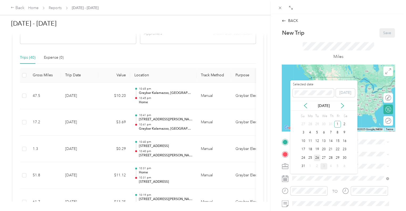
click at [318, 155] on div "26" at bounding box center [317, 157] width 7 height 7
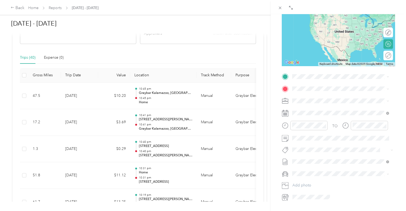
scroll to position [80, 0]
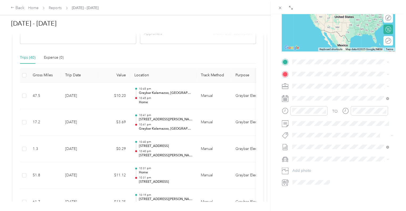
click at [331, 94] on div "Home [STREET_ADDRESS][PERSON_NAME][PERSON_NAME][US_STATE]" at bounding box center [344, 86] width 85 height 17
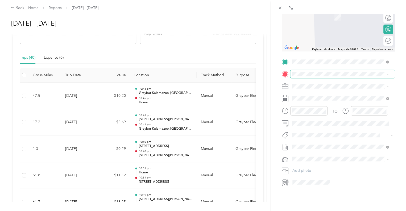
click at [319, 72] on span at bounding box center [342, 74] width 105 height 9
click at [322, 76] on span at bounding box center [342, 74] width 105 height 9
click at [321, 92] on span "233 Veterans Boulevard South Haven, Michigan 49090, United States" at bounding box center [328, 93] width 53 height 5
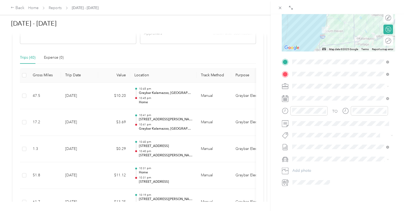
click at [397, 75] on div "BACK New Trip Save This trip cannot be edited because it is either under review…" at bounding box center [339, 119] width 136 height 211
click at [396, 75] on form "New Trip Save This trip cannot be edited because it is either under review, app…" at bounding box center [338, 67] width 124 height 238
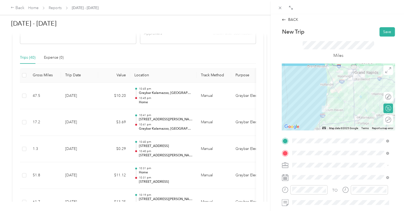
scroll to position [0, 0]
click at [384, 32] on button "Save" at bounding box center [387, 32] width 15 height 9
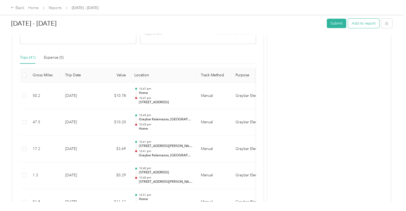
click at [360, 25] on button "Add to report" at bounding box center [363, 23] width 31 height 9
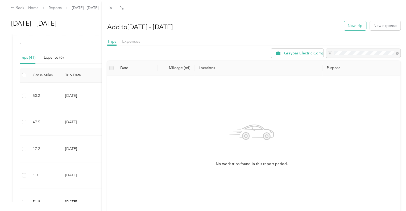
click at [348, 25] on button "New trip" at bounding box center [355, 25] width 22 height 9
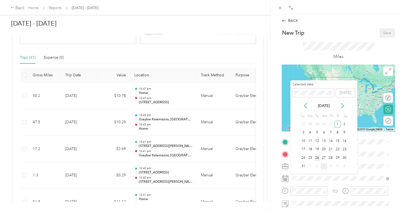
click at [316, 156] on div "26" at bounding box center [317, 157] width 7 height 7
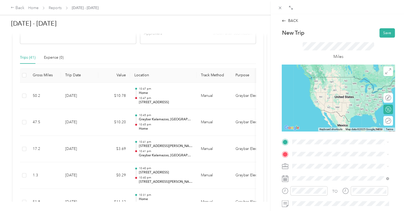
click at [322, 173] on span "16369 US Route 131 Schoolcraft, Michigan 49087, United States" at bounding box center [344, 172] width 85 height 9
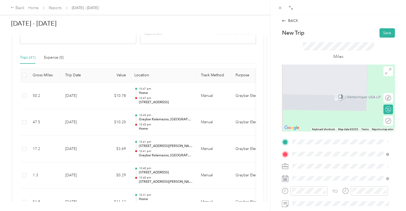
click at [318, 77] on span "233 Veterans Boulevard South Haven, Michigan 49090, United States" at bounding box center [328, 77] width 53 height 5
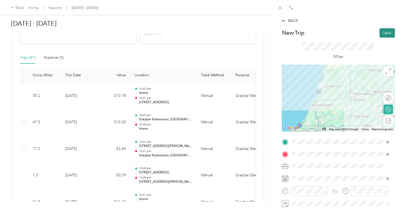
click at [384, 32] on button "Save" at bounding box center [387, 32] width 15 height 9
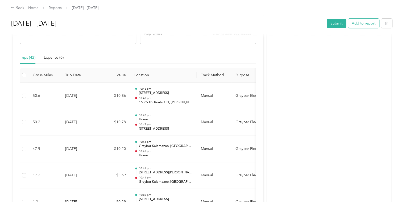
click at [359, 23] on button "Add to report" at bounding box center [363, 23] width 31 height 9
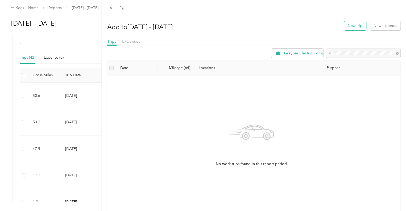
click at [346, 25] on button "New trip" at bounding box center [355, 25] width 22 height 9
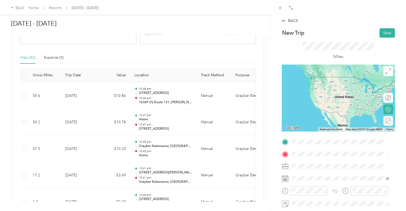
click at [326, 163] on span "16369 US Route 131 Schoolcraft, Michigan 49087, United States" at bounding box center [344, 162] width 85 height 9
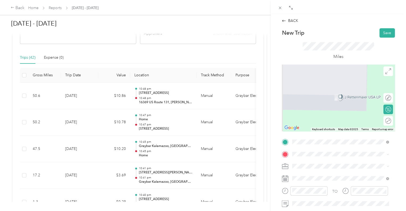
click at [329, 124] on span "[STREET_ADDRESS][PERSON_NAME][US_STATE]" at bounding box center [343, 122] width 83 height 5
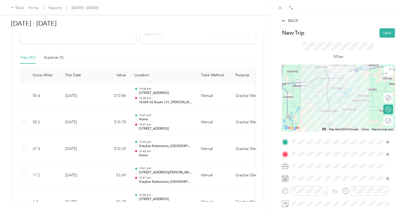
click at [340, 100] on div at bounding box center [338, 97] width 113 height 67
click at [326, 99] on div at bounding box center [338, 97] width 113 height 67
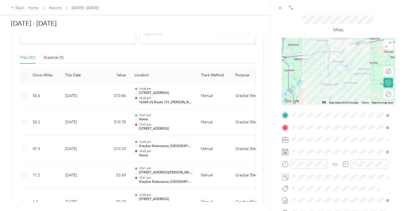
scroll to position [53, 0]
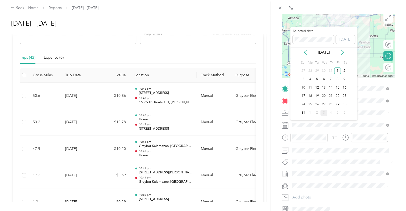
drag, startPoint x: 317, startPoint y: 103, endPoint x: 317, endPoint y: 106, distance: 2.9
click at [317, 104] on div "26" at bounding box center [317, 104] width 7 height 7
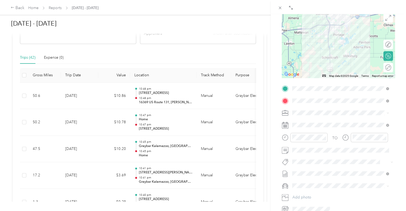
click at [401, 108] on div "BACK New Trip Save This trip cannot be edited because it is either under review…" at bounding box center [339, 119] width 136 height 211
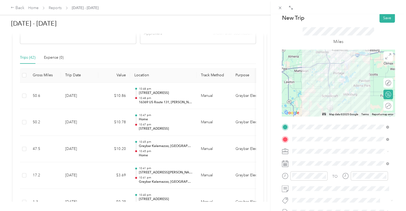
scroll to position [0, 0]
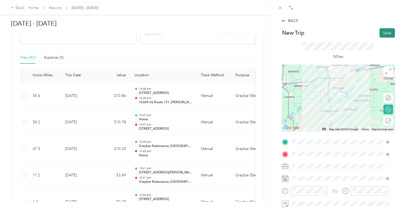
click at [382, 33] on button "Save" at bounding box center [387, 32] width 15 height 9
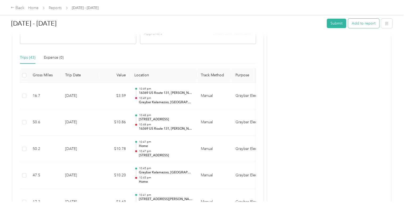
click at [363, 23] on button "Add to report" at bounding box center [363, 23] width 31 height 9
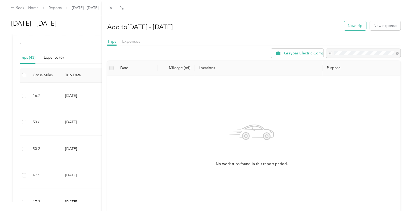
click at [357, 25] on button "New trip" at bounding box center [355, 25] width 22 height 9
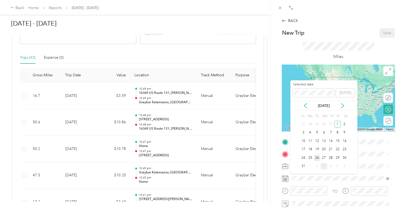
click at [317, 157] on div "26" at bounding box center [317, 157] width 7 height 7
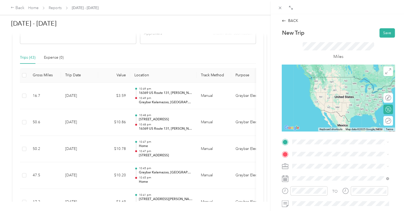
click at [337, 108] on div "TEAM Graybar Kalamazoo, [GEOGRAPHIC_DATA] [STREET_ADDRESS][PERSON_NAME][US_STAT…" at bounding box center [344, 105] width 85 height 16
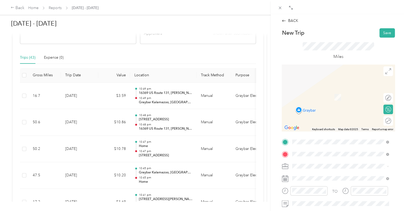
click at [320, 97] on span "[STREET_ADDRESS][PERSON_NAME][PERSON_NAME][US_STATE]" at bounding box center [333, 100] width 63 height 10
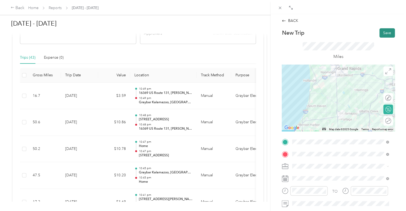
click at [385, 32] on button "Save" at bounding box center [387, 32] width 15 height 9
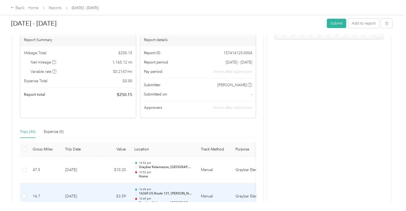
scroll to position [27, 0]
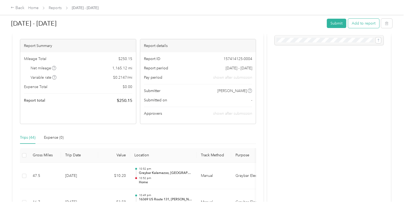
click at [360, 22] on button "Add to report" at bounding box center [363, 23] width 31 height 9
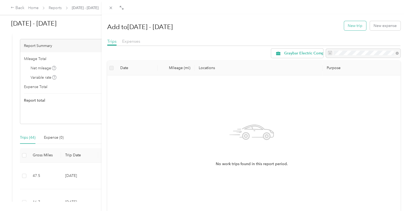
click at [351, 25] on button "New trip" at bounding box center [355, 25] width 22 height 9
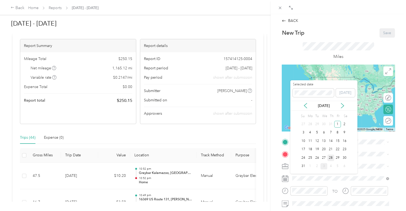
click at [330, 156] on div "28" at bounding box center [330, 157] width 7 height 7
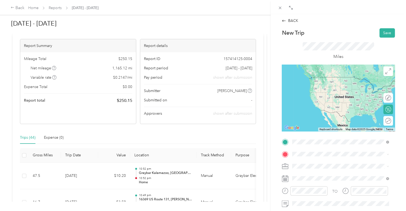
click at [320, 84] on span "[STREET_ADDRESS][PERSON_NAME][PERSON_NAME][US_STATE]" at bounding box center [333, 88] width 63 height 10
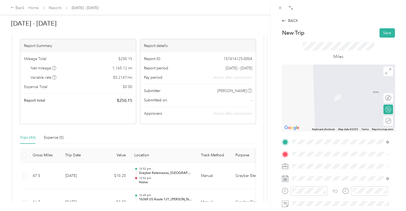
click at [325, 121] on span "[STREET_ADDRESS][PERSON_NAME][US_STATE]" at bounding box center [343, 120] width 83 height 5
click at [321, 90] on span "3713 West Main Street Kalamazoo, Michigan 49006, United States" at bounding box center [328, 89] width 53 height 5
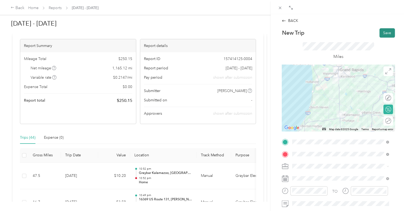
click at [382, 33] on button "Save" at bounding box center [387, 32] width 15 height 9
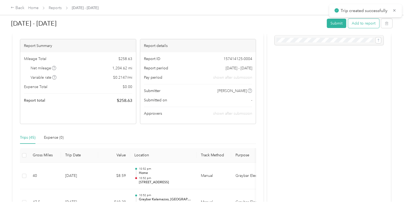
click at [361, 22] on button "Add to report" at bounding box center [363, 23] width 31 height 9
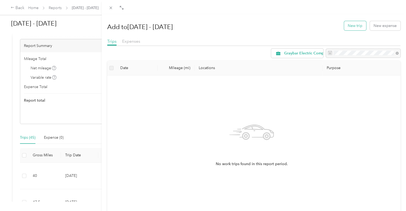
click at [349, 25] on button "New trip" at bounding box center [355, 25] width 22 height 9
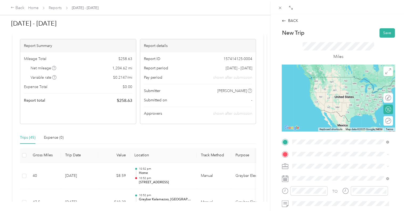
click at [309, 77] on span "3713 West Main Street Kalamazoo, Michigan 49006, United States" at bounding box center [328, 77] width 53 height 5
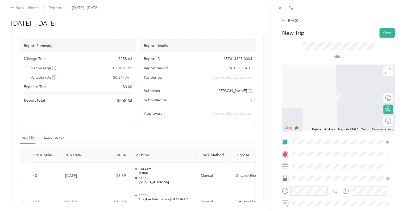
click at [321, 173] on span "1 Denso Road Battle Creek, Michigan 49037, United States" at bounding box center [328, 173] width 53 height 5
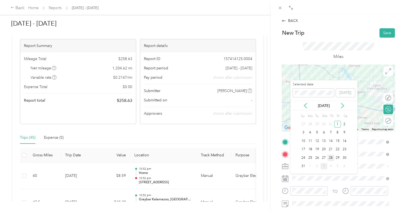
click at [330, 157] on div "28" at bounding box center [330, 157] width 7 height 7
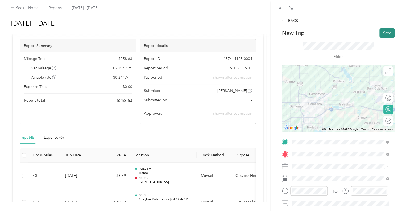
click at [385, 33] on button "Save" at bounding box center [387, 32] width 15 height 9
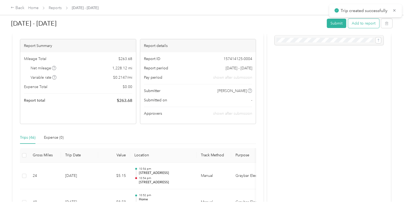
click at [359, 25] on button "Add to report" at bounding box center [363, 23] width 31 height 9
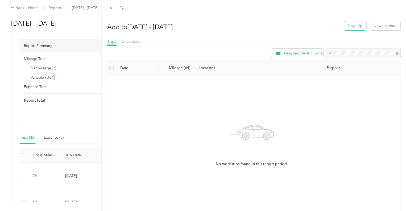
click at [359, 25] on button "New trip" at bounding box center [355, 25] width 22 height 9
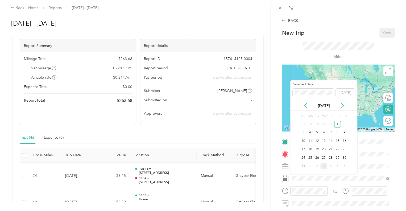
drag, startPoint x: 330, startPoint y: 157, endPoint x: 329, endPoint y: 152, distance: 4.7
click at [330, 156] on div "28" at bounding box center [330, 157] width 7 height 7
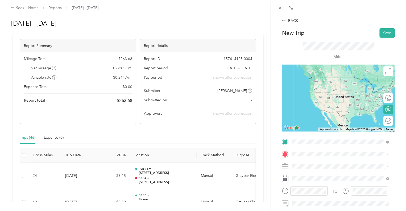
click at [335, 163] on span "1 Denso Road Battle Creek, Michigan 49037, United States" at bounding box center [328, 160] width 53 height 5
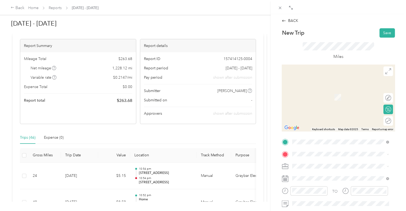
click at [321, 124] on span "[STREET_ADDRESS][PERSON_NAME][US_STATE]" at bounding box center [343, 122] width 83 height 5
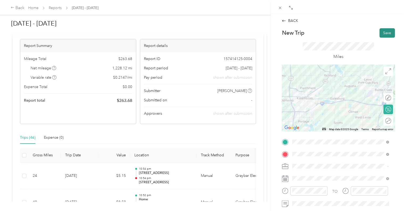
click at [386, 30] on button "Save" at bounding box center [387, 32] width 15 height 9
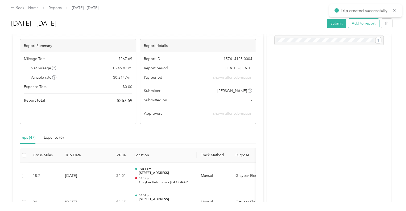
click at [358, 23] on button "Add to report" at bounding box center [363, 23] width 31 height 9
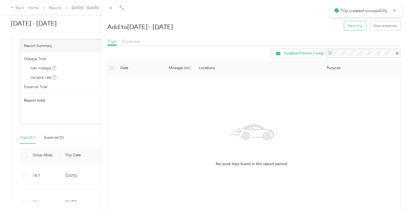
click at [349, 24] on button "New trip" at bounding box center [355, 25] width 22 height 9
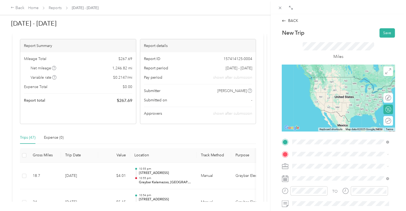
click at [334, 109] on span "[STREET_ADDRESS][PERSON_NAME][US_STATE]" at bounding box center [343, 111] width 83 height 5
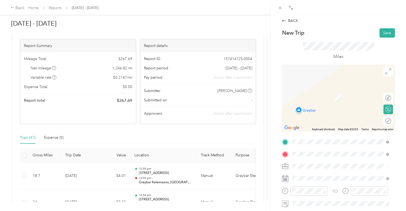
click at [318, 99] on span "[STREET_ADDRESS][PERSON_NAME][PERSON_NAME][US_STATE]" at bounding box center [333, 100] width 63 height 10
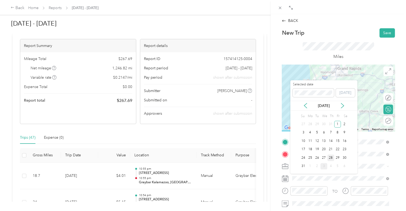
click at [331, 157] on div "28" at bounding box center [330, 157] width 7 height 7
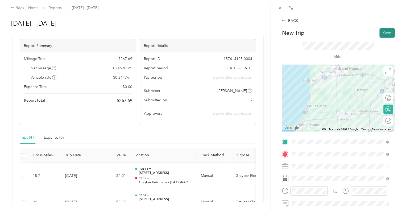
click at [382, 31] on button "Save" at bounding box center [387, 32] width 15 height 9
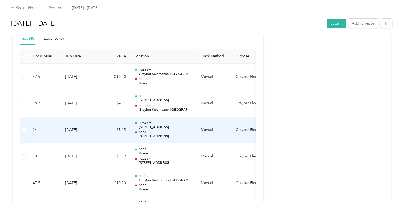
scroll to position [133, 0]
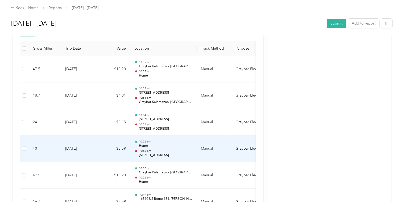
click at [172, 148] on div "10:52 pm Home 10:52 pm 3713 West Main Street, Kalamazoo" at bounding box center [166, 149] width 54 height 18
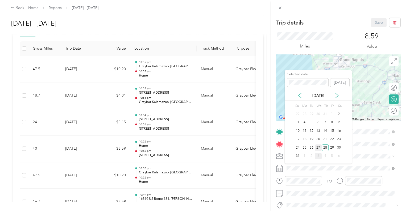
click at [317, 145] on div "27" at bounding box center [318, 147] width 7 height 7
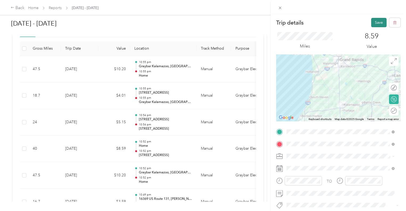
click at [376, 21] on button "Save" at bounding box center [378, 22] width 15 height 9
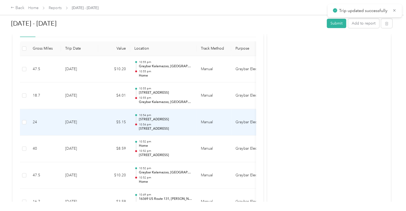
click at [183, 123] on p "10:54 pm" at bounding box center [166, 124] width 54 height 4
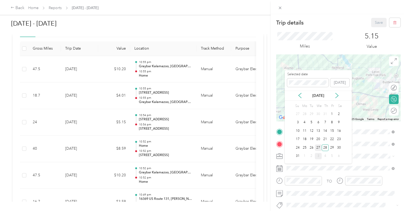
click at [318, 146] on div "27" at bounding box center [318, 147] width 7 height 7
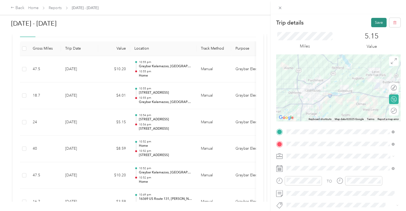
click at [375, 22] on button "Save" at bounding box center [378, 22] width 15 height 9
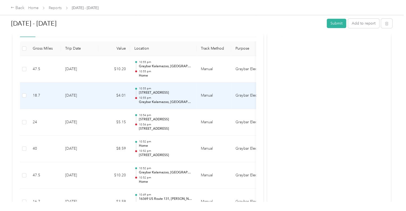
click at [191, 95] on div "10:55 pm 1 Denso Road, Battle Creek 10:55 pm Graybar Kalamazoo, MI" at bounding box center [166, 96] width 54 height 18
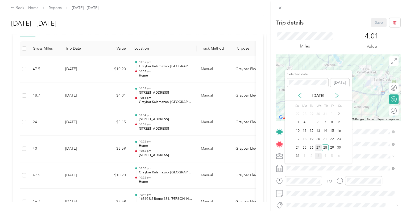
click at [318, 147] on div "27" at bounding box center [318, 147] width 7 height 7
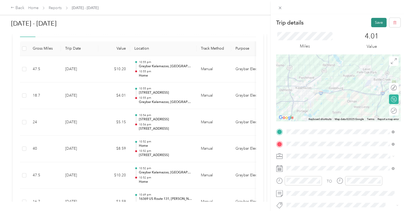
click at [374, 22] on button "Save" at bounding box center [378, 22] width 15 height 9
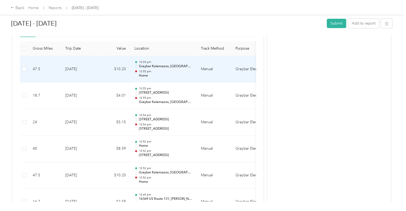
click at [186, 73] on p "Home" at bounding box center [166, 75] width 54 height 5
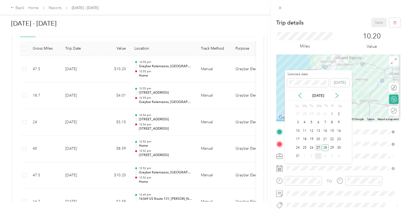
click at [318, 147] on div "27" at bounding box center [318, 147] width 7 height 7
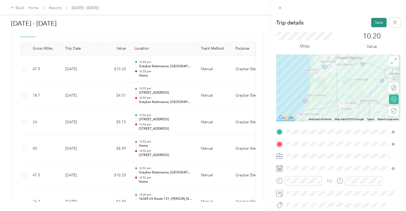
click at [377, 21] on button "Save" at bounding box center [378, 22] width 15 height 9
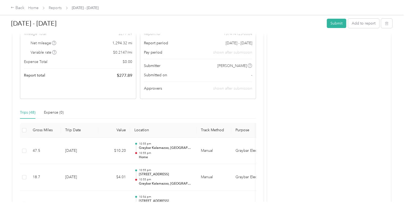
scroll to position [27, 0]
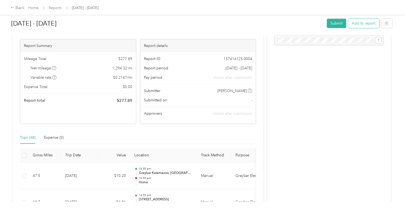
click at [363, 23] on button "Add to report" at bounding box center [363, 23] width 31 height 9
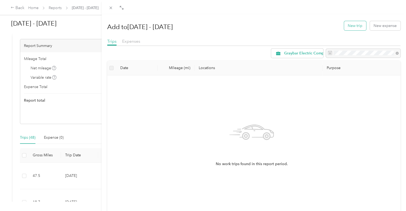
click at [353, 24] on button "New trip" at bounding box center [355, 25] width 22 height 9
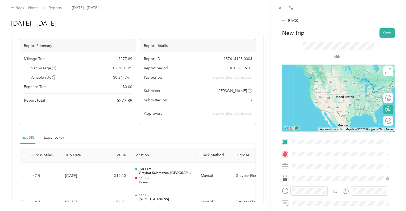
click at [324, 83] on span "[STREET_ADDRESS][PERSON_NAME][PERSON_NAME][US_STATE]" at bounding box center [333, 87] width 63 height 10
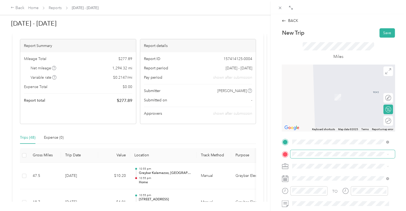
click at [312, 157] on span at bounding box center [342, 154] width 105 height 9
click at [323, 102] on div "TEAM [GEOGRAPHIC_DATA][STREET_ADDRESS][PERSON_NAME][US_STATE]" at bounding box center [344, 94] width 85 height 16
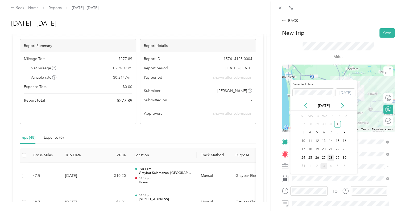
click at [331, 157] on div "28" at bounding box center [330, 157] width 7 height 7
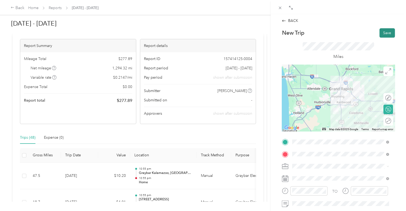
click at [383, 31] on button "Save" at bounding box center [387, 32] width 15 height 9
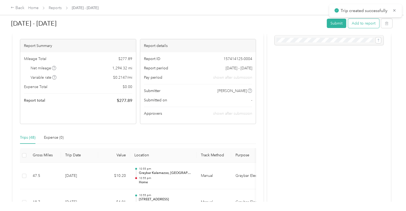
click at [356, 22] on button "Add to report" at bounding box center [363, 23] width 31 height 9
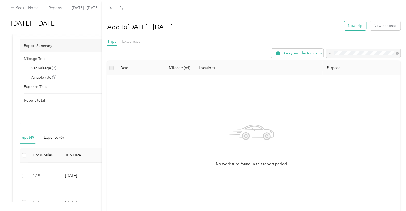
click at [352, 24] on button "New trip" at bounding box center [355, 25] width 22 height 9
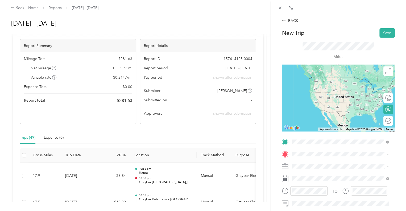
click at [307, 171] on span "[STREET_ADDRESS][PERSON_NAME][US_STATE]" at bounding box center [343, 173] width 83 height 5
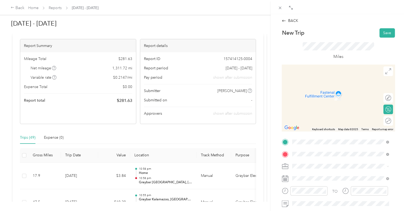
click at [314, 95] on span "[STREET_ADDRESS][PERSON_NAME][PERSON_NAME][US_STATE]" at bounding box center [333, 100] width 63 height 10
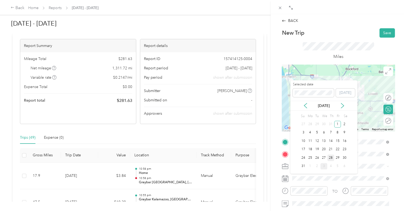
click at [332, 156] on div "28" at bounding box center [330, 157] width 7 height 7
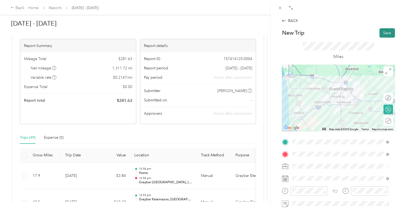
click at [383, 34] on button "Save" at bounding box center [387, 32] width 15 height 9
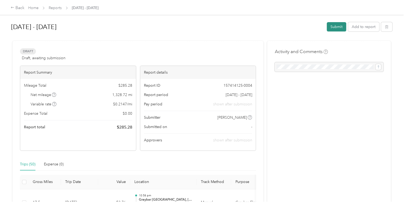
click at [335, 27] on button "Submit" at bounding box center [336, 26] width 19 height 9
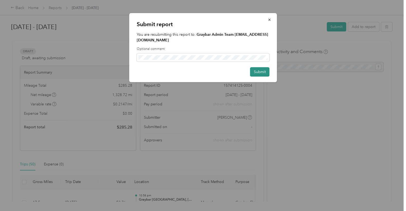
click at [262, 67] on button "Submit" at bounding box center [259, 71] width 19 height 9
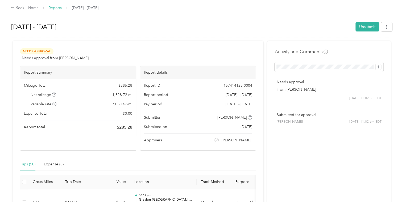
click at [55, 8] on link "Reports" at bounding box center [55, 8] width 13 height 5
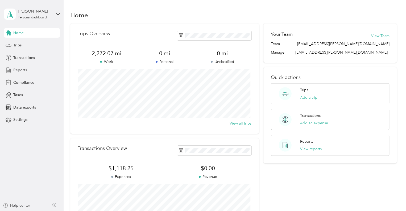
click at [29, 71] on div "Reports" at bounding box center [32, 70] width 56 height 10
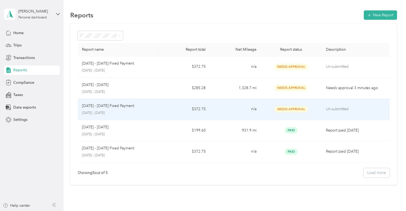
click at [220, 108] on td "n/a" at bounding box center [235, 109] width 51 height 21
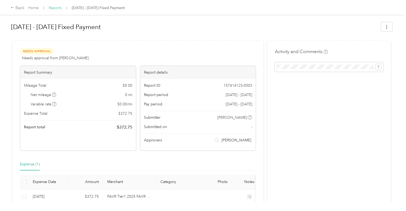
click at [56, 8] on link "Reports" at bounding box center [55, 8] width 13 height 5
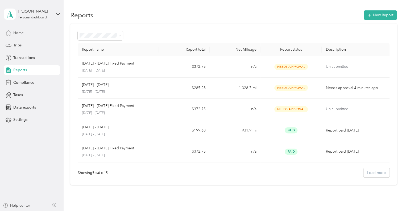
click at [14, 32] on span "Home" at bounding box center [18, 33] width 10 height 6
